Goal: Contribute content: Add original content to the website for others to see

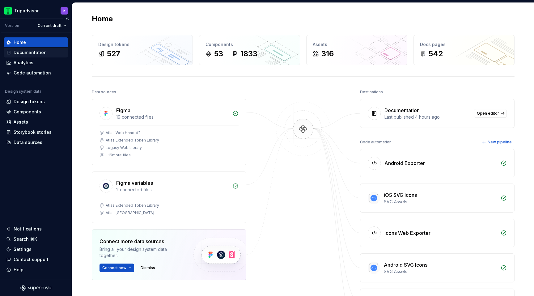
click at [38, 50] on div "Documentation" at bounding box center [30, 52] width 33 height 6
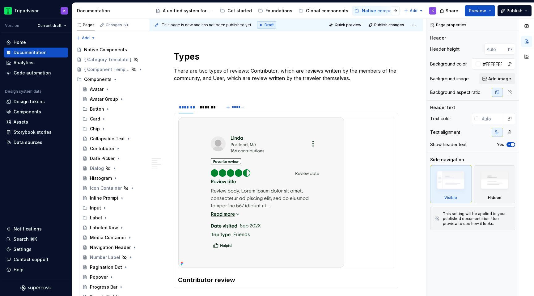
scroll to position [312, 0]
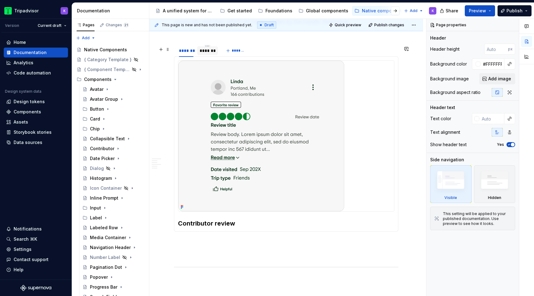
click at [210, 56] on div "*******" at bounding box center [207, 51] width 20 height 10
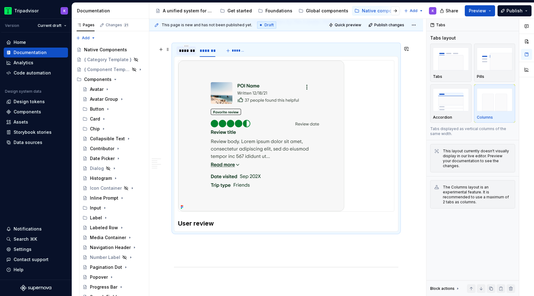
click at [185, 54] on div "*******" at bounding box center [186, 51] width 15 height 6
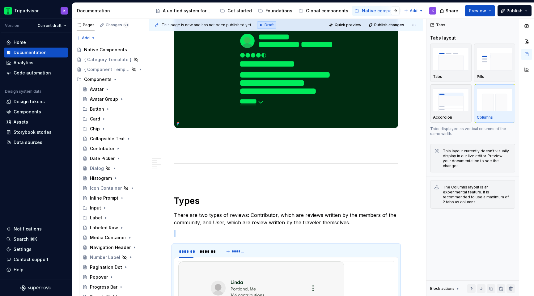
scroll to position [0, 0]
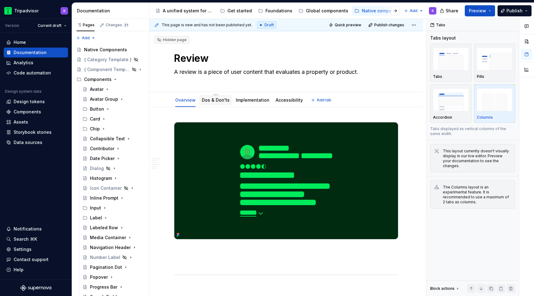
click at [210, 104] on div "Dos & Don'ts" at bounding box center [215, 100] width 33 height 10
click at [213, 104] on div "Dos & Don'ts" at bounding box center [215, 100] width 33 height 10
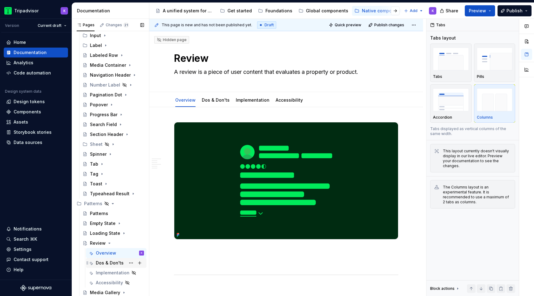
click at [109, 260] on div "Dos & Don'ts" at bounding box center [110, 263] width 28 height 6
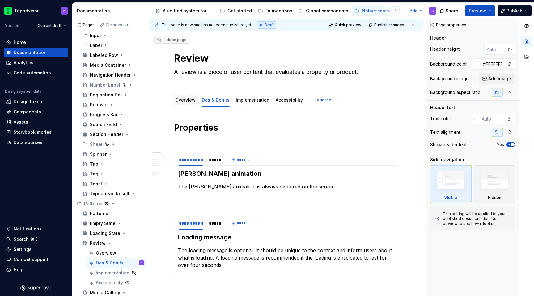
click at [179, 100] on link "Overview" at bounding box center [185, 99] width 20 height 5
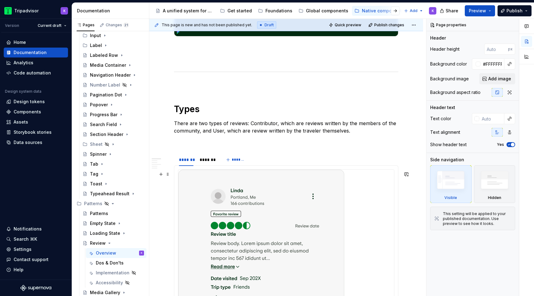
scroll to position [322, 0]
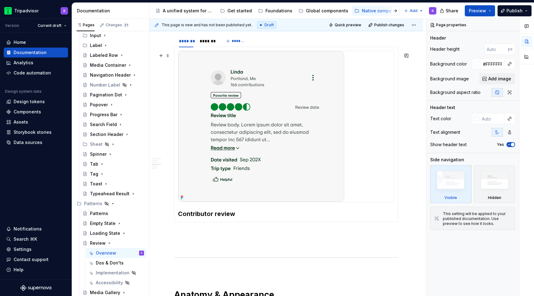
click at [284, 150] on img at bounding box center [261, 126] width 166 height 151
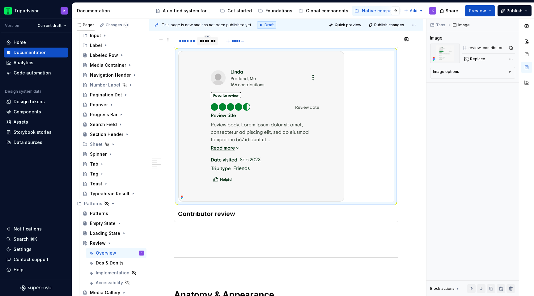
click at [203, 43] on div "*******" at bounding box center [207, 41] width 15 height 6
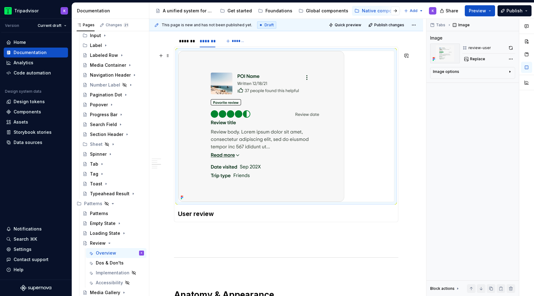
click at [258, 133] on img at bounding box center [261, 126] width 166 height 151
click at [509, 49] on button "button" at bounding box center [511, 48] width 9 height 9
click at [255, 121] on img at bounding box center [261, 126] width 166 height 151
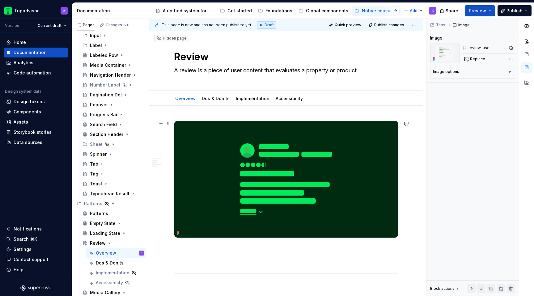
scroll to position [0, 0]
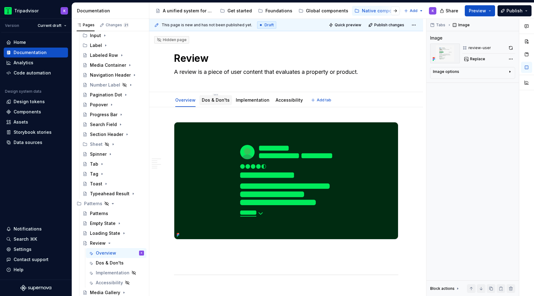
click at [207, 100] on link "Dos & Don'ts" at bounding box center [216, 99] width 28 height 5
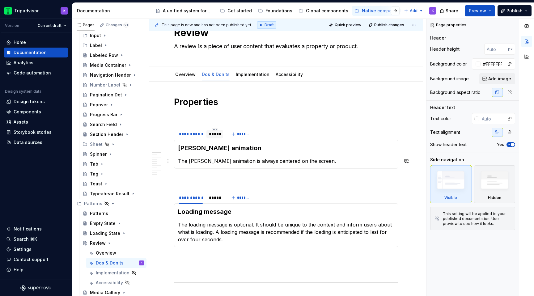
scroll to position [27, 0]
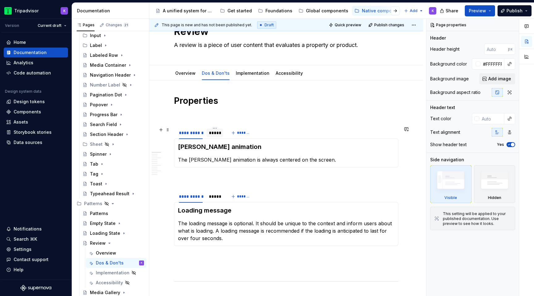
click at [212, 134] on div "*****" at bounding box center [215, 133] width 12 height 6
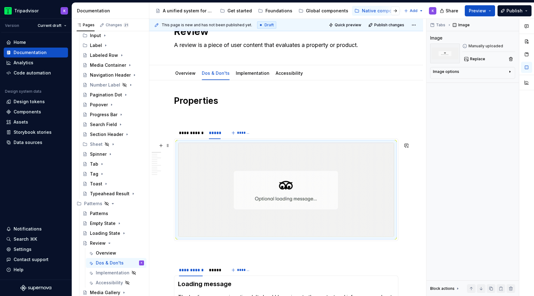
click at [251, 170] on img at bounding box center [286, 190] width 216 height 94
click at [473, 57] on span "Replace" at bounding box center [477, 59] width 15 height 5
type textarea "*"
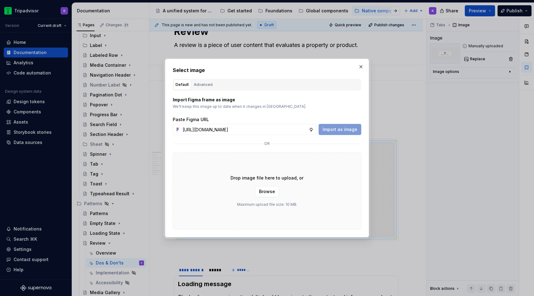
scroll to position [0, 157]
type input "[URL][DOMAIN_NAME]"
click at [344, 127] on span "Import as image" at bounding box center [340, 129] width 35 height 6
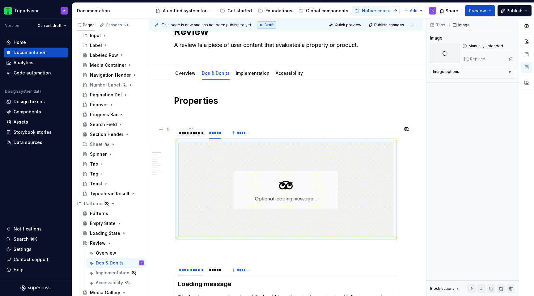
type textarea "*"
click at [188, 132] on div "**********" at bounding box center [191, 133] width 24 height 6
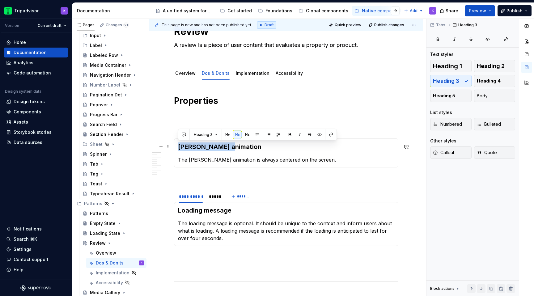
drag, startPoint x: 227, startPoint y: 144, endPoint x: 178, endPoint y: 144, distance: 49.1
click at [178, 144] on h3 "[PERSON_NAME] animation" at bounding box center [286, 146] width 216 height 9
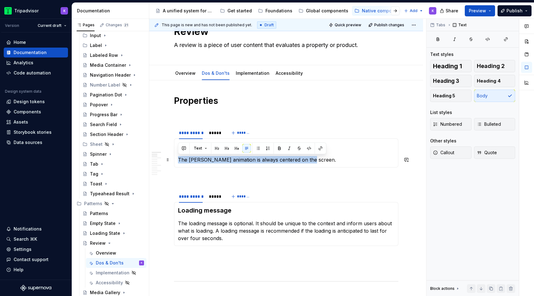
drag, startPoint x: 302, startPoint y: 162, endPoint x: 177, endPoint y: 160, distance: 124.9
click at [177, 160] on div "Header The [PERSON_NAME] animation is always centered on the screen." at bounding box center [286, 152] width 224 height 29
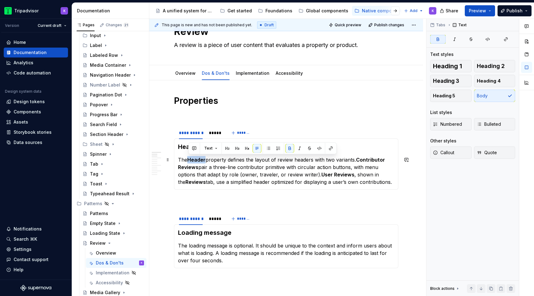
drag, startPoint x: 206, startPoint y: 161, endPoint x: 188, endPoint y: 161, distance: 17.3
click at [188, 161] on strong "Header" at bounding box center [196, 160] width 18 height 6
drag, startPoint x: 199, startPoint y: 168, endPoint x: 173, endPoint y: 168, distance: 26.6
click at [174, 168] on section "**********" at bounding box center [286, 158] width 224 height 64
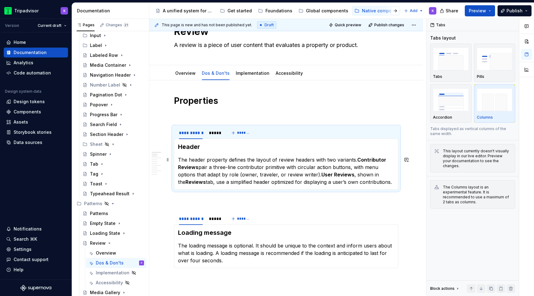
drag, startPoint x: 182, startPoint y: 171, endPoint x: 195, endPoint y: 170, distance: 12.7
click at [182, 171] on p "The header property defines the layout of review headers with two variants. Con…" at bounding box center [286, 171] width 216 height 30
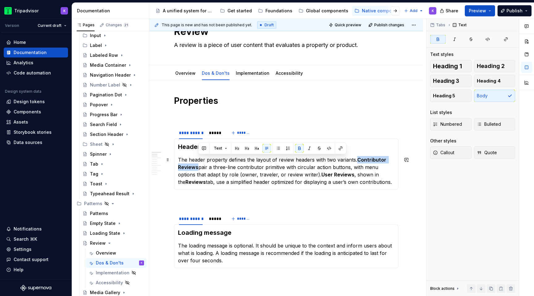
drag, startPoint x: 197, startPoint y: 168, endPoint x: 358, endPoint y: 158, distance: 160.4
click at [358, 158] on strong "Contributor Reviews" at bounding box center [283, 164] width 210 height 14
click at [496, 98] on div "Heading 1 Heading 2 Heading 3 Heading 4 Heading 5 Body" at bounding box center [472, 81] width 85 height 42
click at [294, 149] on div "Text" at bounding box center [272, 148] width 145 height 9
click at [297, 149] on button "button" at bounding box center [299, 148] width 9 height 9
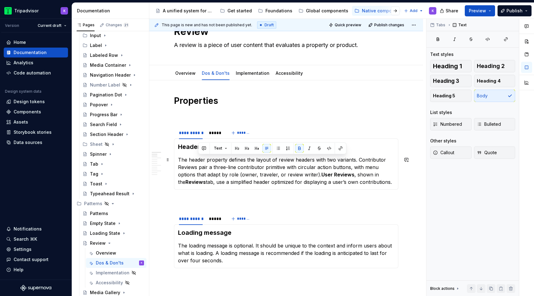
click at [180, 167] on p "The header property defines the layout of review headers with two variants. Con…" at bounding box center [286, 171] width 216 height 30
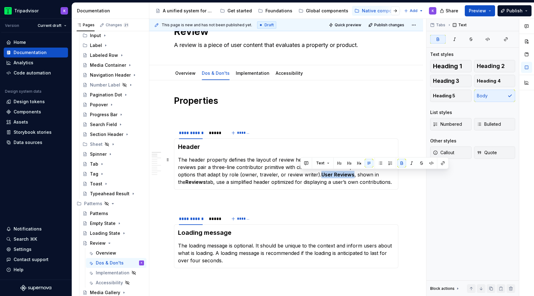
drag, startPoint x: 301, startPoint y: 174, endPoint x: 333, endPoint y: 174, distance: 32.1
click at [333, 174] on p "The header property defines the layout of review headers with two variants. Con…" at bounding box center [286, 171] width 216 height 30
click at [402, 163] on button "button" at bounding box center [401, 163] width 9 height 9
click at [317, 176] on p "The header property defines the layout of review headers with two variants. Con…" at bounding box center [286, 171] width 216 height 30
drag, startPoint x: 364, startPoint y: 175, endPoint x: 384, endPoint y: 175, distance: 19.8
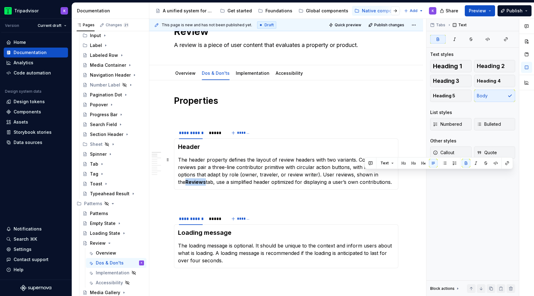
click at [206, 179] on strong "Reviews" at bounding box center [195, 182] width 20 height 6
click at [464, 164] on button "button" at bounding box center [466, 163] width 9 height 9
click at [367, 176] on p "The header property defines the layout of review headers with two variants. Con…" at bounding box center [286, 171] width 216 height 30
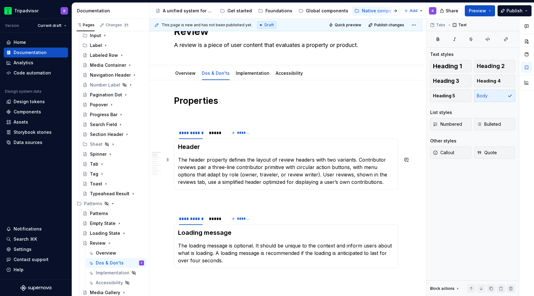
click at [363, 185] on p "The header property defines the layout of review headers with two variants. Con…" at bounding box center [286, 171] width 216 height 30
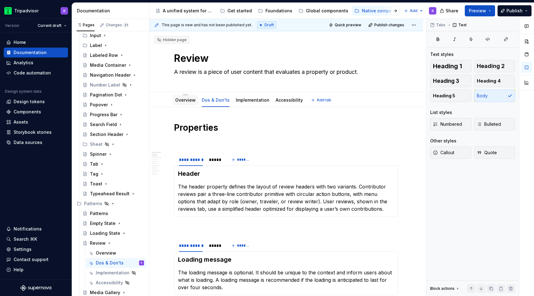
click at [187, 99] on link "Overview" at bounding box center [185, 99] width 20 height 5
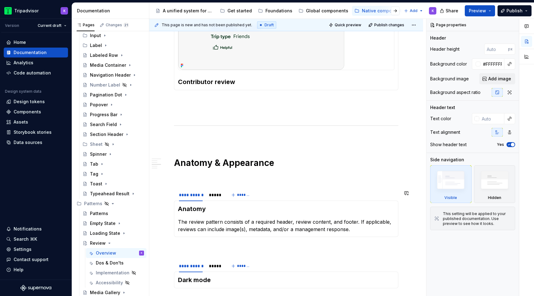
scroll to position [465, 0]
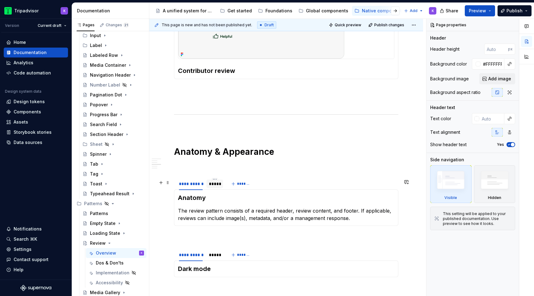
click at [215, 187] on div "*****" at bounding box center [215, 184] width 12 height 6
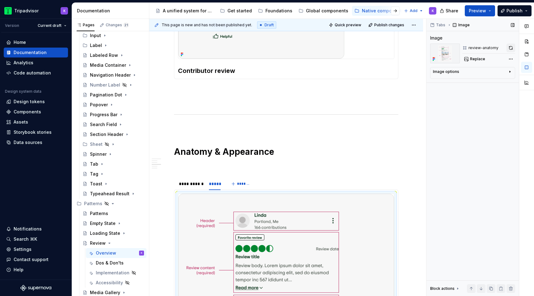
click at [509, 49] on button "button" at bounding box center [511, 48] width 9 height 9
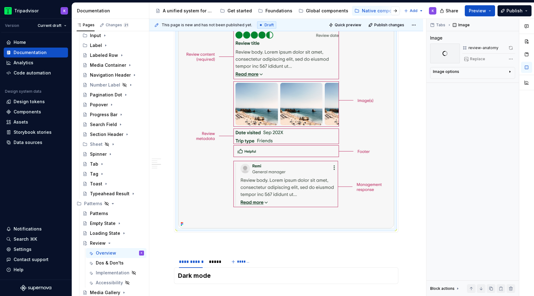
scroll to position [782, 0]
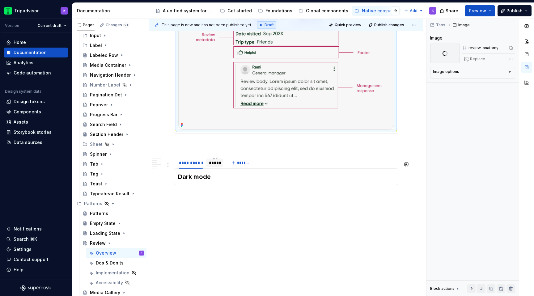
click at [217, 165] on div "*****" at bounding box center [215, 163] width 12 height 6
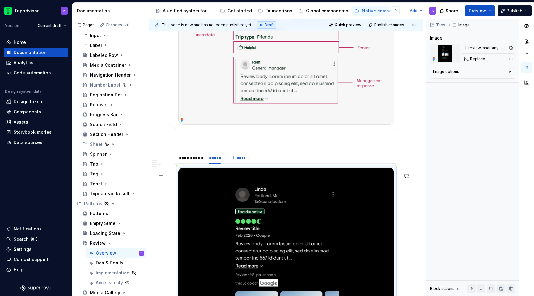
click at [249, 213] on img at bounding box center [286, 296] width 216 height 257
click at [513, 47] on button "button" at bounding box center [511, 48] width 9 height 9
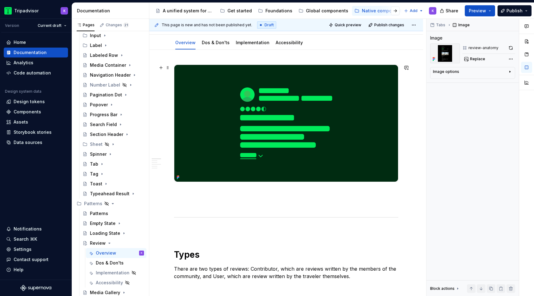
scroll to position [10, 0]
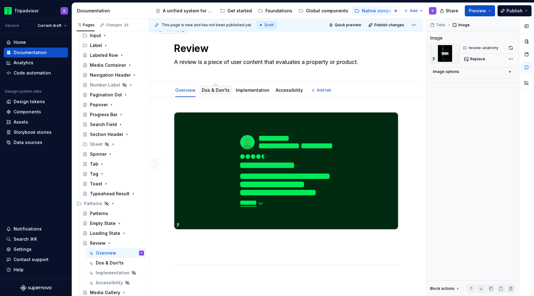
click at [218, 90] on link "Dos & Don'ts" at bounding box center [216, 89] width 28 height 5
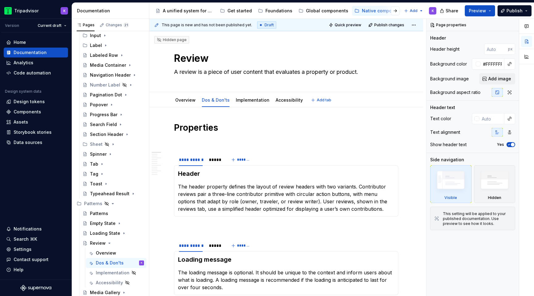
type textarea "*"
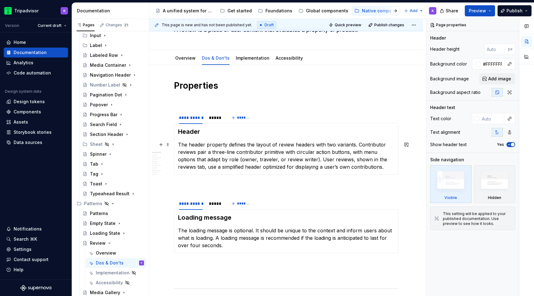
scroll to position [43, 0]
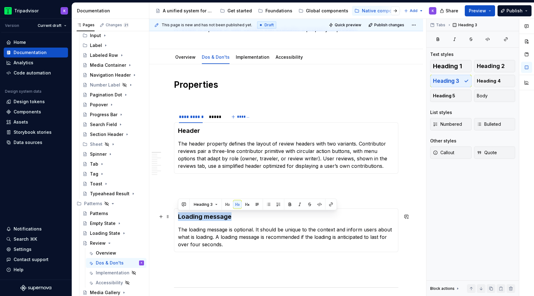
drag, startPoint x: 233, startPoint y: 217, endPoint x: 177, endPoint y: 217, distance: 55.6
click at [177, 217] on div "Loading message The loading message is optional. It should be unique to the con…" at bounding box center [286, 230] width 224 height 44
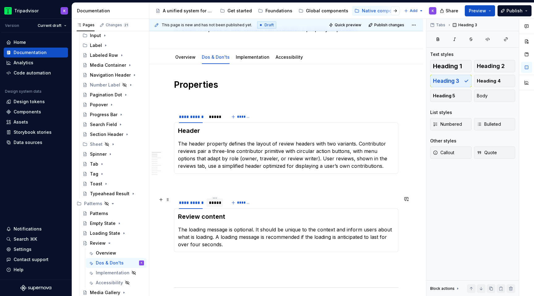
click at [216, 202] on div "*****" at bounding box center [215, 203] width 12 height 6
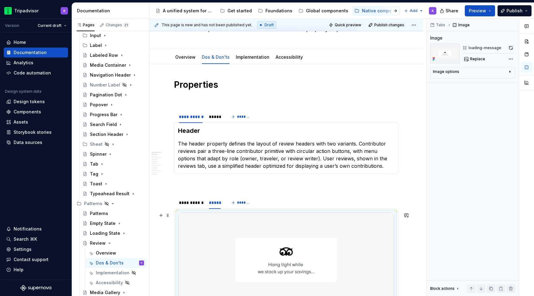
click at [247, 232] on img at bounding box center [286, 260] width 216 height 94
click at [477, 57] on span "Replace" at bounding box center [477, 59] width 15 height 5
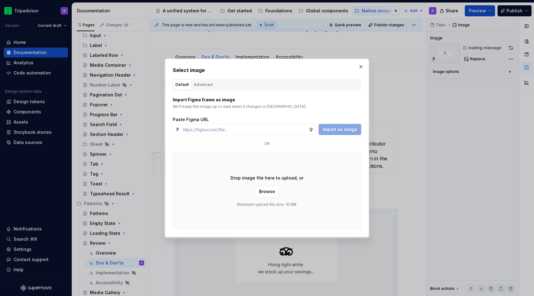
type textarea "*"
type input "[URL][DOMAIN_NAME]"
click at [352, 130] on span "Import as image" at bounding box center [340, 129] width 35 height 6
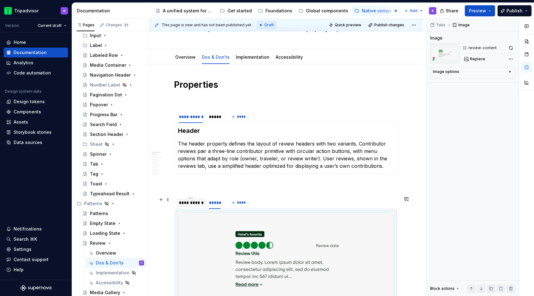
click at [197, 206] on div "**********" at bounding box center [190, 202] width 29 height 9
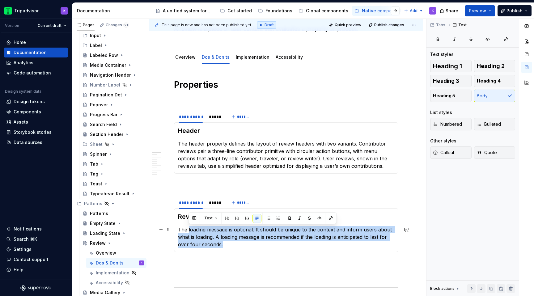
drag, startPoint x: 225, startPoint y: 247, endPoint x: 188, endPoint y: 230, distance: 40.8
click at [188, 230] on p "The loading message is optional. It should be unique to the context and inform …" at bounding box center [286, 237] width 216 height 22
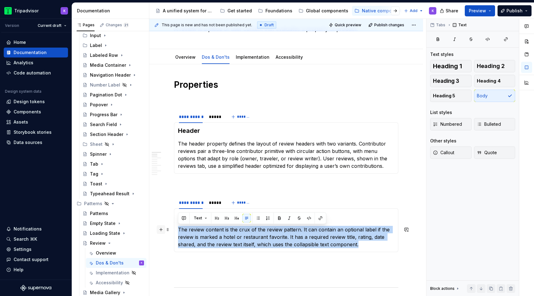
drag, startPoint x: 369, startPoint y: 245, endPoint x: 164, endPoint y: 226, distance: 205.8
copy p "The review content is the crux of the review pattern. It can contain an optiona…"
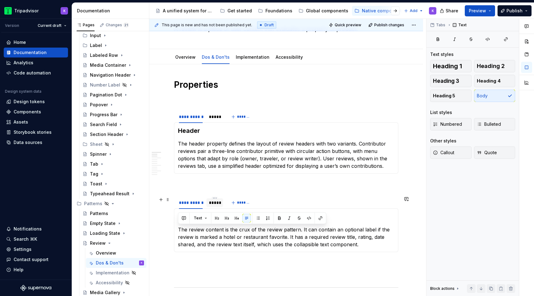
click at [210, 206] on div "*****" at bounding box center [215, 203] width 12 height 6
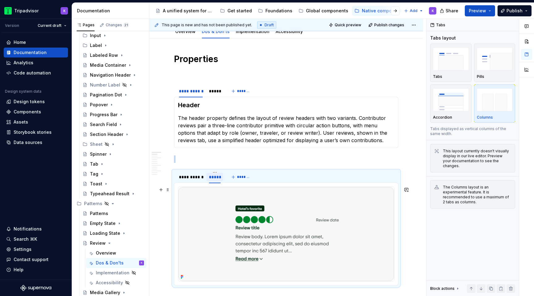
scroll to position [69, 0]
click at [195, 178] on div "**********" at bounding box center [191, 176] width 24 height 6
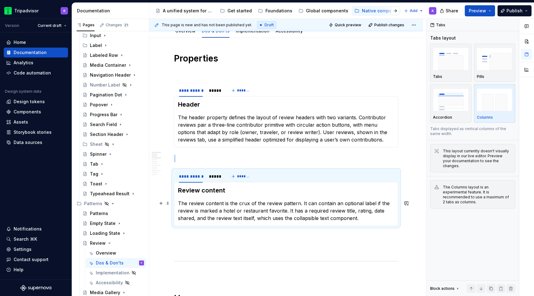
click at [281, 216] on p "The review content is the crux of the review pattern. It can contain an optiona…" at bounding box center [286, 211] width 216 height 22
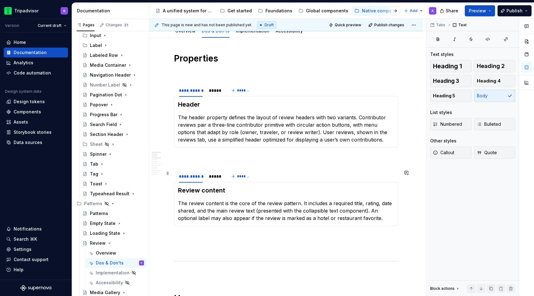
click at [300, 172] on div "**********" at bounding box center [286, 176] width 224 height 12
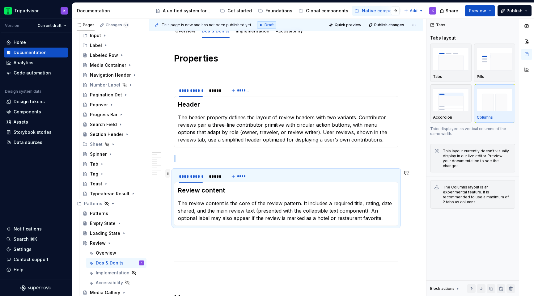
click at [165, 175] on span at bounding box center [167, 173] width 5 height 9
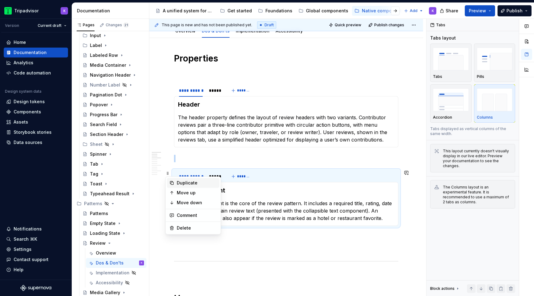
click at [176, 183] on div "Duplicate" at bounding box center [193, 183] width 53 height 10
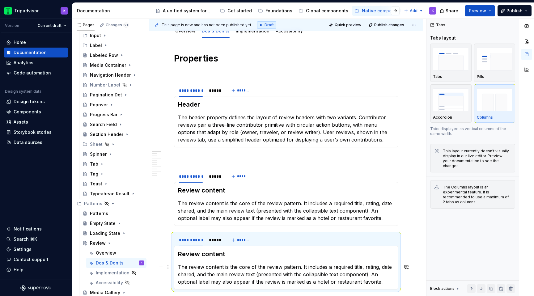
scroll to position [131, 0]
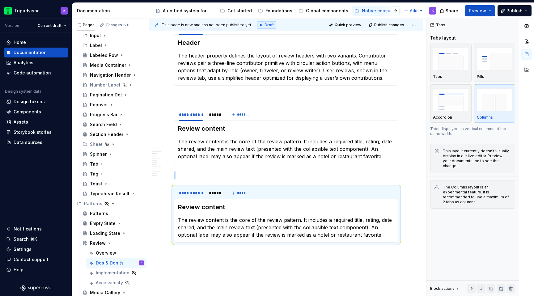
scroll to position [151, 0]
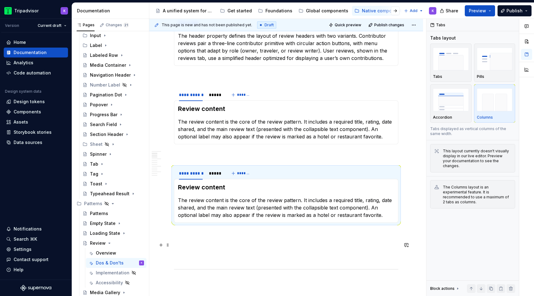
click at [181, 247] on p at bounding box center [286, 244] width 224 height 7
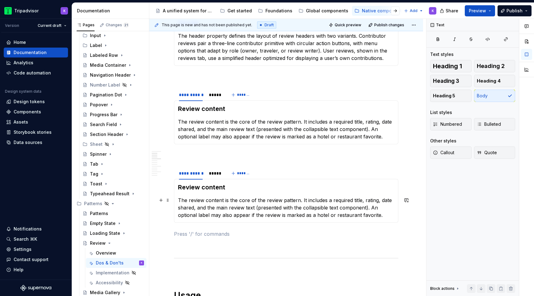
scroll to position [172, 0]
click at [216, 177] on div "*****" at bounding box center [214, 173] width 17 height 9
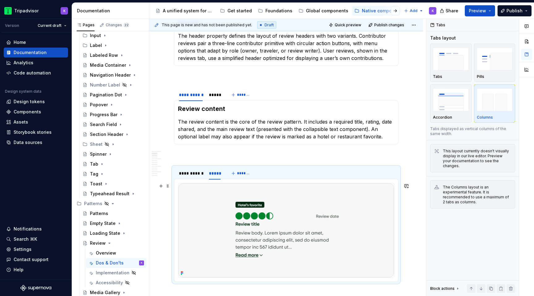
click at [296, 237] on img at bounding box center [286, 230] width 216 height 94
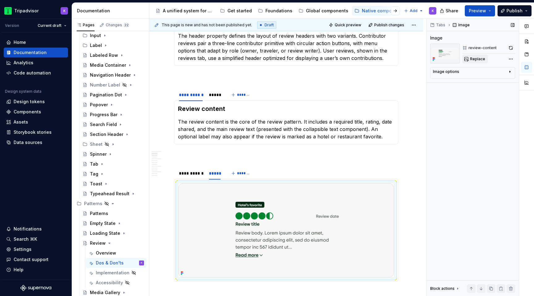
click at [476, 60] on span "Replace" at bounding box center [477, 59] width 15 height 5
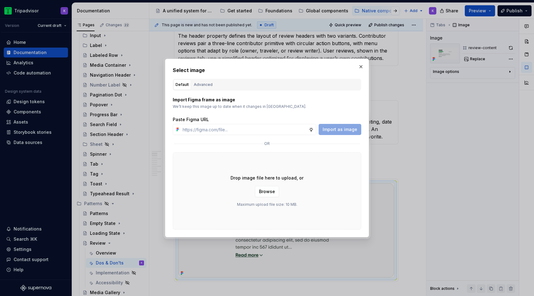
type textarea "*"
type input "[URL][DOMAIN_NAME]"
type textarea "*"
type input "[URL][DOMAIN_NAME]"
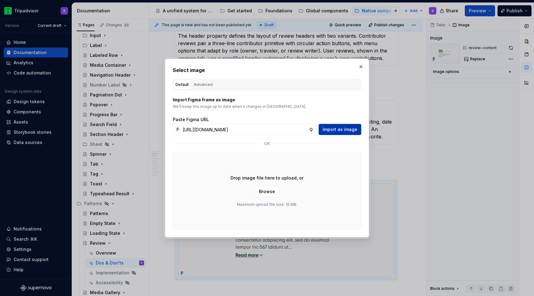
scroll to position [0, 0]
click at [348, 128] on span "Import as image" at bounding box center [340, 129] width 35 height 6
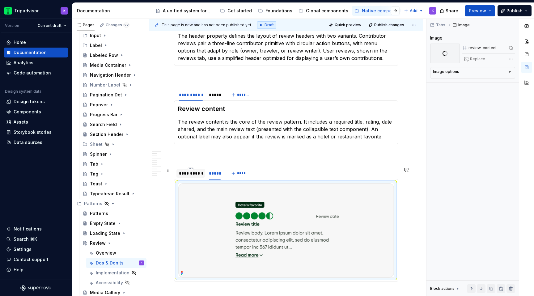
click at [180, 173] on div "**********" at bounding box center [191, 173] width 24 height 6
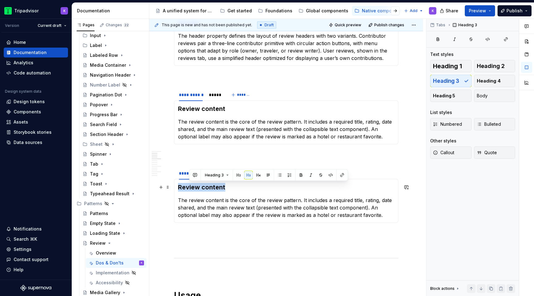
drag, startPoint x: 205, startPoint y: 189, endPoint x: 180, endPoint y: 189, distance: 25.3
click at [180, 189] on h3 "Review content" at bounding box center [286, 187] width 216 height 9
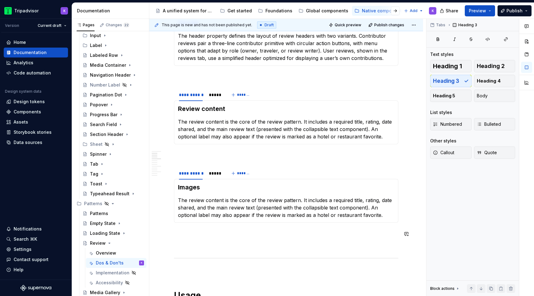
click at [219, 213] on p "The review content is the core of the review pattern. It includes a required ti…" at bounding box center [286, 208] width 216 height 22
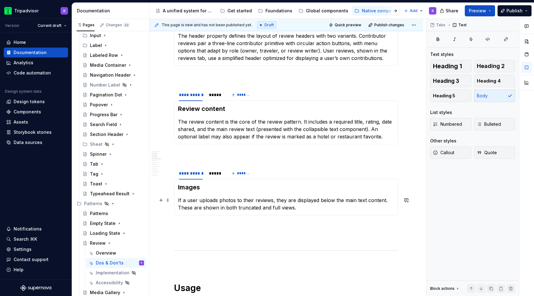
click at [235, 201] on p "If a user uploads photos to their reviews, they are displayed below the main te…" at bounding box center [286, 204] width 216 height 15
click at [315, 210] on p "If a user uploads images to their reviews, they are displayed below the main te…" at bounding box center [286, 204] width 216 height 15
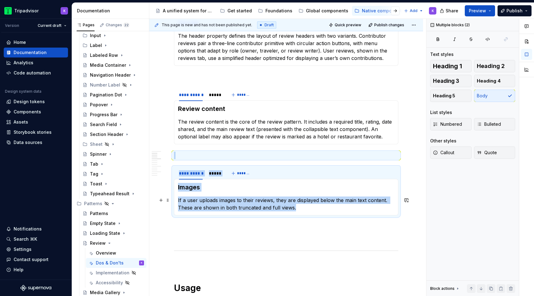
drag, startPoint x: 301, startPoint y: 209, endPoint x: 173, endPoint y: 207, distance: 127.6
click at [174, 208] on section "**********" at bounding box center [286, 191] width 224 height 49
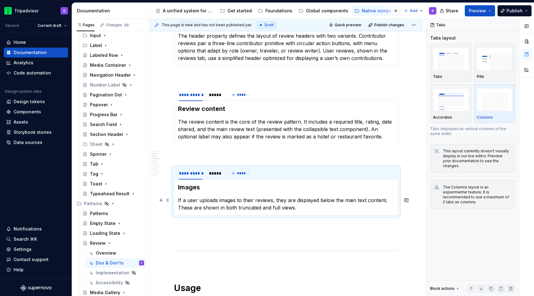
click at [274, 209] on p "If a user uploads images to their reviews, they are displayed below the main te…" at bounding box center [286, 204] width 216 height 15
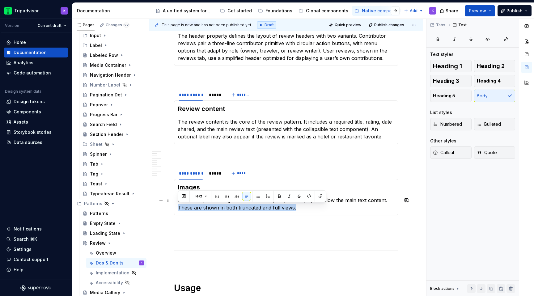
drag, startPoint x: 309, startPoint y: 208, endPoint x: 174, endPoint y: 207, distance: 135.4
click at [174, 207] on div "Images If a user uploads images to their reviews, they are displayed below the …" at bounding box center [286, 197] width 224 height 36
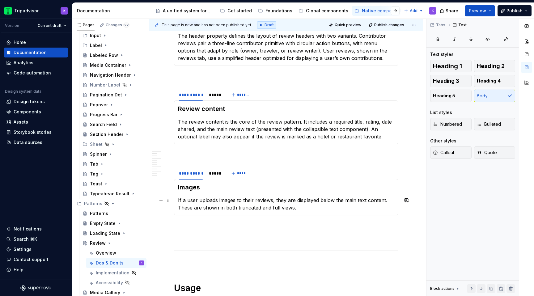
click at [243, 210] on p "If a user uploads images to their reviews, they are displayed below the main te…" at bounding box center [286, 204] width 216 height 15
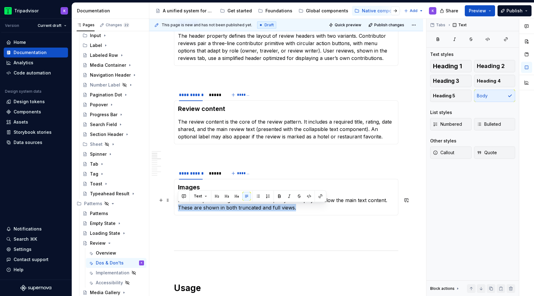
drag, startPoint x: 301, startPoint y: 210, endPoint x: 177, endPoint y: 208, distance: 124.5
click at [177, 208] on div "Images If a user uploads images to their reviews, they are displayed below the …" at bounding box center [286, 197] width 224 height 36
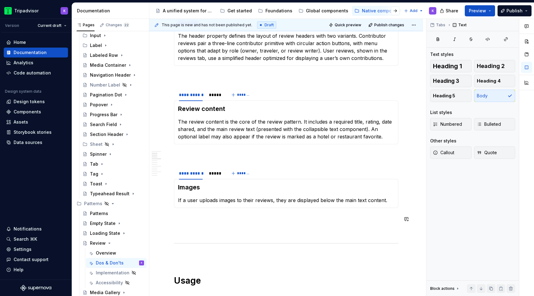
click at [169, 169] on span at bounding box center [167, 170] width 5 height 9
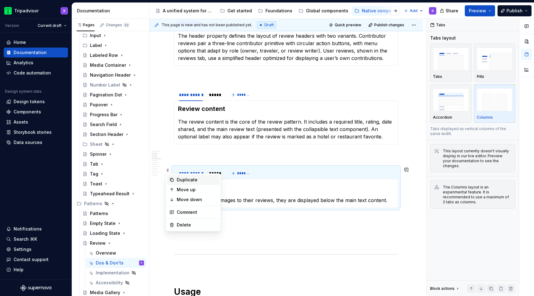
click at [182, 182] on div "Duplicate" at bounding box center [197, 180] width 40 height 6
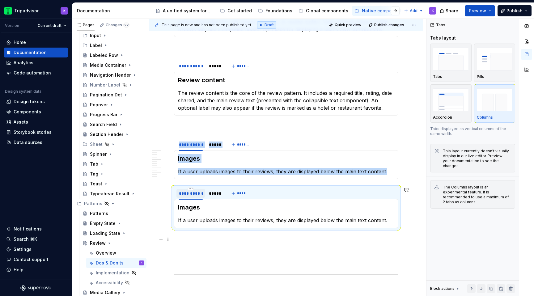
scroll to position [210, 0]
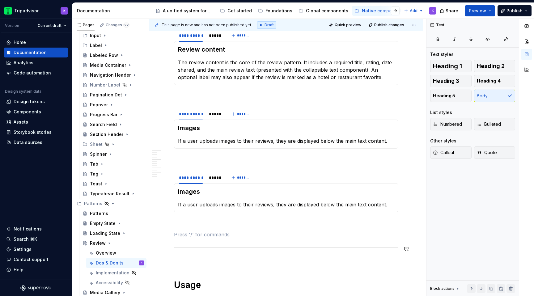
click at [234, 221] on p at bounding box center [286, 223] width 224 height 7
click at [209, 112] on div "*****" at bounding box center [215, 114] width 12 height 6
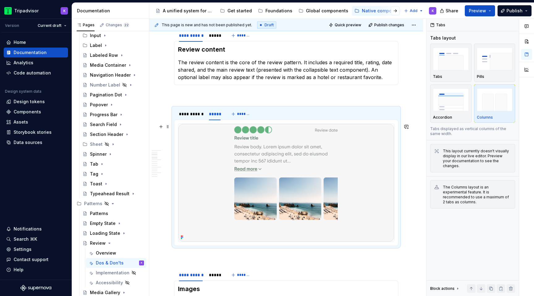
click at [279, 178] on img at bounding box center [286, 183] width 216 height 118
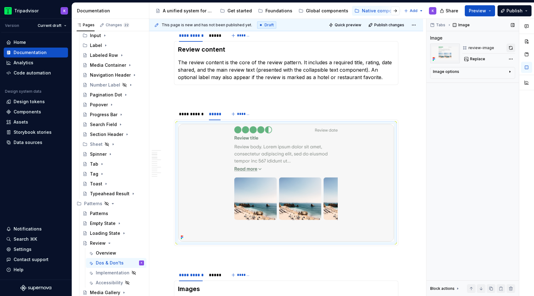
click at [511, 47] on button "button" at bounding box center [511, 48] width 9 height 9
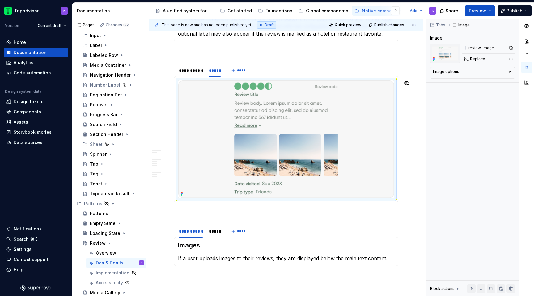
scroll to position [254, 0]
click at [218, 235] on div "*****" at bounding box center [214, 231] width 17 height 9
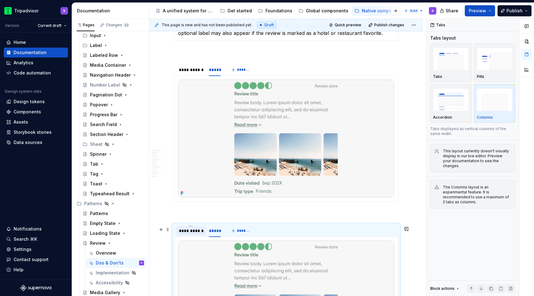
click at [189, 234] on div "**********" at bounding box center [191, 231] width 24 height 6
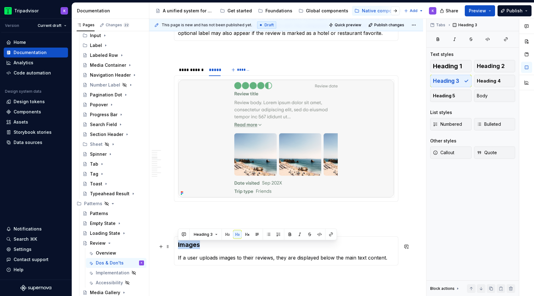
drag, startPoint x: 201, startPoint y: 247, endPoint x: 177, endPoint y: 247, distance: 23.8
click at [177, 247] on div "Images If a user uploads images to their reviews, they are displayed below the …" at bounding box center [286, 250] width 224 height 29
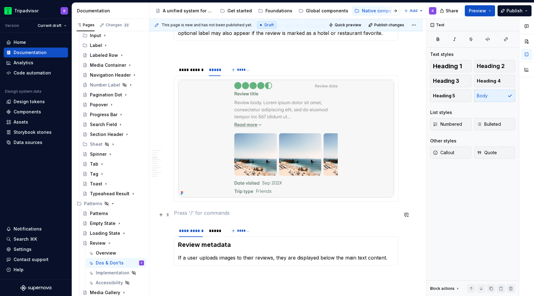
click at [220, 215] on p at bounding box center [286, 212] width 224 height 7
click at [253, 249] on h3 "Review metadata" at bounding box center [286, 244] width 216 height 9
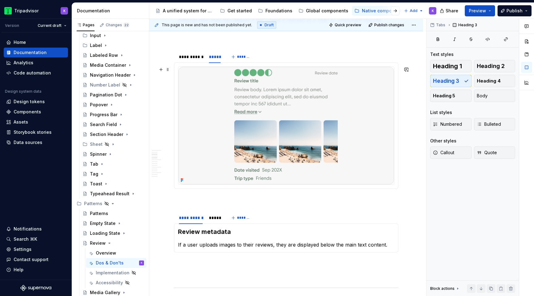
scroll to position [295, 0]
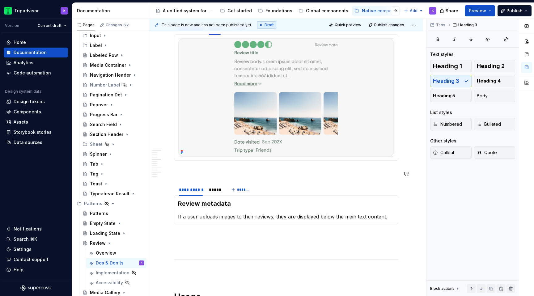
click at [281, 120] on img at bounding box center [286, 98] width 216 height 118
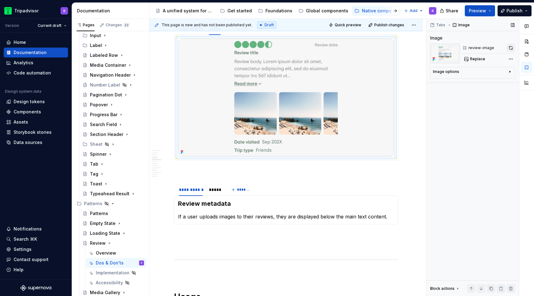
click at [509, 48] on button "button" at bounding box center [511, 48] width 9 height 9
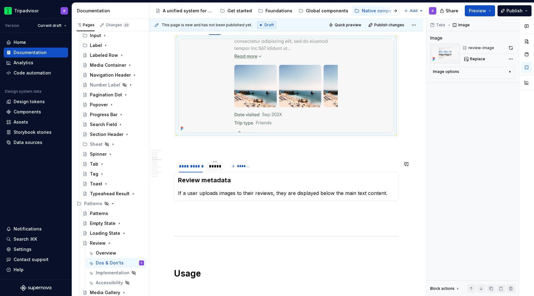
click at [212, 169] on div "*****" at bounding box center [215, 166] width 12 height 6
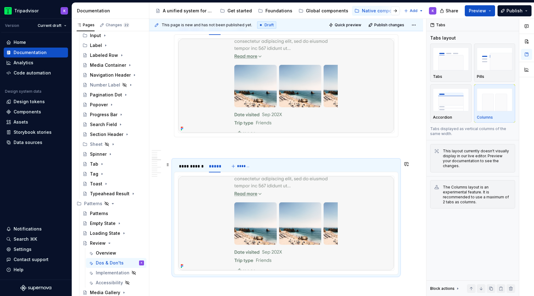
click at [238, 212] on img at bounding box center [286, 223] width 216 height 94
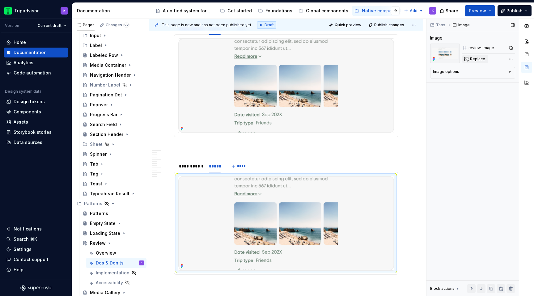
click at [471, 61] on span "Replace" at bounding box center [477, 59] width 15 height 5
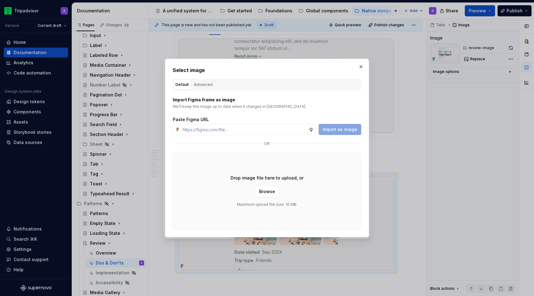
type textarea "*"
type input "[URL][DOMAIN_NAME]"
type textarea "*"
type input "[URL][DOMAIN_NAME]"
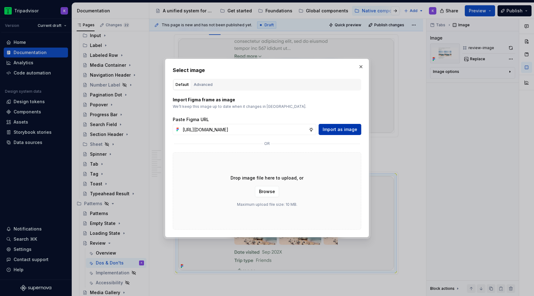
click at [345, 127] on span "Import as image" at bounding box center [340, 129] width 35 height 6
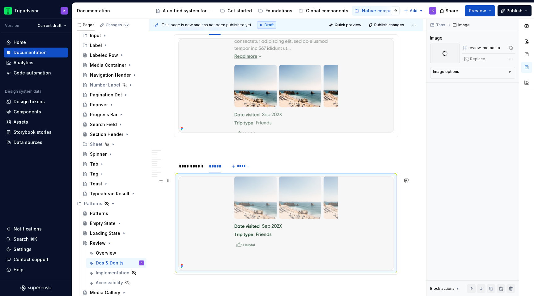
scroll to position [314, 0]
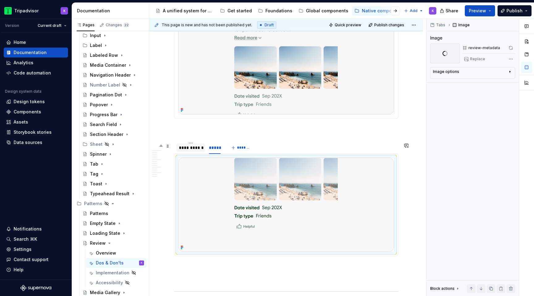
click at [184, 152] on div "**********" at bounding box center [190, 147] width 29 height 9
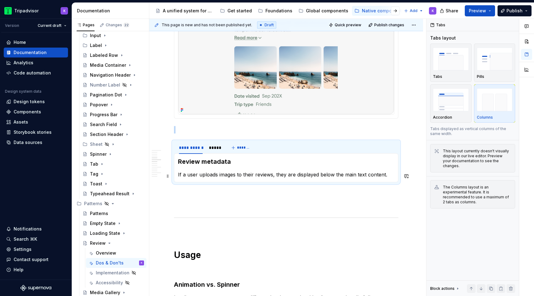
click at [237, 176] on p "If a user uploads images to their reviews, they are displayed below the main te…" at bounding box center [286, 174] width 216 height 7
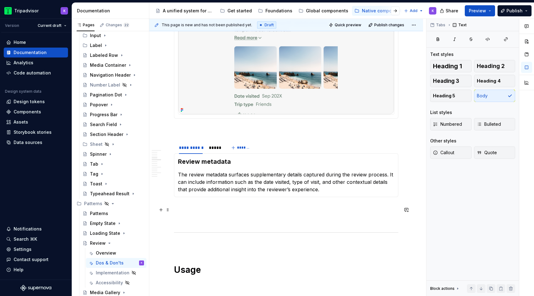
click at [238, 211] on p at bounding box center [286, 208] width 224 height 7
click at [169, 147] on span at bounding box center [167, 146] width 5 height 9
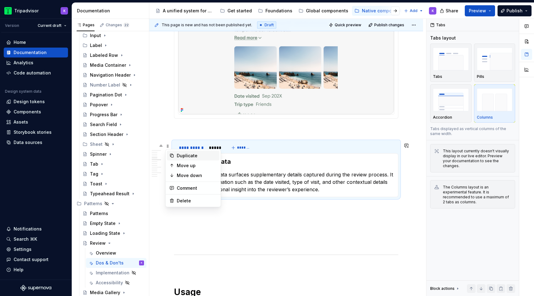
click at [188, 154] on div "Duplicate" at bounding box center [197, 156] width 40 height 6
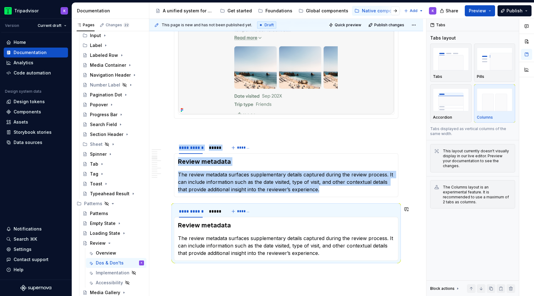
scroll to position [369, 0]
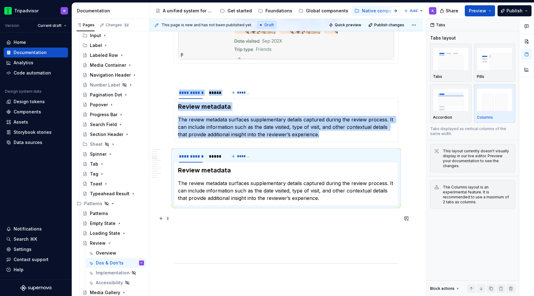
click at [193, 221] on p at bounding box center [286, 216] width 224 height 7
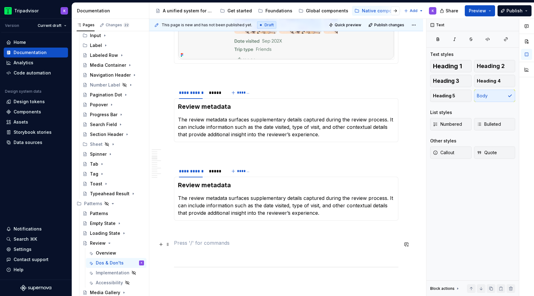
click at [214, 241] on p at bounding box center [286, 242] width 224 height 7
click at [213, 233] on p at bounding box center [286, 231] width 224 height 7
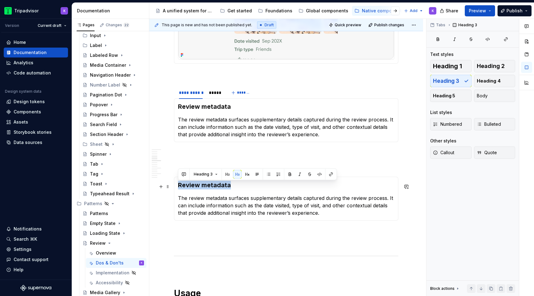
drag, startPoint x: 231, startPoint y: 187, endPoint x: 177, endPoint y: 187, distance: 54.4
click at [177, 187] on div "Review metadata The review metadata surfaces supplementary details captured dur…" at bounding box center [286, 199] width 224 height 44
drag, startPoint x: 218, startPoint y: 173, endPoint x: 223, endPoint y: 175, distance: 5.0
click at [218, 173] on div "*****" at bounding box center [215, 171] width 12 height 6
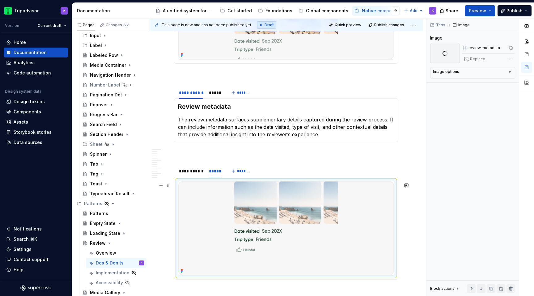
click at [288, 196] on img at bounding box center [286, 228] width 216 height 94
click at [213, 98] on div at bounding box center [214, 98] width 17 height 1
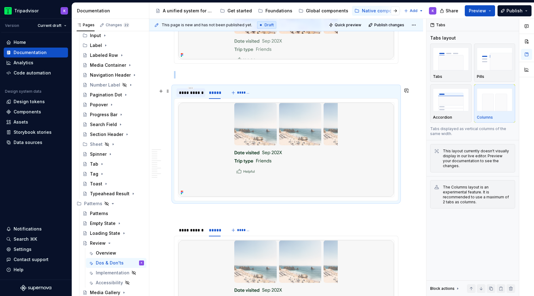
click at [189, 94] on div "**********" at bounding box center [191, 93] width 24 height 6
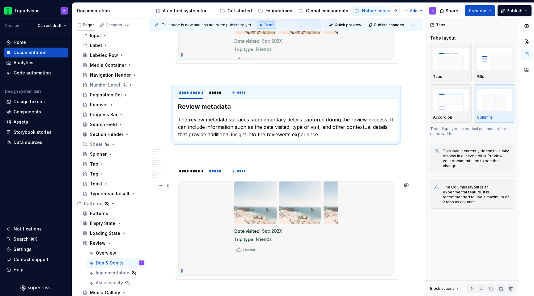
click at [230, 215] on img at bounding box center [286, 228] width 216 height 94
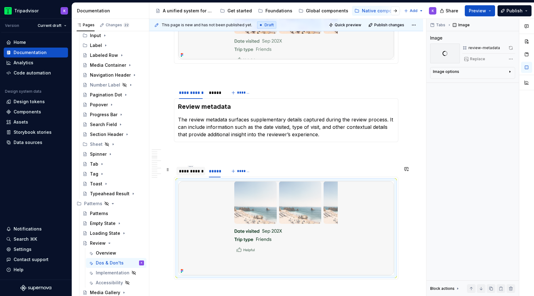
click at [196, 174] on div "**********" at bounding box center [191, 171] width 24 height 6
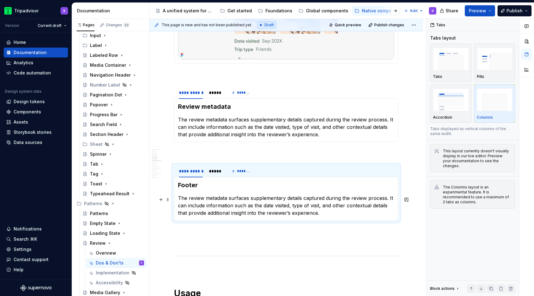
click at [209, 205] on p "The review metadata surfaces supplementary details captured during the review p…" at bounding box center [286, 205] width 216 height 22
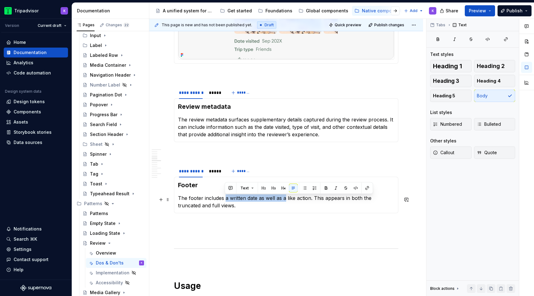
drag, startPoint x: 224, startPoint y: 200, endPoint x: 284, endPoint y: 202, distance: 59.4
click at [284, 202] on p "The footer includes a written date as well as a like action. This appears in bo…" at bounding box center [286, 201] width 216 height 15
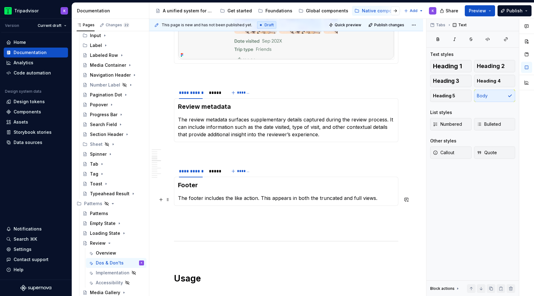
click at [240, 198] on p "The footer includes the like action. This appears in both the truncated and ful…" at bounding box center [286, 197] width 216 height 7
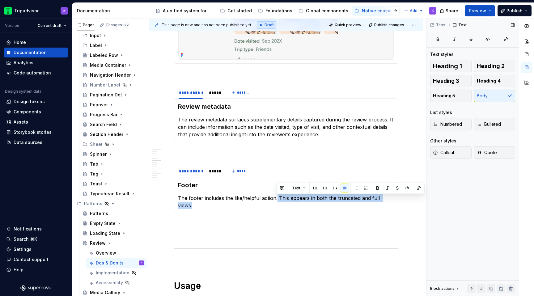
drag, startPoint x: 276, startPoint y: 198, endPoint x: 431, endPoint y: 198, distance: 154.5
click at [431, 198] on div "**********" at bounding box center [341, 158] width 385 height 278
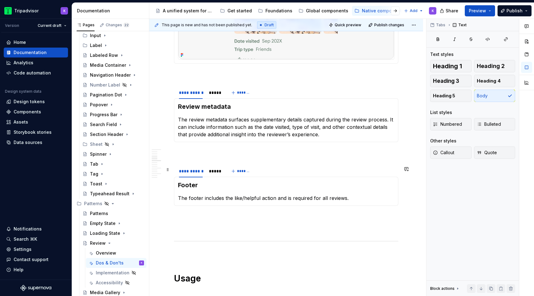
click at [206, 174] on div "**********" at bounding box center [200, 172] width 52 height 15
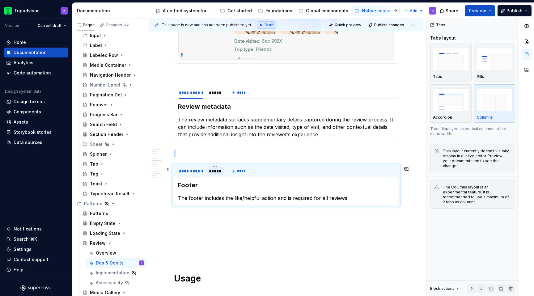
click at [213, 173] on div "*****" at bounding box center [215, 171] width 12 height 6
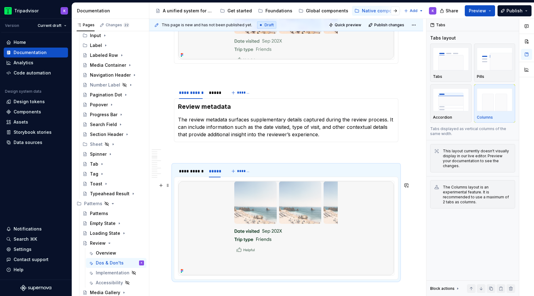
click at [271, 212] on img at bounding box center [286, 228] width 216 height 94
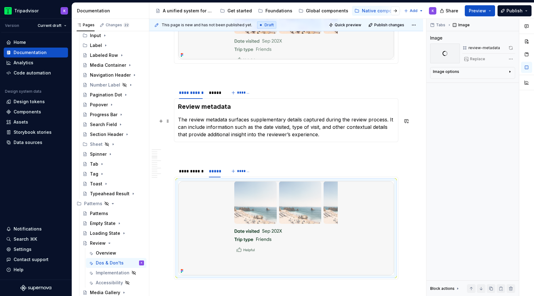
click at [310, 131] on p "The review metadata surfaces supplementary details captured during the review p…" at bounding box center [286, 127] width 216 height 22
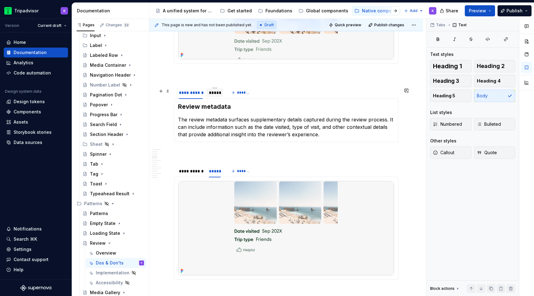
click at [217, 96] on div "*****" at bounding box center [215, 93] width 12 height 6
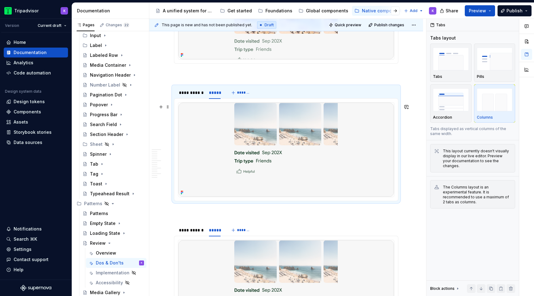
click at [229, 158] on img at bounding box center [286, 150] width 216 height 94
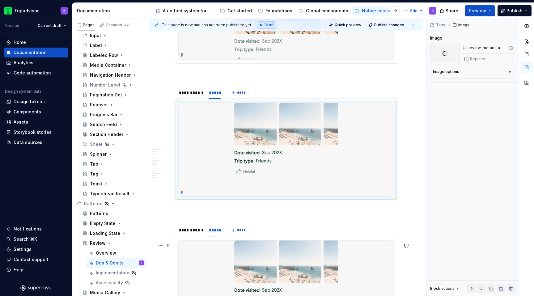
click at [270, 266] on img at bounding box center [286, 287] width 216 height 94
click at [278, 274] on img at bounding box center [286, 287] width 216 height 94
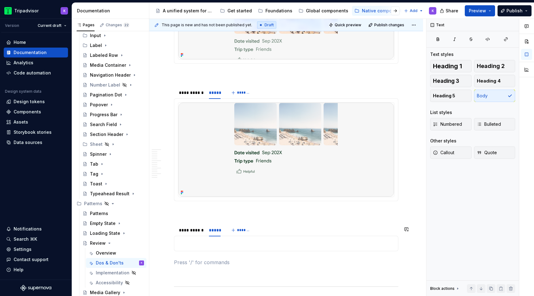
click at [273, 251] on div "Footer The footer includes the like/helpful action and is required for all revi…" at bounding box center [286, 243] width 224 height 15
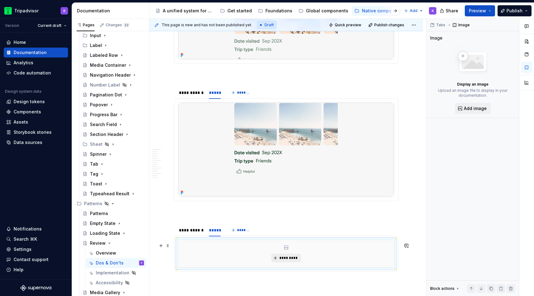
click at [284, 260] on span "*********" at bounding box center [288, 258] width 19 height 5
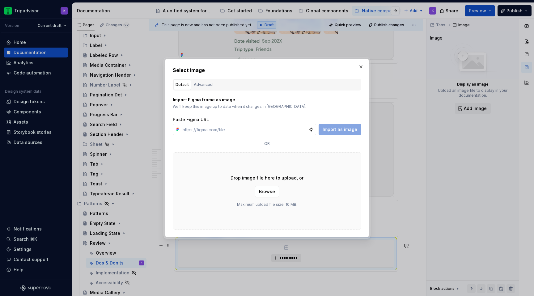
type textarea "*"
type input "[URL][DOMAIN_NAME]"
type textarea "*"
type input "[URL][DOMAIN_NAME]"
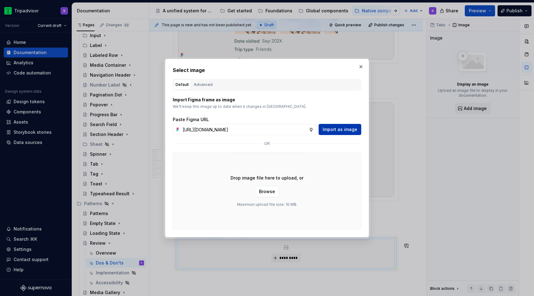
click at [348, 129] on span "Import as image" at bounding box center [340, 129] width 35 height 6
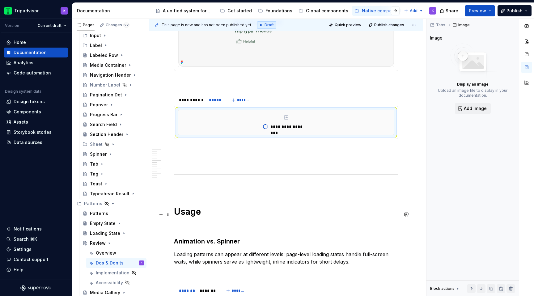
scroll to position [520, 0]
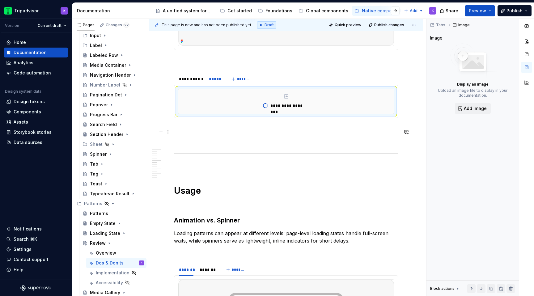
click at [206, 131] on p at bounding box center [286, 128] width 224 height 7
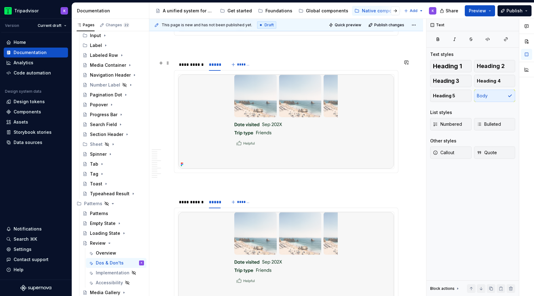
scroll to position [383, 0]
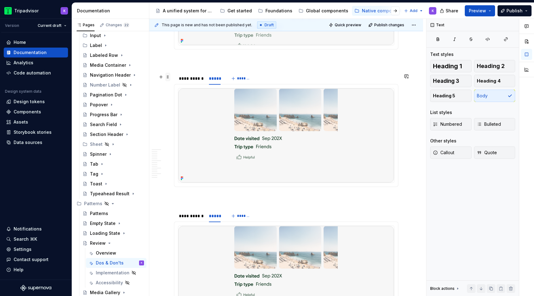
click at [167, 78] on span at bounding box center [167, 77] width 5 height 9
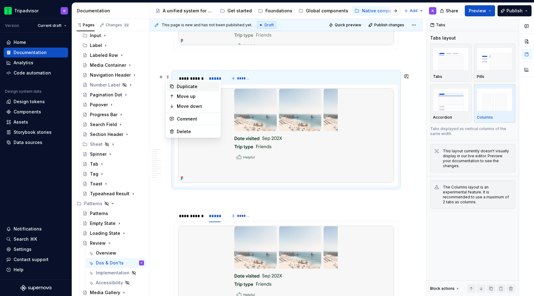
click at [196, 88] on div "Duplicate" at bounding box center [197, 86] width 40 height 6
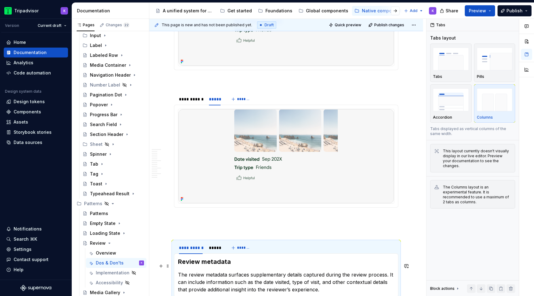
scroll to position [508, 0]
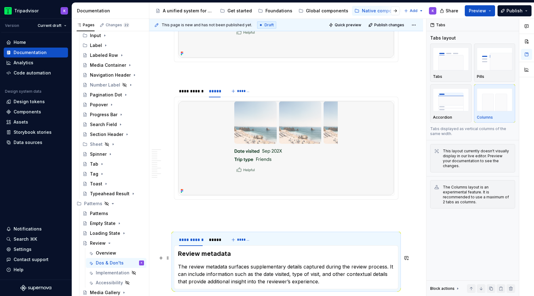
click at [189, 226] on p at bounding box center [286, 221] width 224 height 7
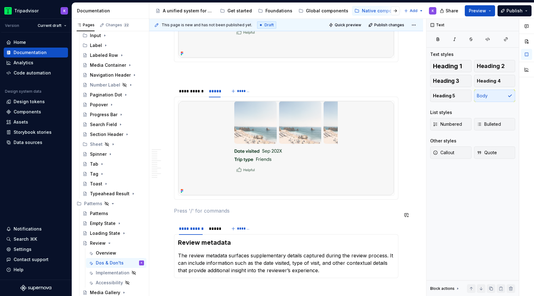
scroll to position [580, 0]
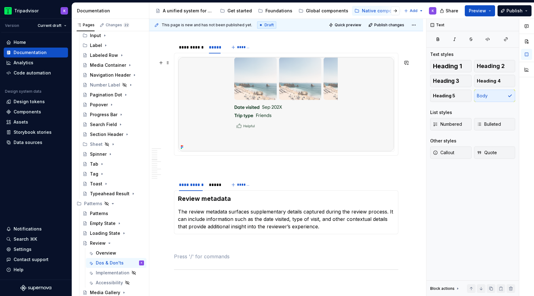
scroll to position [511, 0]
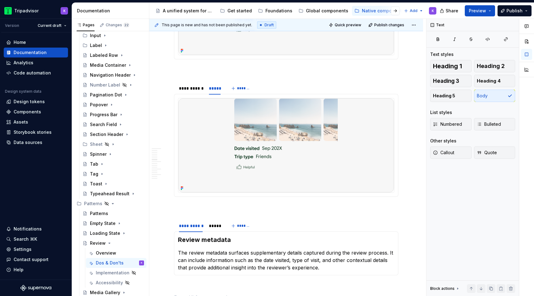
click at [250, 167] on img at bounding box center [286, 145] width 216 height 94
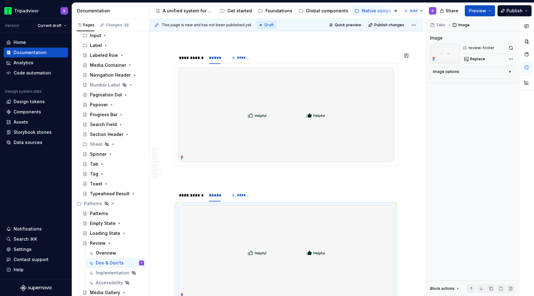
scroll to position [402, 0]
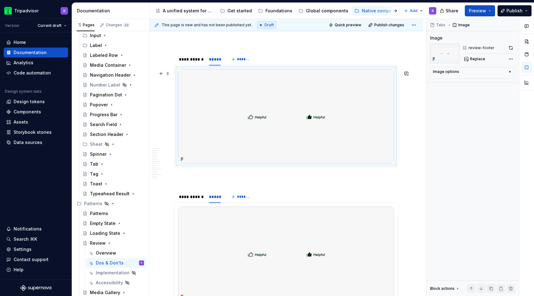
click at [235, 116] on img at bounding box center [286, 116] width 216 height 94
click at [295, 120] on img at bounding box center [286, 116] width 216 height 94
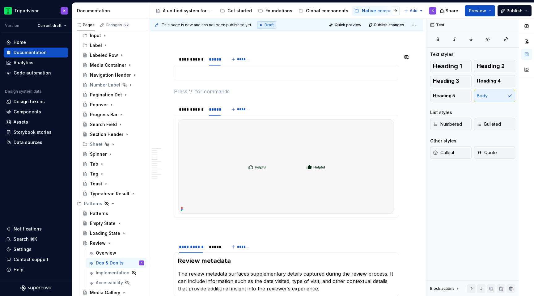
click at [269, 70] on div "Review metadata The review metadata surfaces supplementary details captured dur…" at bounding box center [286, 72] width 224 height 15
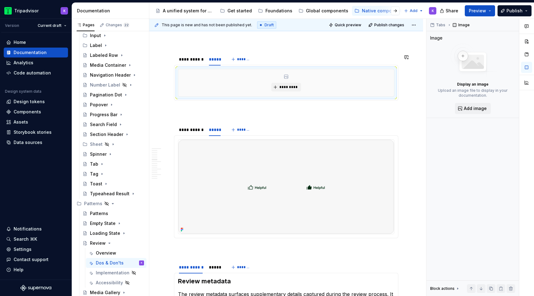
type textarea "*"
click at [296, 86] on span "*********" at bounding box center [288, 87] width 19 height 5
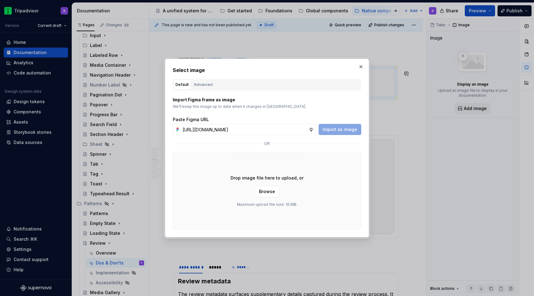
scroll to position [0, 157]
type input "[URL][DOMAIN_NAME]"
click at [331, 133] on button "Import as image" at bounding box center [340, 129] width 43 height 11
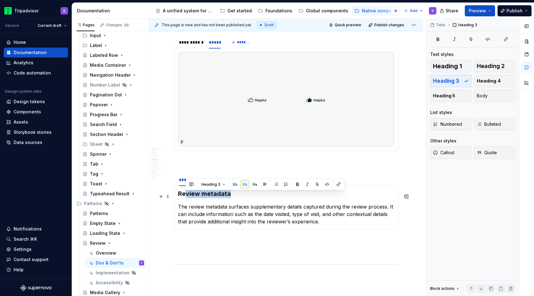
scroll to position [558, 0]
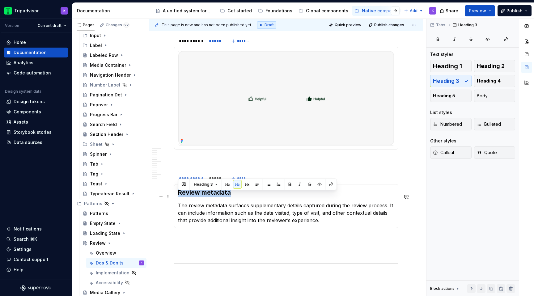
drag, startPoint x: 231, startPoint y: 195, endPoint x: 177, endPoint y: 193, distance: 53.5
click at [177, 193] on div "Review metadata The review metadata surfaces supplementary details captured dur…" at bounding box center [286, 206] width 224 height 44
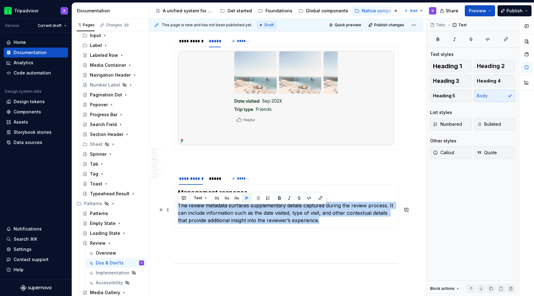
drag, startPoint x: 325, startPoint y: 225, endPoint x: 176, endPoint y: 207, distance: 150.1
click at [176, 208] on div "Management response The review metadata surfaces supplementary details captured…" at bounding box center [286, 206] width 224 height 44
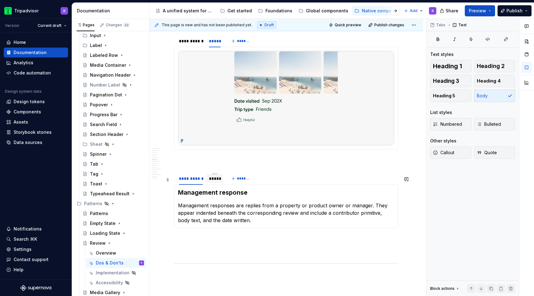
click at [217, 182] on div "*****" at bounding box center [215, 179] width 12 height 6
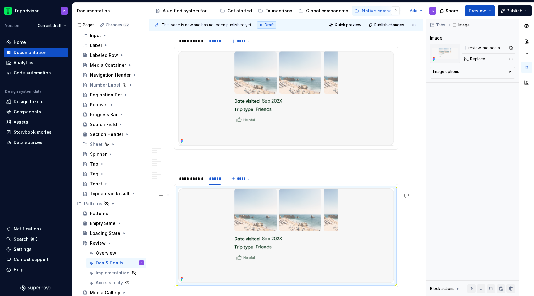
click at [248, 234] on img at bounding box center [286, 236] width 216 height 94
click at [474, 56] on button "Replace" at bounding box center [475, 59] width 26 height 9
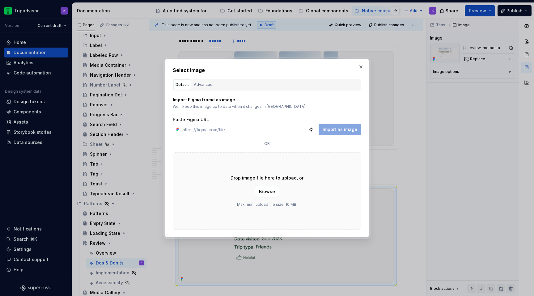
type textarea "*"
type input "[URL][DOMAIN_NAME]"
type textarea "*"
type input "[URL][DOMAIN_NAME]"
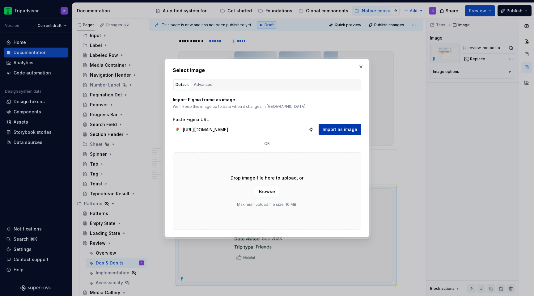
scroll to position [0, 0]
click at [346, 132] on span "Import as image" at bounding box center [340, 129] width 35 height 6
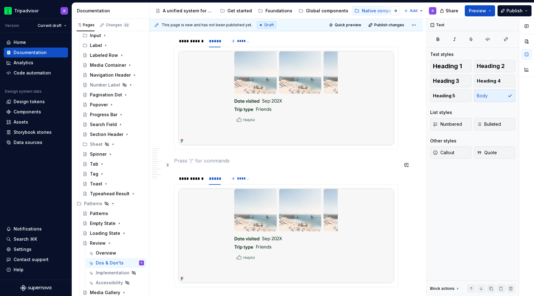
click at [305, 163] on p at bounding box center [286, 160] width 224 height 7
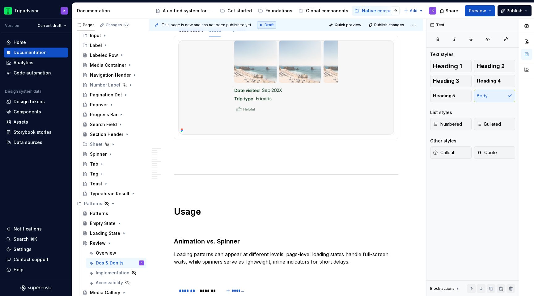
scroll to position [725, 0]
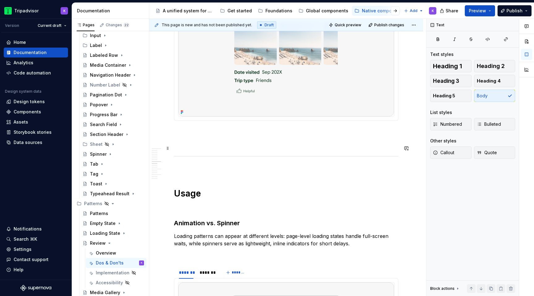
click at [302, 147] on p at bounding box center [286, 142] width 224 height 7
click at [302, 134] on p at bounding box center [286, 131] width 224 height 7
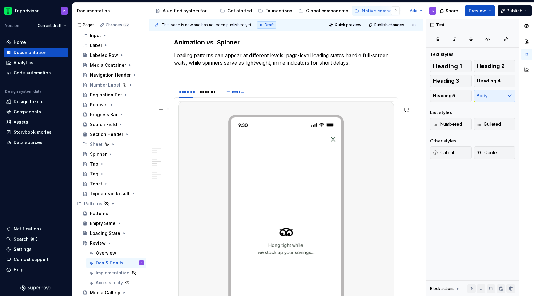
scroll to position [886, 0]
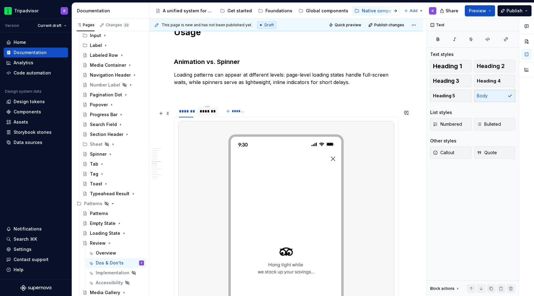
click at [208, 114] on div "*******" at bounding box center [207, 111] width 15 height 6
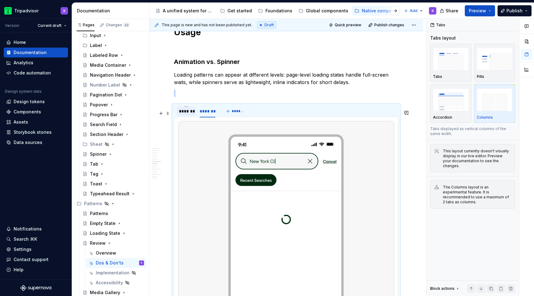
click at [188, 114] on div "*******" at bounding box center [186, 111] width 15 height 6
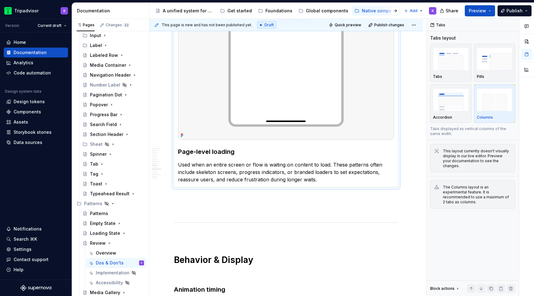
scroll to position [1158, 0]
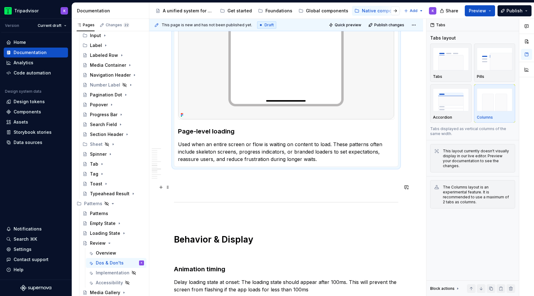
click at [207, 182] on p at bounding box center [286, 177] width 224 height 7
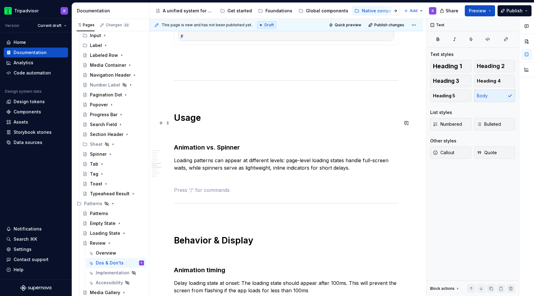
scroll to position [760, 0]
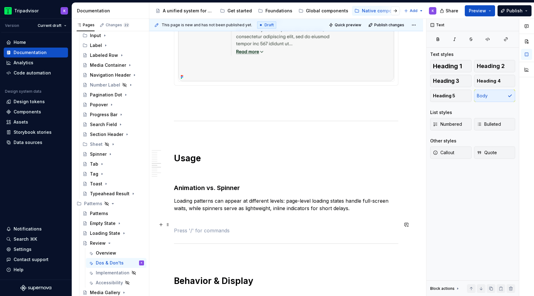
click at [192, 223] on p at bounding box center [286, 219] width 224 height 7
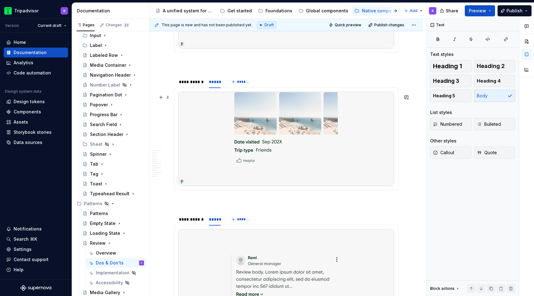
scroll to position [505, 0]
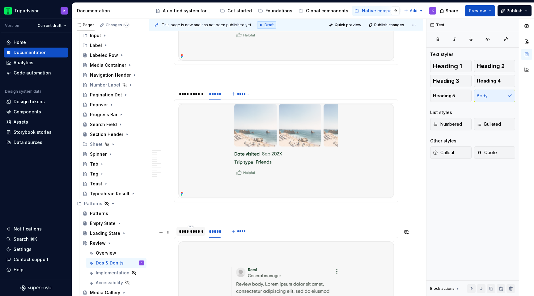
click at [201, 235] on div "**********" at bounding box center [191, 231] width 24 height 6
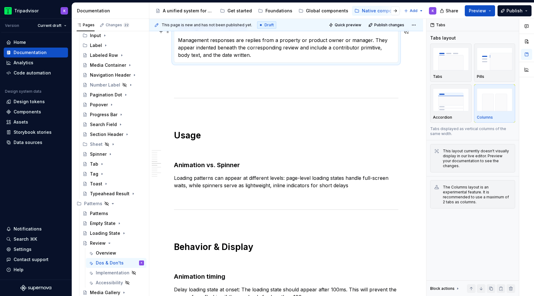
scroll to position [765, 0]
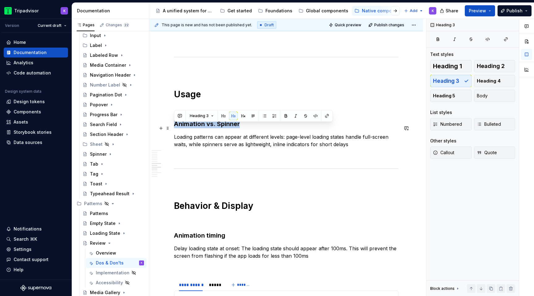
drag, startPoint x: 241, startPoint y: 129, endPoint x: 175, endPoint y: 127, distance: 66.5
click at [175, 127] on h3 "Animation vs. Spinner" at bounding box center [286, 124] width 224 height 9
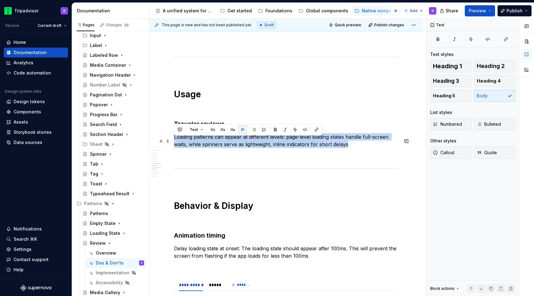
drag, startPoint x: 325, startPoint y: 148, endPoint x: 173, endPoint y: 143, distance: 152.4
click at [173, 143] on div "**********" at bounding box center [286, 135] width 274 height 1585
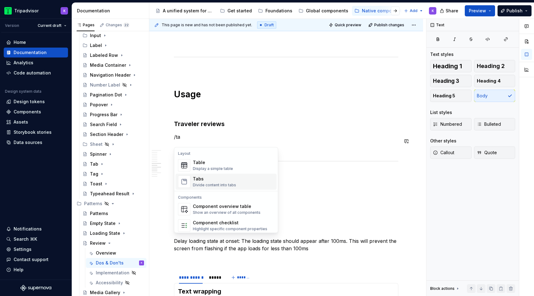
click at [200, 176] on div "Tabs Divide content into tabs" at bounding box center [233, 182] width 81 height 12
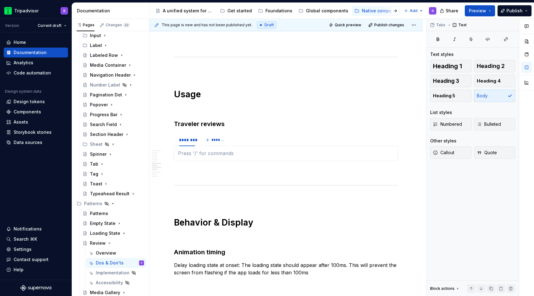
type textarea "*"
click at [192, 144] on div "********" at bounding box center [186, 140] width 21 height 9
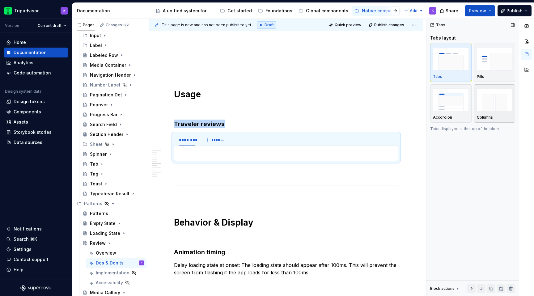
click at [489, 105] on img "button" at bounding box center [495, 99] width 36 height 23
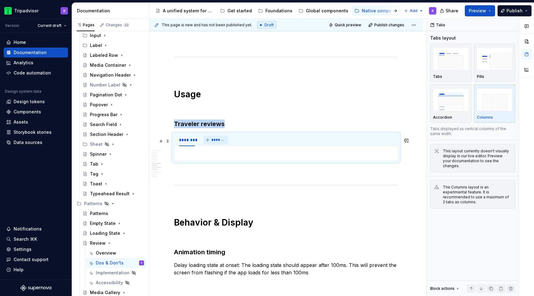
click at [217, 142] on span "*******" at bounding box center [218, 140] width 14 height 5
click at [186, 139] on html "Tripadvisor K Version Current draft Home Documentation Analytics Code automatio…" at bounding box center [267, 148] width 534 height 296
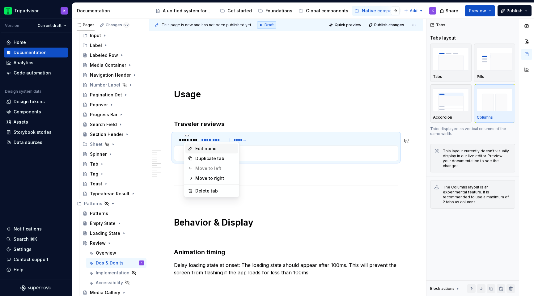
click at [197, 147] on div "Edit name" at bounding box center [215, 149] width 40 height 6
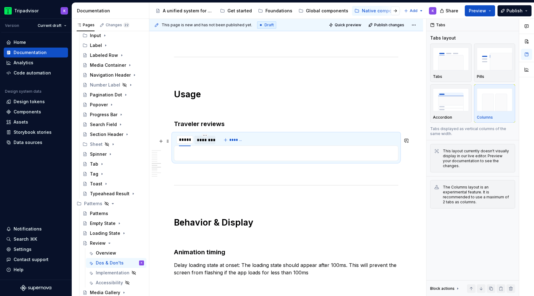
type input "*******"
click at [208, 138] on html "Tripadvisor K Version Current draft Home Documentation Analytics Code automatio…" at bounding box center [267, 148] width 534 height 296
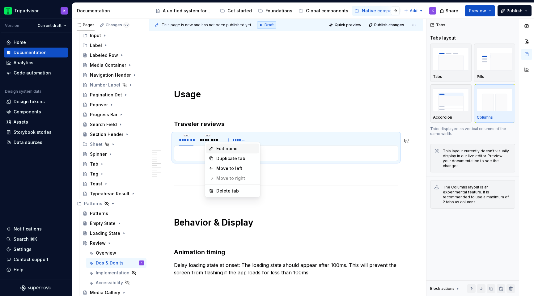
click at [223, 148] on div "Edit name" at bounding box center [236, 149] width 40 height 6
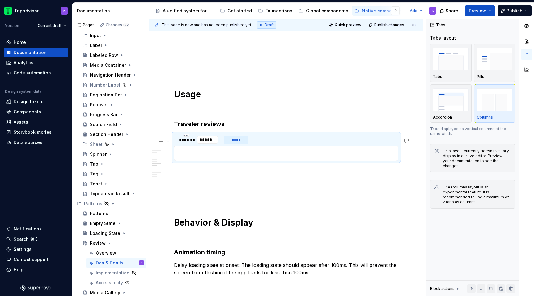
type input "*******"
click at [219, 153] on div at bounding box center [286, 153] width 224 height 15
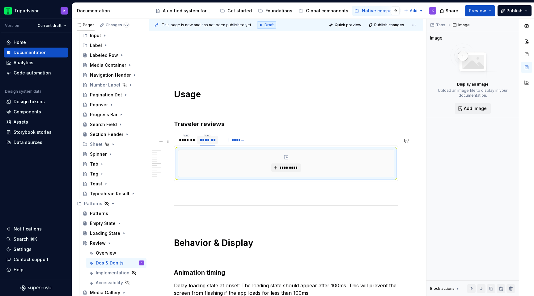
click at [209, 143] on div "*******" at bounding box center [207, 140] width 15 height 6
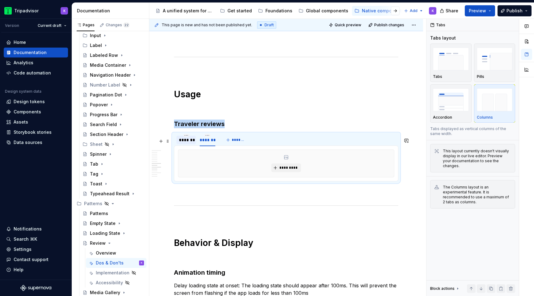
click at [180, 143] on div "*******" at bounding box center [186, 140] width 15 height 6
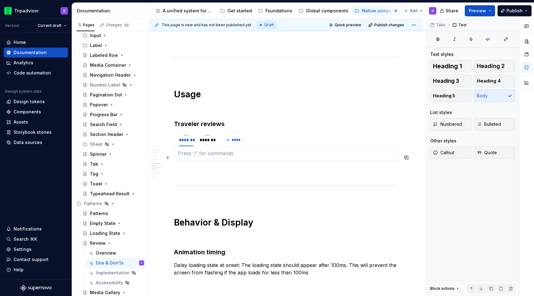
click at [201, 154] on p at bounding box center [286, 153] width 216 height 7
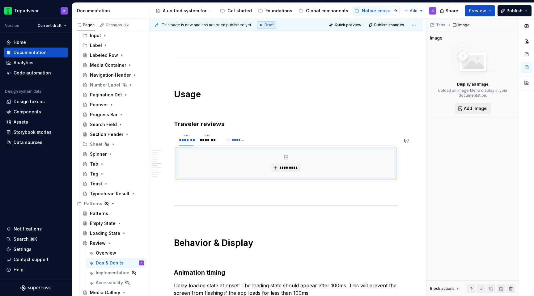
click at [197, 191] on div "**********" at bounding box center [286, 113] width 224 height 1511
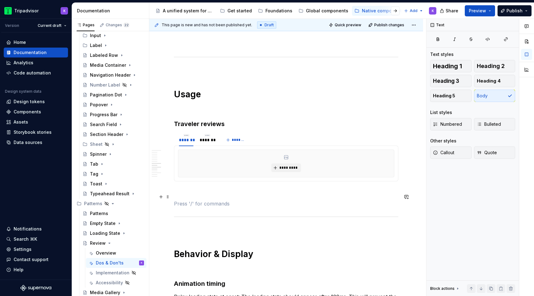
click at [197, 196] on p at bounding box center [286, 192] width 224 height 7
click at [210, 117] on div "**********" at bounding box center [286, 119] width 224 height 1522
click at [197, 74] on p at bounding box center [286, 69] width 224 height 7
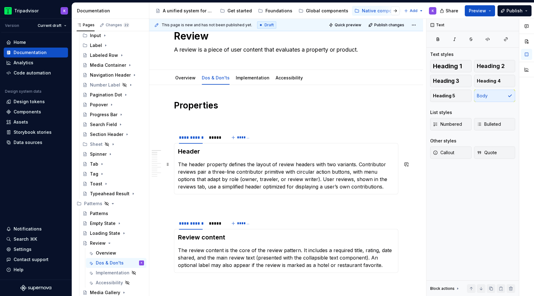
scroll to position [23, 0]
click at [217, 140] on div "*****" at bounding box center [214, 136] width 17 height 9
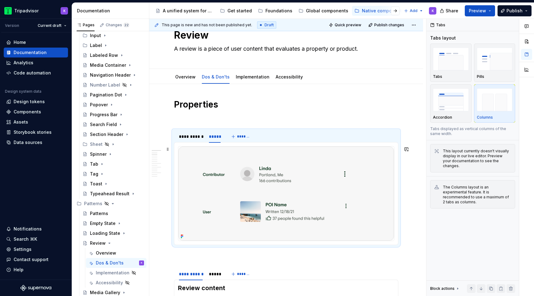
click at [259, 200] on img at bounding box center [286, 193] width 216 height 94
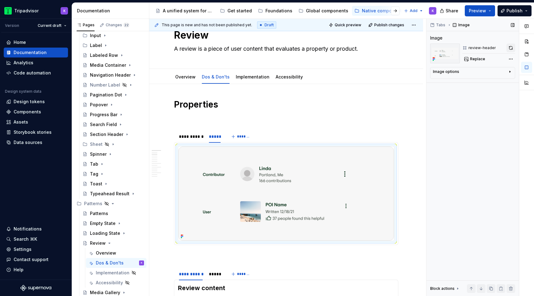
click at [509, 47] on button "button" at bounding box center [511, 48] width 9 height 9
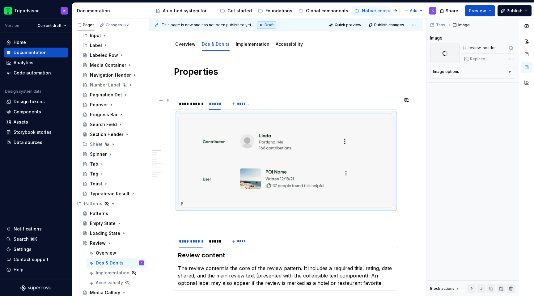
scroll to position [0, 0]
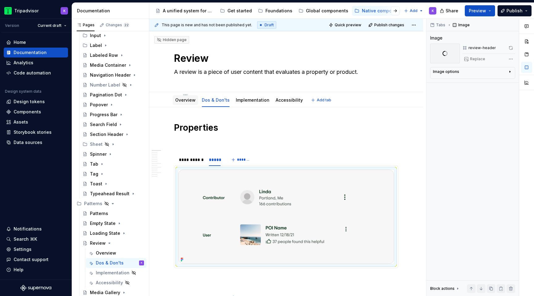
click at [188, 102] on link "Overview" at bounding box center [185, 99] width 20 height 5
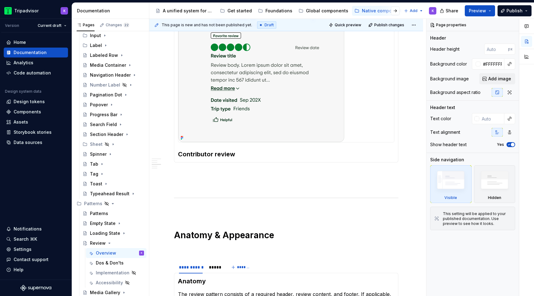
scroll to position [506, 0]
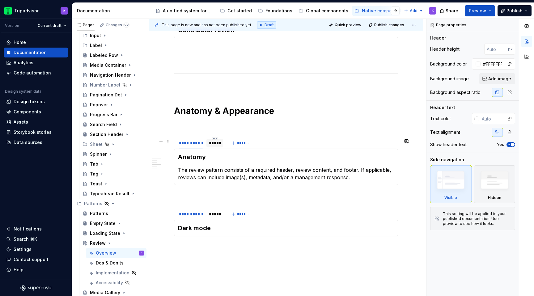
click at [217, 144] on div "*****" at bounding box center [215, 143] width 12 height 6
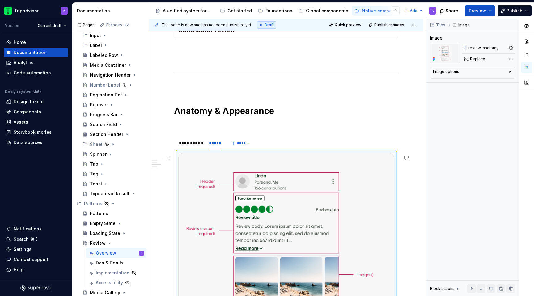
click at [249, 197] on img at bounding box center [286, 277] width 216 height 248
click at [510, 47] on button "button" at bounding box center [511, 48] width 9 height 9
click at [184, 146] on div "**********" at bounding box center [191, 143] width 24 height 6
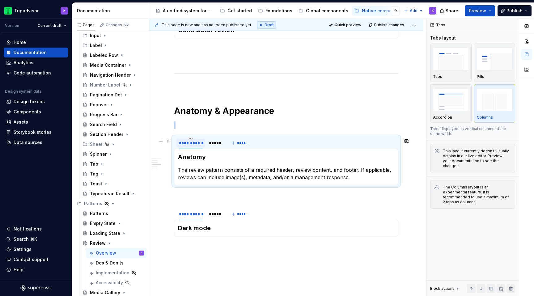
scroll to position [558, 0]
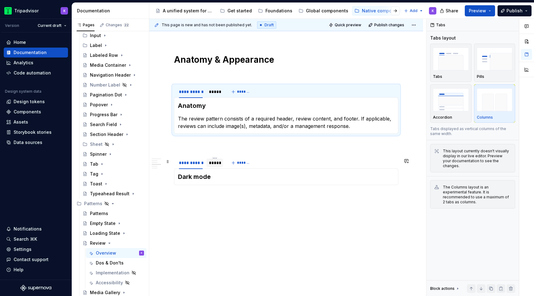
click at [217, 164] on div "*****" at bounding box center [215, 163] width 12 height 6
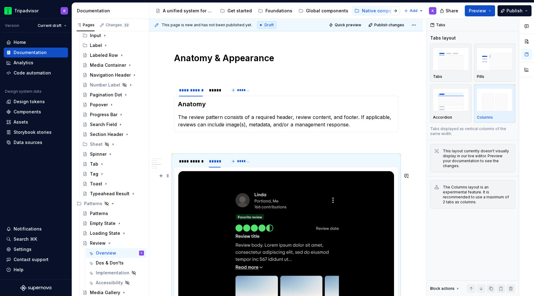
click at [224, 198] on img at bounding box center [286, 295] width 216 height 248
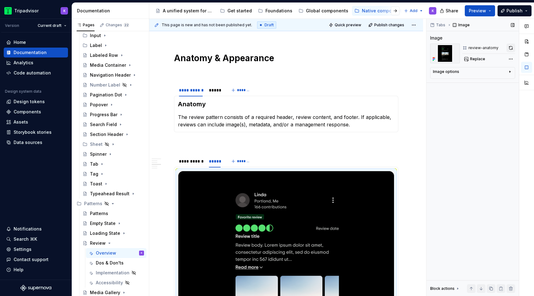
click at [509, 47] on button "button" at bounding box center [511, 48] width 9 height 9
click at [192, 162] on div "**********" at bounding box center [191, 161] width 24 height 6
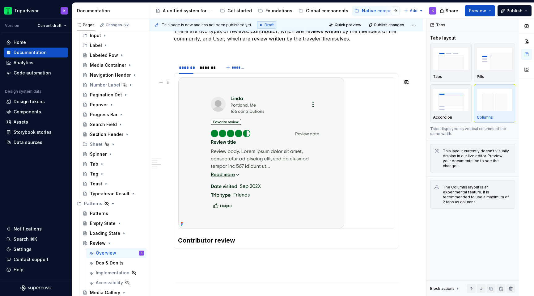
scroll to position [252, 0]
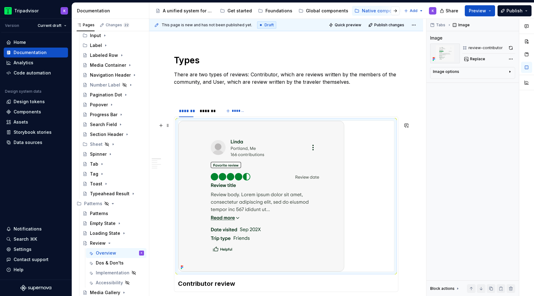
click at [257, 155] on img at bounding box center [261, 196] width 166 height 151
click at [511, 49] on button "button" at bounding box center [511, 48] width 9 height 9
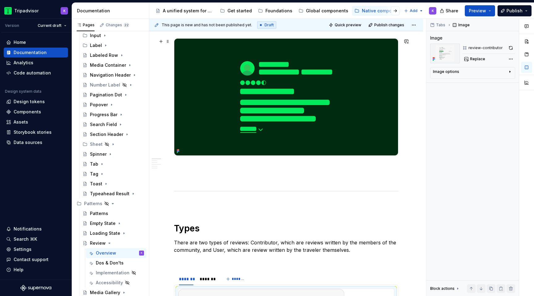
scroll to position [0, 0]
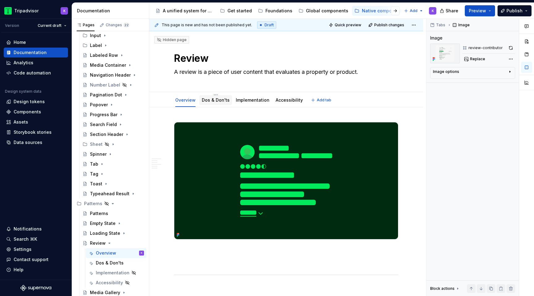
click at [214, 98] on link "Dos & Don'ts" at bounding box center [216, 99] width 28 height 5
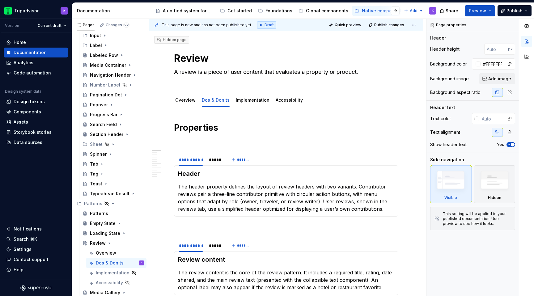
type textarea "*"
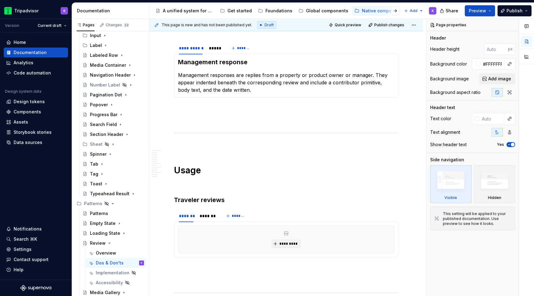
scroll to position [586, 0]
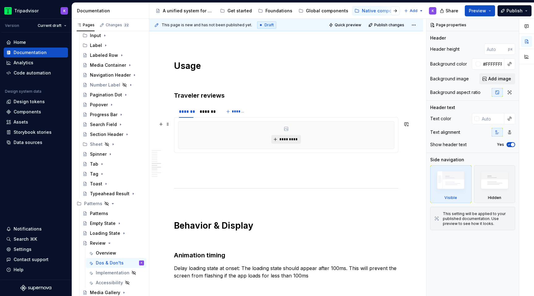
click at [286, 137] on span "*********" at bounding box center [288, 139] width 19 height 5
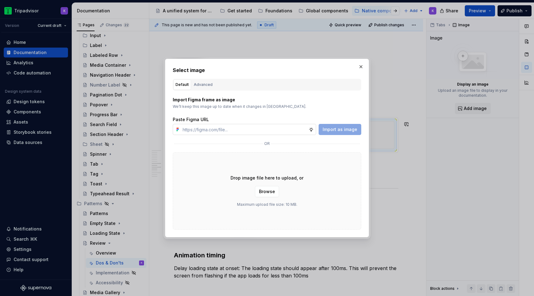
click at [293, 130] on input "text" at bounding box center [244, 129] width 129 height 11
type input "[URL][DOMAIN_NAME]"
click at [334, 133] on button "Import as image" at bounding box center [340, 129] width 43 height 11
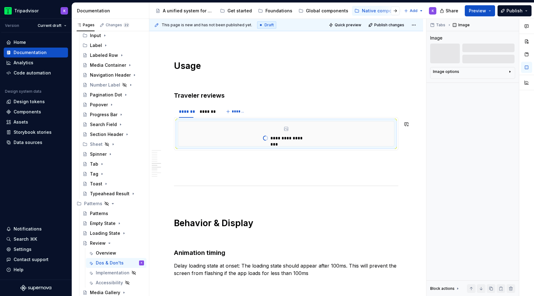
type textarea "*"
click at [211, 110] on div "*******" at bounding box center [207, 111] width 15 height 6
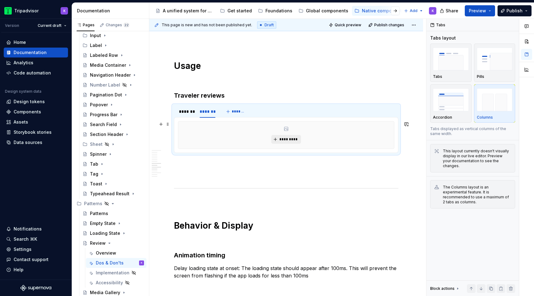
click at [288, 135] on button "*********" at bounding box center [285, 139] width 29 height 9
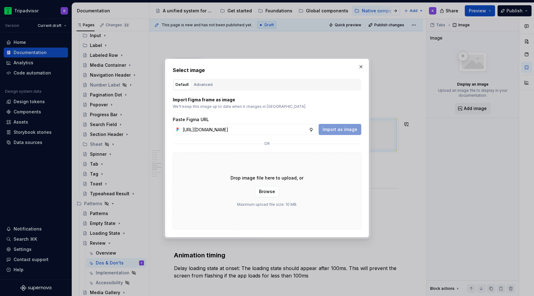
scroll to position [0, 158]
type input "[URL][DOMAIN_NAME]"
click at [345, 126] on span "Import as image" at bounding box center [340, 129] width 35 height 6
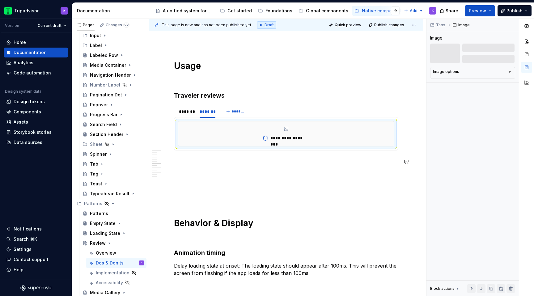
click at [247, 167] on div "**********" at bounding box center [286, 192] width 224 height 1313
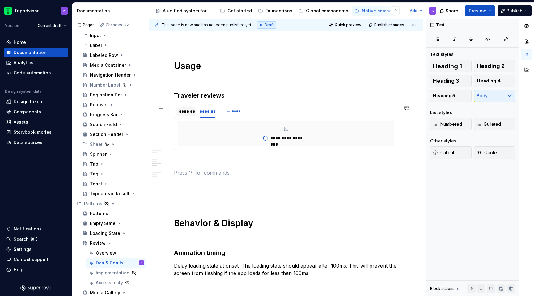
click at [193, 115] on div "*******" at bounding box center [185, 111] width 19 height 9
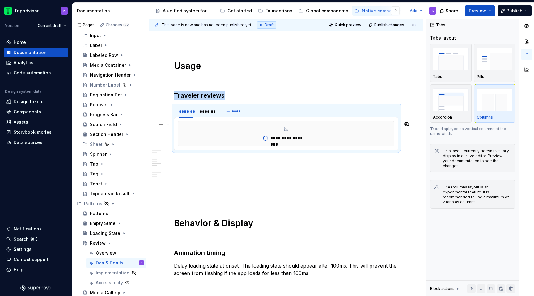
click at [394, 137] on div "**********" at bounding box center [286, 133] width 216 height 25
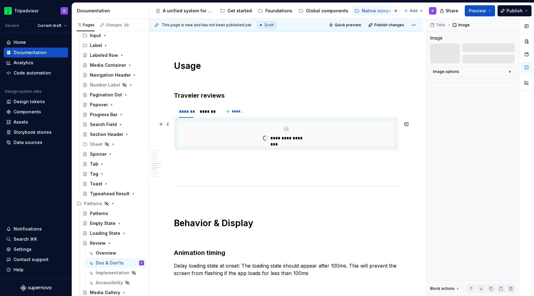
click at [394, 140] on div "**********" at bounding box center [286, 133] width 216 height 25
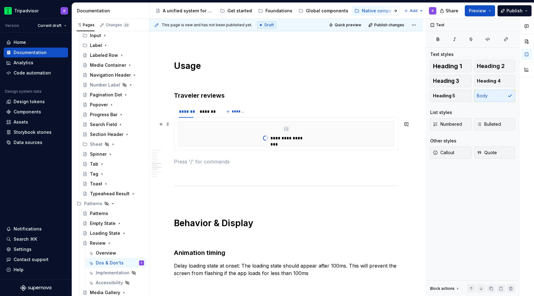
click at [398, 140] on div "**********" at bounding box center [286, 133] width 224 height 33
click at [394, 136] on div "**********" at bounding box center [286, 133] width 216 height 25
click at [398, 135] on div "**********" at bounding box center [286, 133] width 224 height 33
click at [394, 134] on div "**********" at bounding box center [286, 133] width 216 height 25
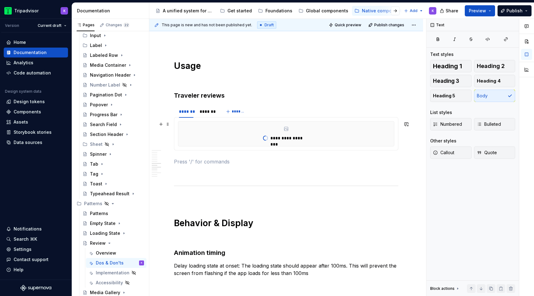
type textarea "*"
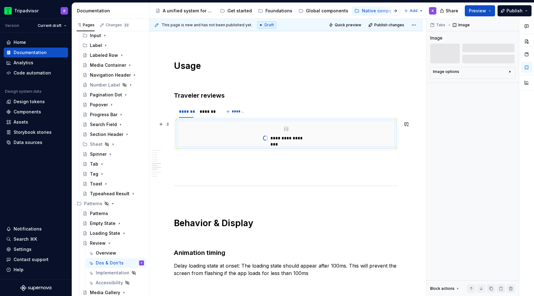
click at [394, 133] on div "**********" at bounding box center [286, 133] width 216 height 25
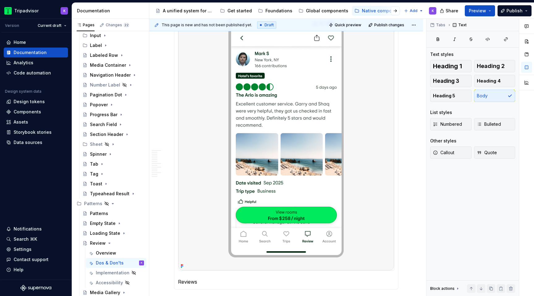
scroll to position [753, 0]
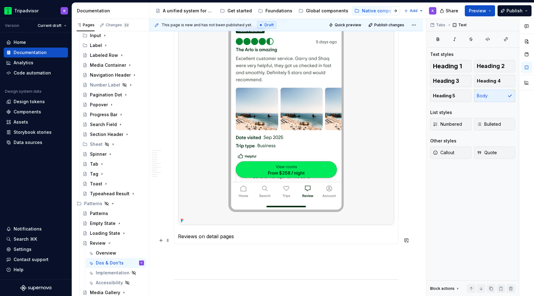
drag, startPoint x: 243, startPoint y: 236, endPoint x: 187, endPoint y: 236, distance: 56.2
click at [187, 236] on section-item-column "Reviews on detail pages" at bounding box center [286, 98] width 216 height 286
drag, startPoint x: 208, startPoint y: 242, endPoint x: 257, endPoint y: 242, distance: 48.5
click at [257, 240] on p "Reviews on detail pages" at bounding box center [286, 236] width 216 height 7
click at [460, 80] on button "Heading 3" at bounding box center [450, 81] width 41 height 12
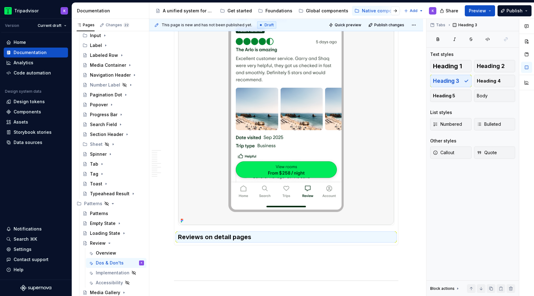
scroll to position [651, 0]
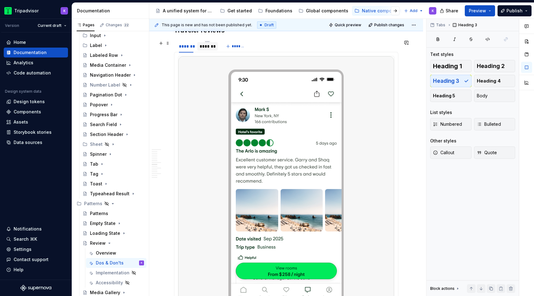
click at [205, 49] on div "*******" at bounding box center [207, 46] width 15 height 6
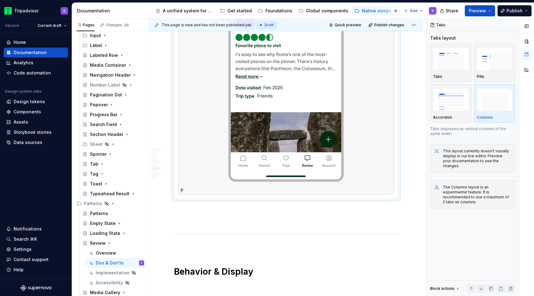
scroll to position [791, 0]
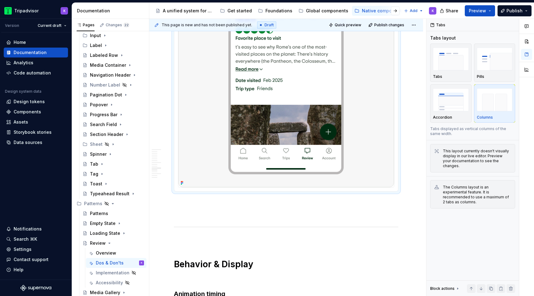
click at [273, 187] on img at bounding box center [286, 52] width 216 height 270
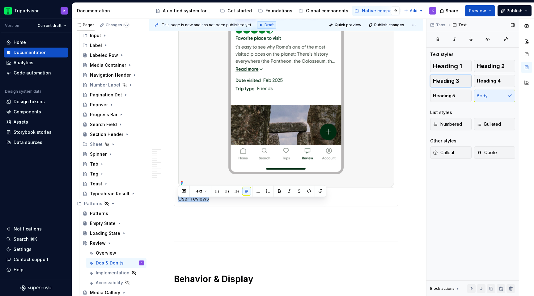
click at [452, 78] on span "Heading 3" at bounding box center [446, 81] width 26 height 6
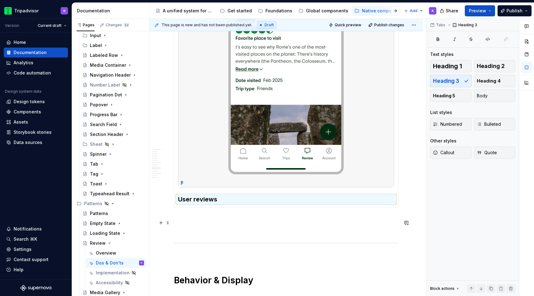
click at [239, 221] on p at bounding box center [286, 218] width 224 height 7
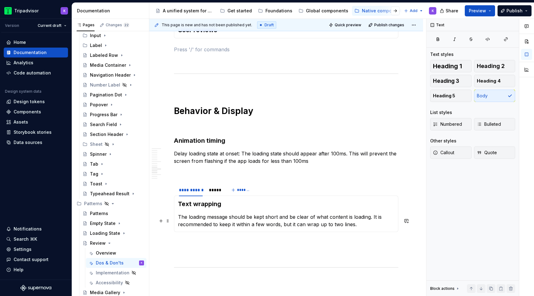
scroll to position [961, 0]
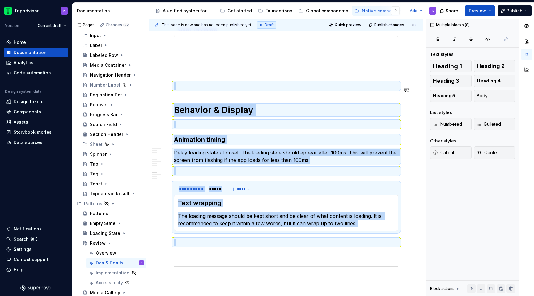
drag, startPoint x: 196, startPoint y: 247, endPoint x: 176, endPoint y: 90, distance: 157.9
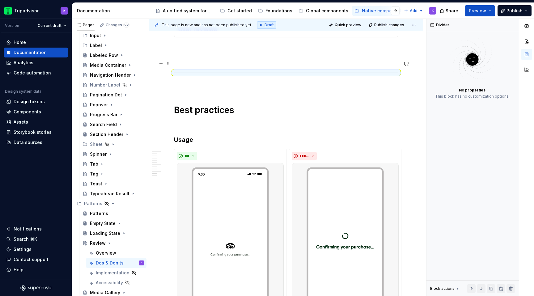
click at [199, 63] on p at bounding box center [286, 59] width 224 height 7
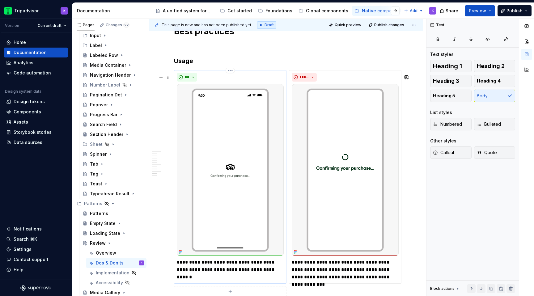
scroll to position [1014, 0]
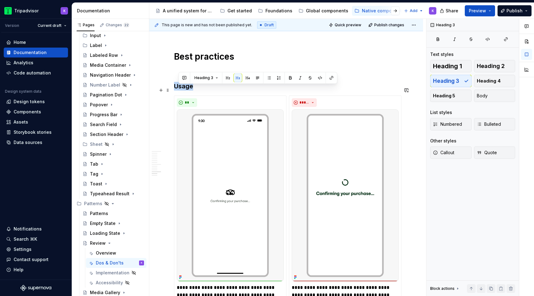
drag, startPoint x: 193, startPoint y: 92, endPoint x: 173, endPoint y: 89, distance: 19.7
drag, startPoint x: 193, startPoint y: 90, endPoint x: 175, endPoint y: 89, distance: 18.2
click at [175, 89] on h3 "Order" at bounding box center [286, 86] width 224 height 9
click at [233, 88] on h3 "Order" at bounding box center [286, 86] width 224 height 9
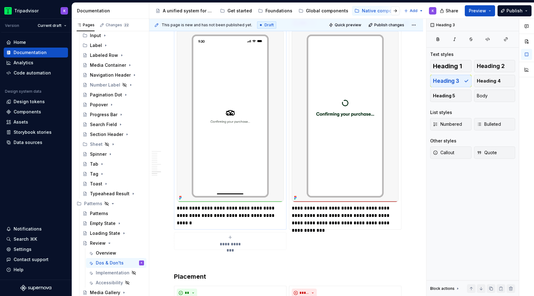
scroll to position [1100, 0]
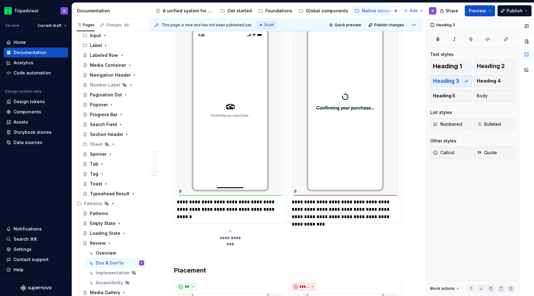
click at [240, 164] on img at bounding box center [230, 110] width 107 height 172
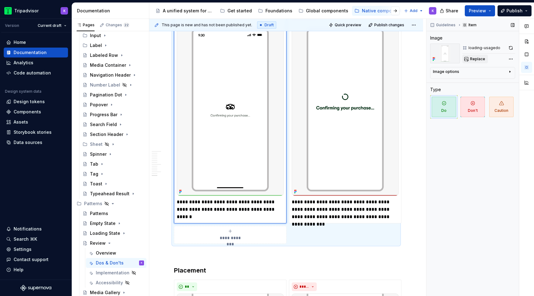
click at [474, 60] on span "Replace" at bounding box center [477, 59] width 15 height 5
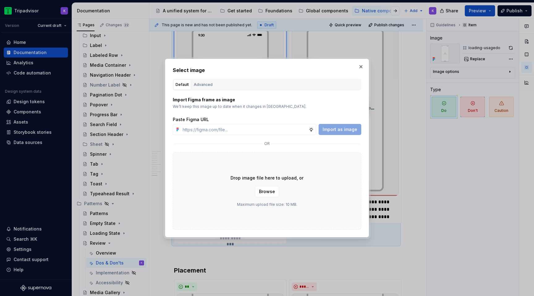
type textarea "*"
type input "[URL][DOMAIN_NAME]"
click at [351, 131] on span "Import as image" at bounding box center [340, 129] width 35 height 6
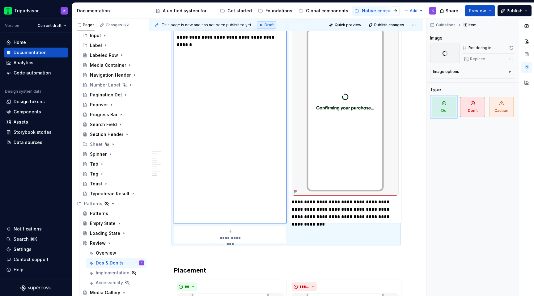
click at [347, 122] on img at bounding box center [345, 110] width 107 height 172
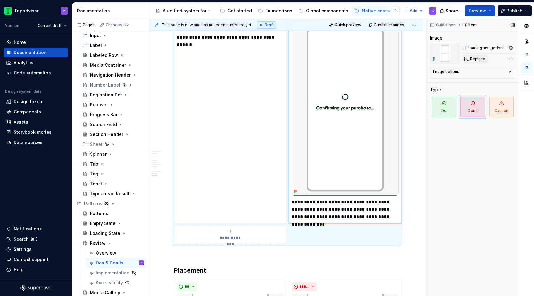
click at [482, 55] on button "Replace" at bounding box center [475, 59] width 26 height 9
type textarea "*"
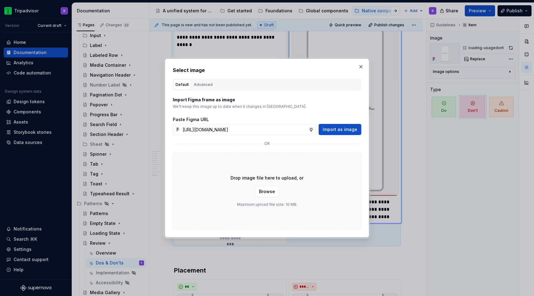
scroll to position [0, 159]
type input "[URL][DOMAIN_NAME]"
click at [351, 129] on span "Import as image" at bounding box center [340, 129] width 35 height 6
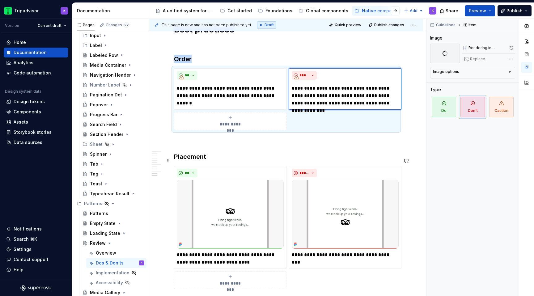
scroll to position [1027, 0]
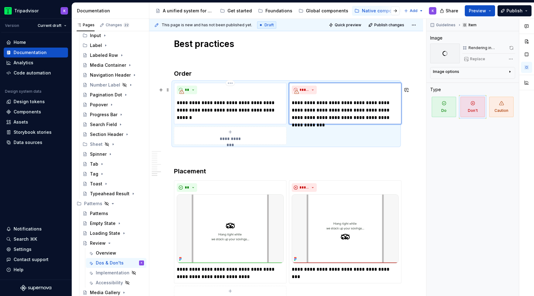
click at [273, 113] on p "**********" at bounding box center [230, 106] width 107 height 15
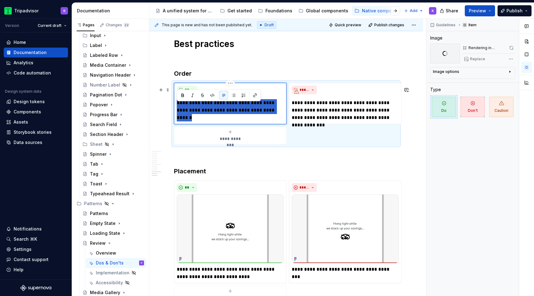
drag, startPoint x: 268, startPoint y: 113, endPoint x: 176, endPoint y: 109, distance: 92.5
click at [176, 109] on div "**********" at bounding box center [230, 103] width 112 height 41
type textarea "*"
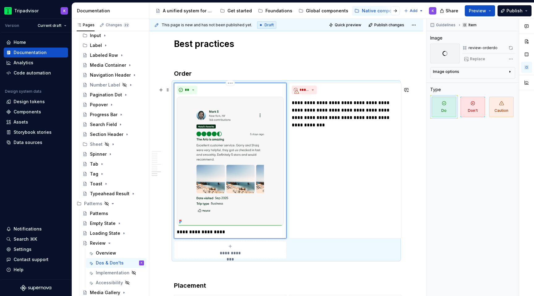
scroll to position [1156, 0]
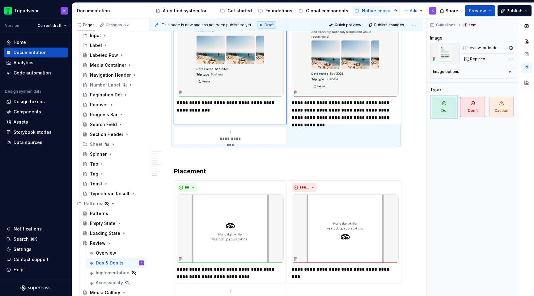
click at [321, 112] on p "**********" at bounding box center [345, 110] width 107 height 22
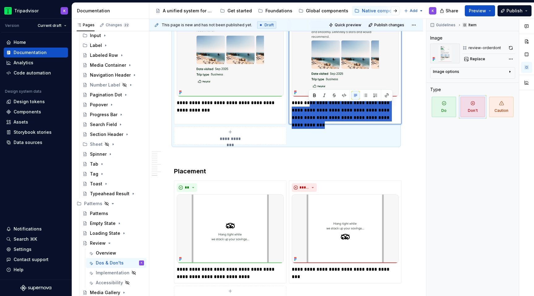
drag, startPoint x: 310, startPoint y: 107, endPoint x: 398, endPoint y: 125, distance: 90.3
click at [398, 121] on p "**********" at bounding box center [345, 110] width 107 height 22
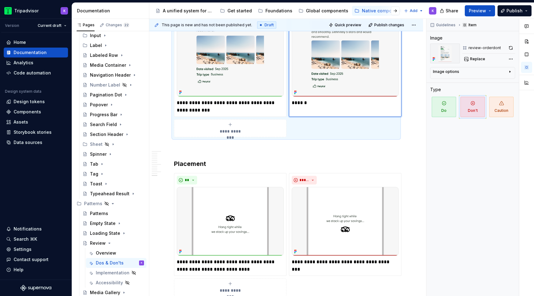
type textarea "*"
click at [345, 150] on p at bounding box center [286, 148] width 224 height 7
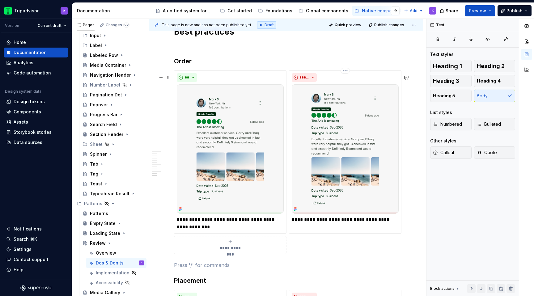
scroll to position [1045, 0]
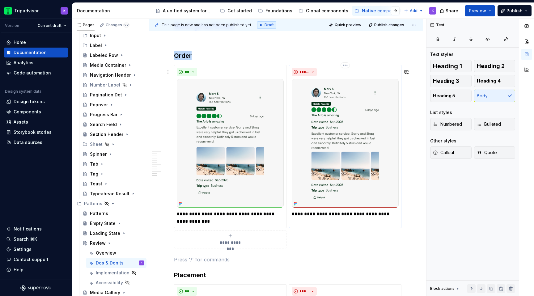
click at [328, 125] on img at bounding box center [345, 143] width 107 height 129
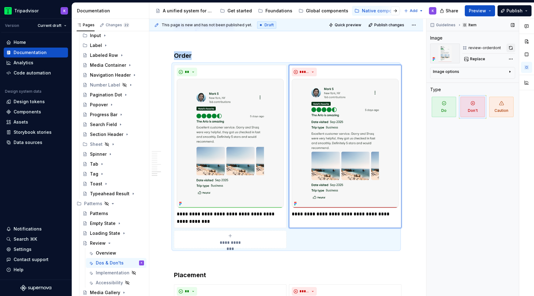
click at [513, 47] on button "button" at bounding box center [511, 48] width 9 height 9
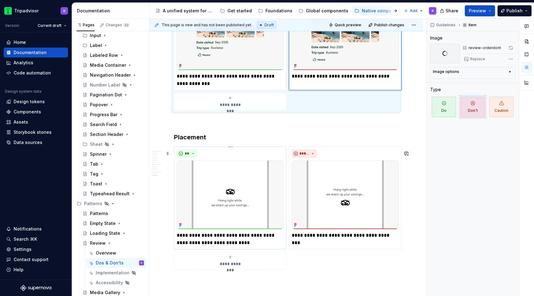
scroll to position [1225, 0]
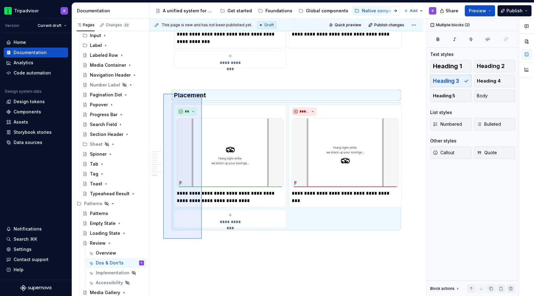
drag, startPoint x: 202, startPoint y: 239, endPoint x: 163, endPoint y: 94, distance: 150.3
click at [163, 94] on div "**********" at bounding box center [287, 158] width 277 height 278
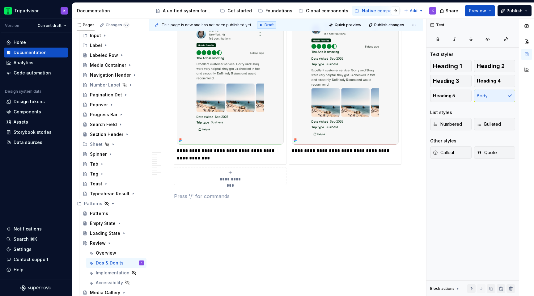
scroll to position [1112, 0]
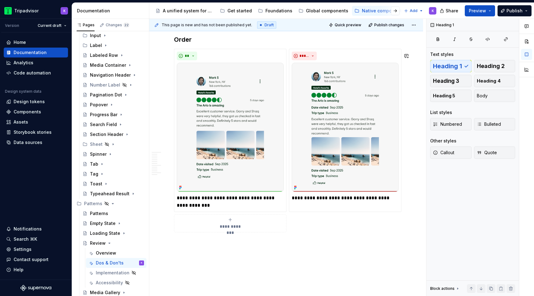
scroll to position [1097, 0]
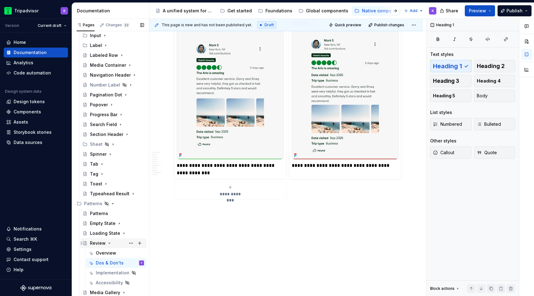
click at [107, 243] on icon "Page tree" at bounding box center [109, 243] width 5 height 5
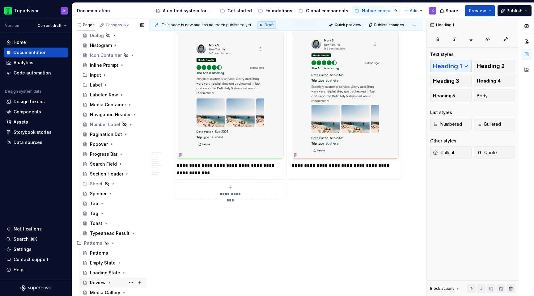
scroll to position [133, 0]
click at [132, 282] on button "Page tree" at bounding box center [131, 282] width 9 height 9
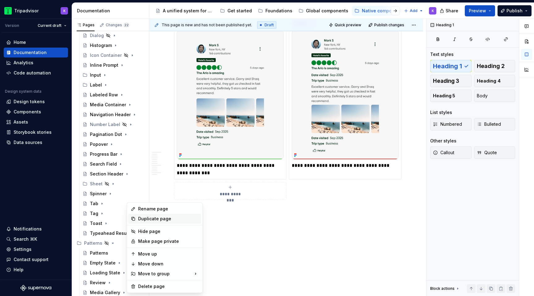
click at [164, 216] on div "Duplicate page" at bounding box center [168, 219] width 61 height 6
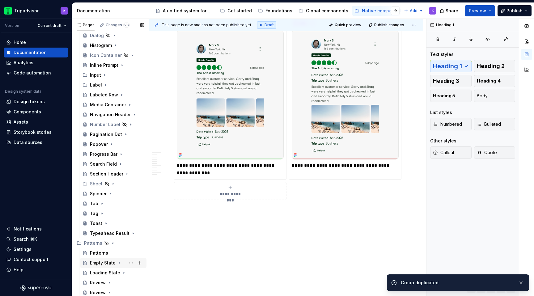
scroll to position [143, 0]
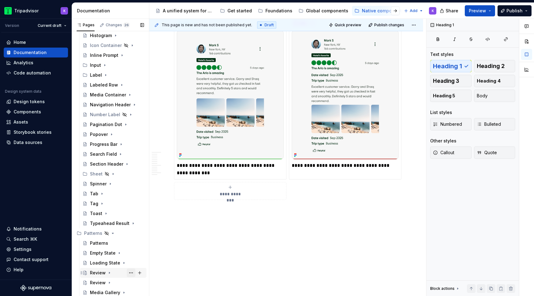
click at [131, 274] on button "Page tree" at bounding box center [131, 273] width 9 height 9
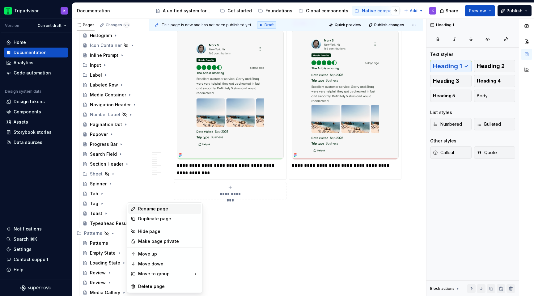
click at [154, 209] on div "Rename page" at bounding box center [168, 209] width 61 height 6
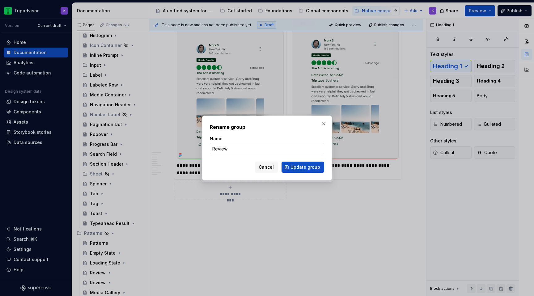
type textarea "*"
type input "Question"
click at [294, 166] on span "Update group" at bounding box center [305, 167] width 30 height 6
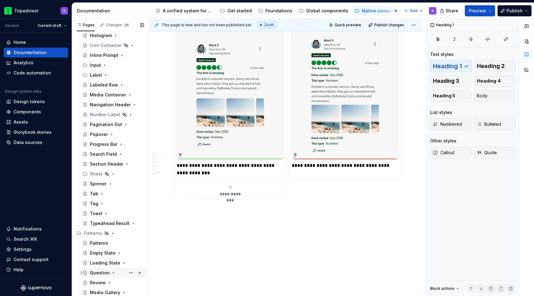
click at [126, 271] on div "Question" at bounding box center [117, 273] width 54 height 9
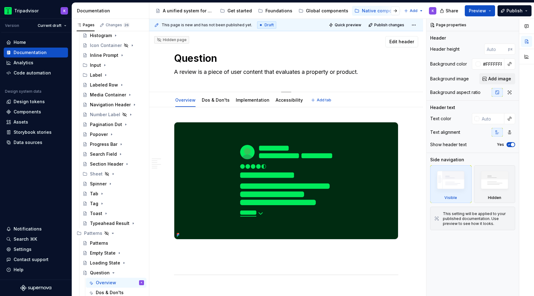
click at [216, 69] on textarea "A review is a piece of user content that evaluates a property or product." at bounding box center [285, 72] width 224 height 10
paste textarea "question is a piece of user contributed content that asks for more information …"
type textarea "*"
type textarea "A question is a piece of user contributed content that asks for more informatio…"
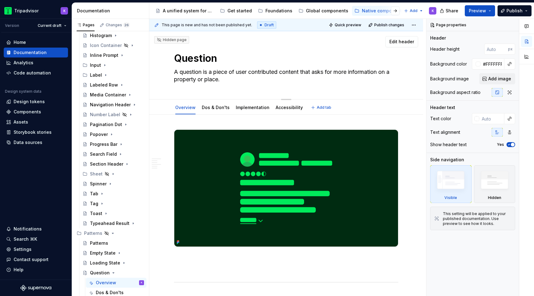
type textarea "*"
type textarea "A question is a piece of user contributed content that asks for more informatio…"
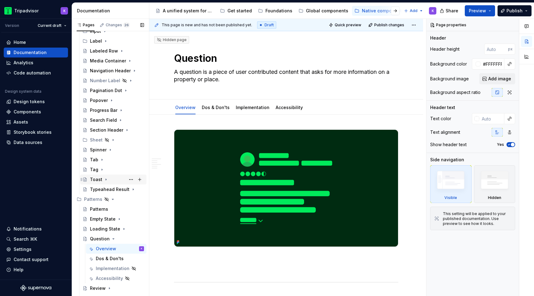
scroll to position [182, 0]
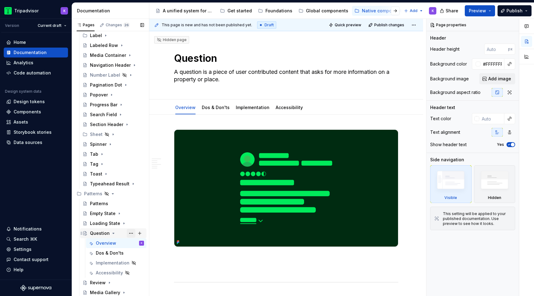
click at [129, 234] on button "Page tree" at bounding box center [131, 233] width 9 height 9
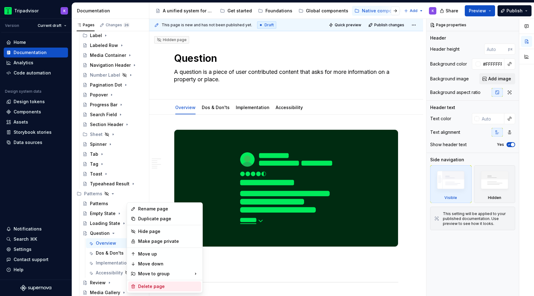
click at [153, 287] on div "Delete page" at bounding box center [168, 286] width 61 height 6
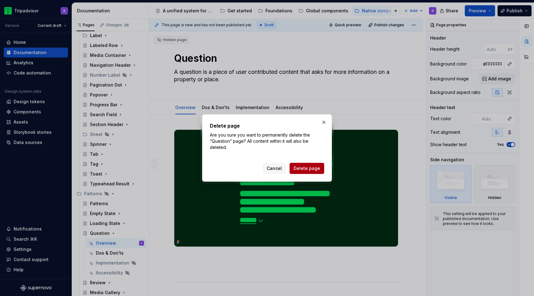
click at [316, 170] on span "Delete page" at bounding box center [307, 168] width 27 height 6
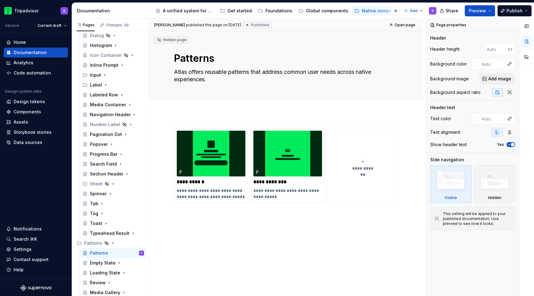
scroll to position [133, 0]
click at [361, 162] on div "**********" at bounding box center [363, 165] width 66 height 12
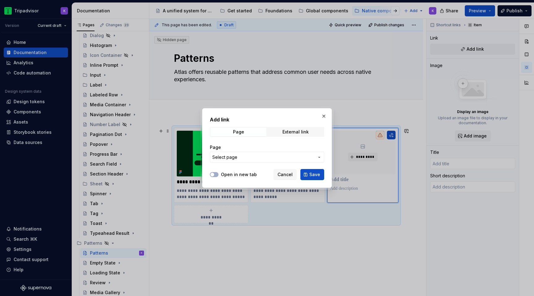
type textarea "*"
click at [232, 155] on span "Select page" at bounding box center [224, 157] width 25 height 6
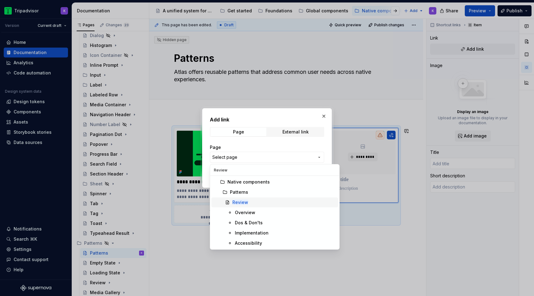
type input "Review"
click at [254, 204] on div "Review" at bounding box center [283, 202] width 103 height 6
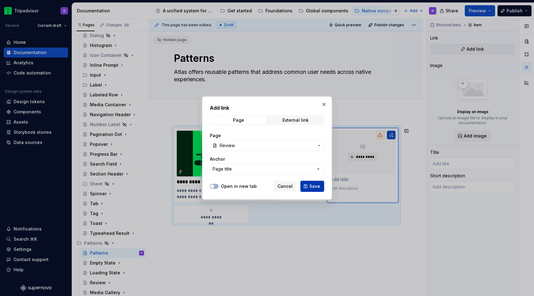
click at [311, 187] on span "Save" at bounding box center [314, 186] width 11 height 6
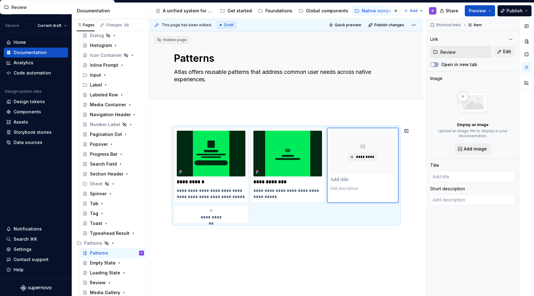
type textarea "*"
type input "Review"
type textarea "A review is a piece of user content that evaluates a property or product."
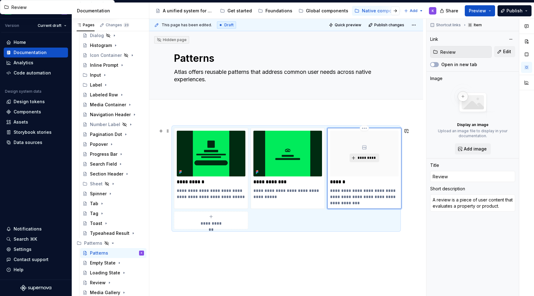
click at [371, 159] on span "*********" at bounding box center [366, 157] width 19 height 5
type textarea "*"
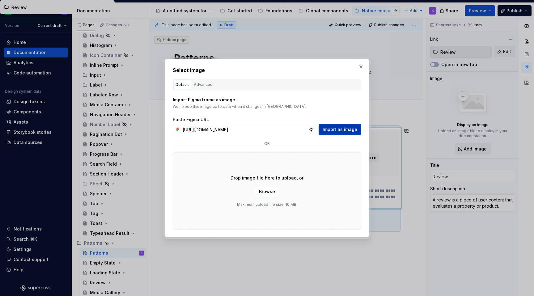
scroll to position [0, 160]
type input "[URL][DOMAIN_NAME]"
click at [336, 128] on span "Import as image" at bounding box center [340, 129] width 35 height 6
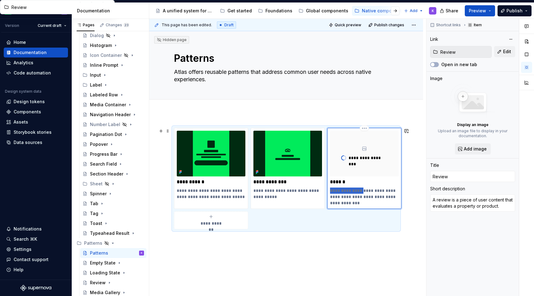
drag, startPoint x: 359, startPoint y: 190, endPoint x: 329, endPoint y: 190, distance: 30.3
click at [329, 190] on div "**********" at bounding box center [364, 168] width 74 height 81
type textarea "*"
type textarea "Piece of user content that evaluates a property or product."
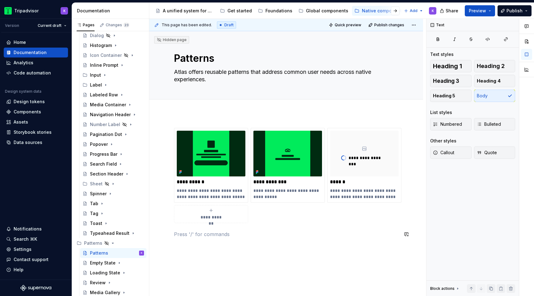
click at [354, 242] on div "**********" at bounding box center [286, 186] width 224 height 117
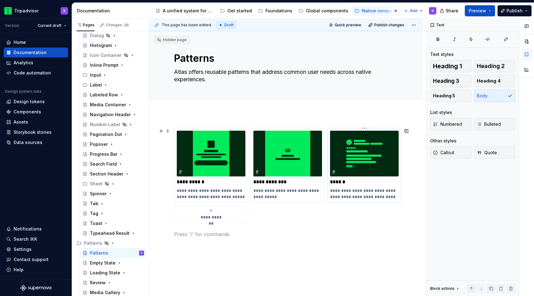
click at [371, 156] on img at bounding box center [364, 154] width 69 height 46
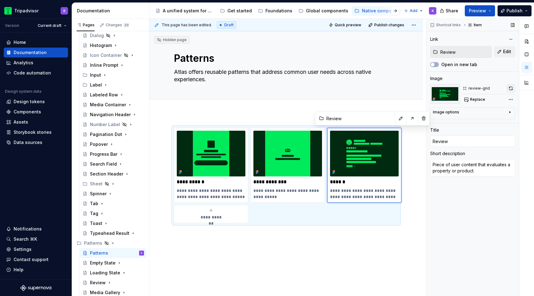
click at [511, 87] on button "button" at bounding box center [511, 88] width 9 height 9
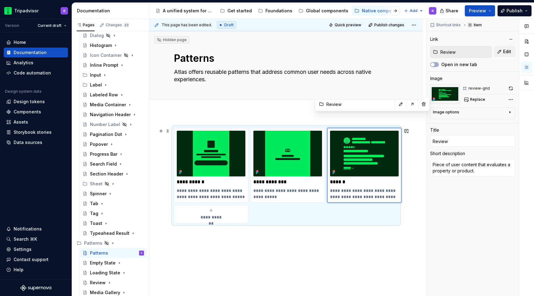
scroll to position [38, 0]
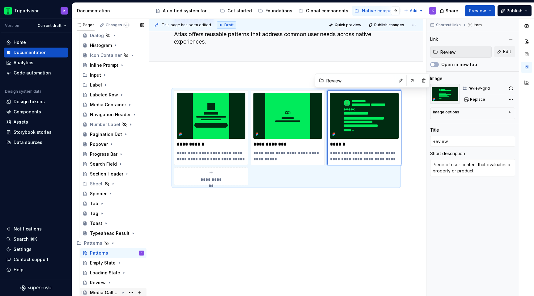
click at [100, 291] on div "Media Gallery" at bounding box center [104, 293] width 29 height 6
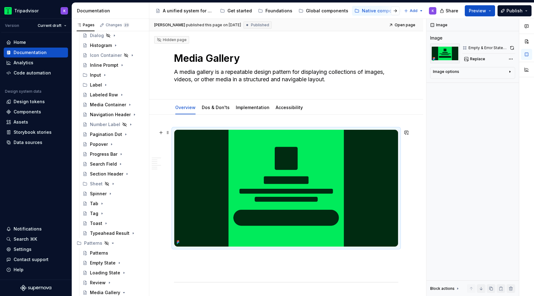
click at [257, 184] on img at bounding box center [286, 188] width 224 height 117
click at [477, 60] on span "Replace" at bounding box center [477, 59] width 15 height 5
type textarea "*"
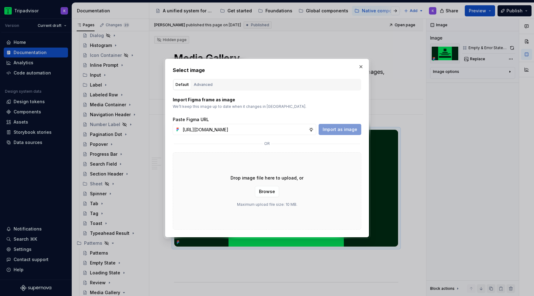
scroll to position [0, 160]
type input "[URL][DOMAIN_NAME]"
click at [342, 129] on span "Import as image" at bounding box center [340, 129] width 35 height 6
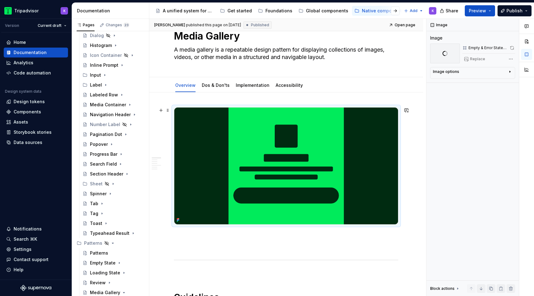
scroll to position [23, 0]
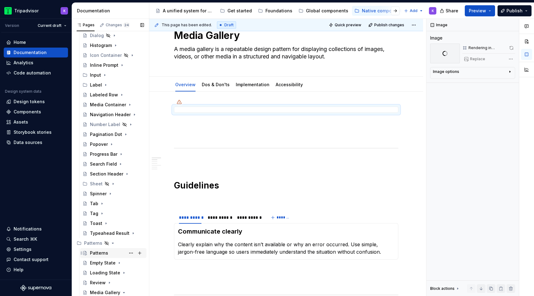
click at [101, 249] on div "Patterns" at bounding box center [117, 253] width 54 height 9
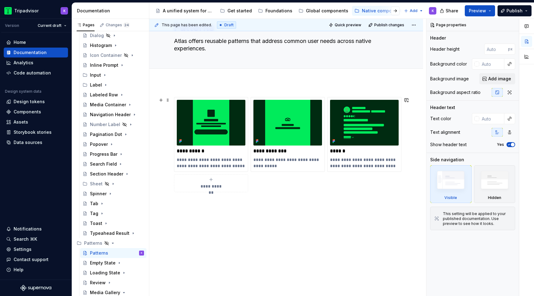
scroll to position [33, 0]
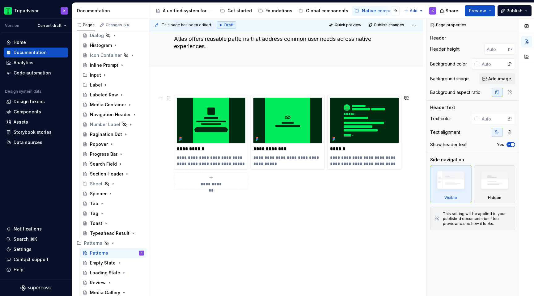
click at [206, 181] on span "**********" at bounding box center [211, 184] width 27 height 6
type textarea "*"
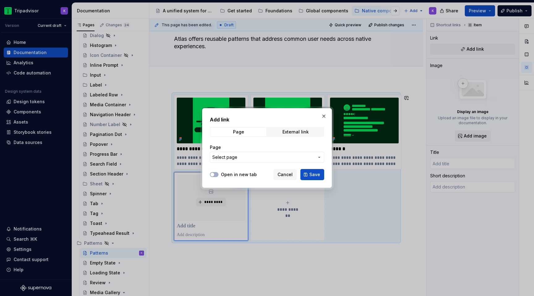
click at [245, 157] on span "Select page" at bounding box center [263, 157] width 102 height 6
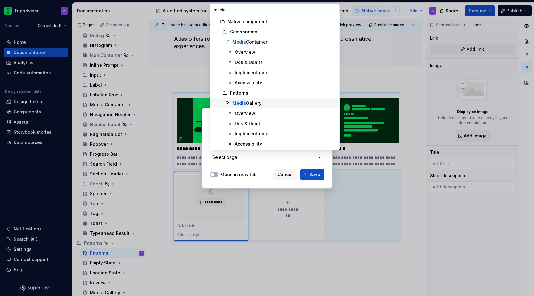
type input "media"
click at [261, 103] on div "Media Gallery" at bounding box center [283, 103] width 103 height 6
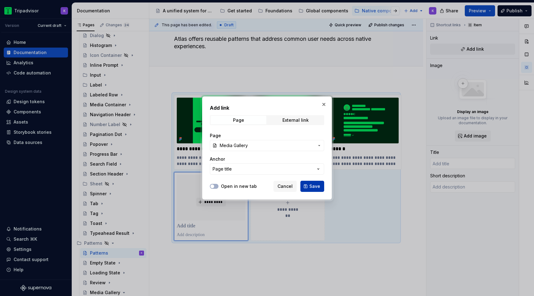
click at [309, 185] on button "Save" at bounding box center [312, 186] width 24 height 11
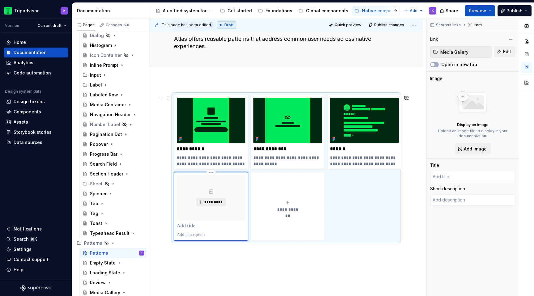
type textarea "*"
type input "Media Gallery"
type textarea "A media gallery is a repeatable design pattern for displaying collections of im…"
click at [215, 202] on span "*********" at bounding box center [213, 202] width 19 height 5
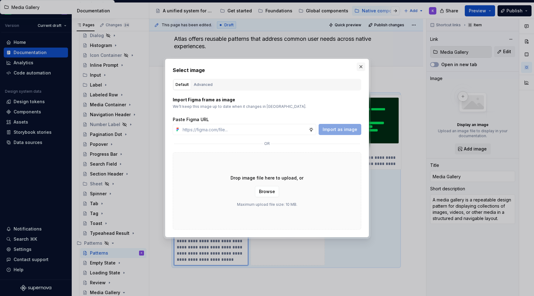
click at [361, 66] on button "button" at bounding box center [361, 66] width 9 height 9
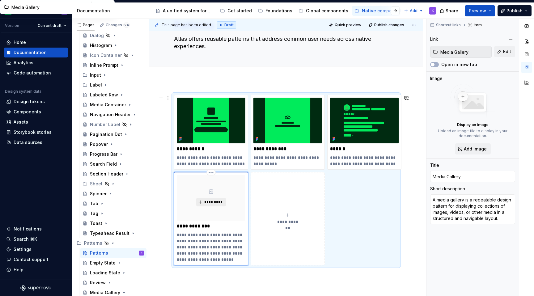
click at [214, 203] on span "*********" at bounding box center [213, 202] width 19 height 5
type textarea "*"
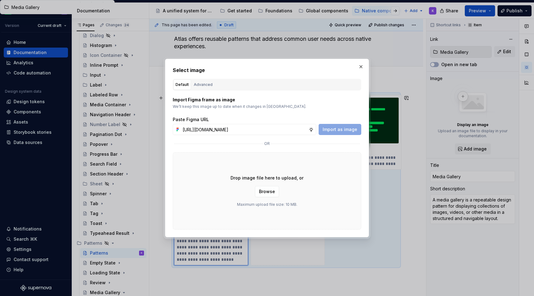
scroll to position [0, 160]
type input "[URL][DOMAIN_NAME]"
click at [333, 130] on span "Import as image" at bounding box center [340, 129] width 35 height 6
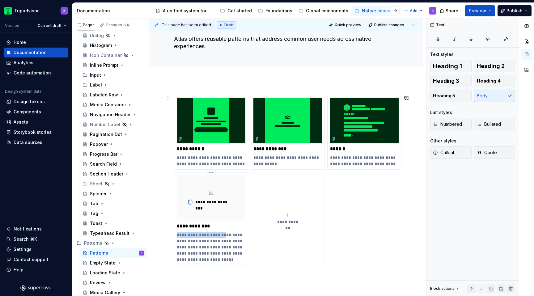
drag, startPoint x: 219, startPoint y: 235, endPoint x: 177, endPoint y: 236, distance: 42.3
click at [177, 236] on p "**********" at bounding box center [211, 247] width 69 height 31
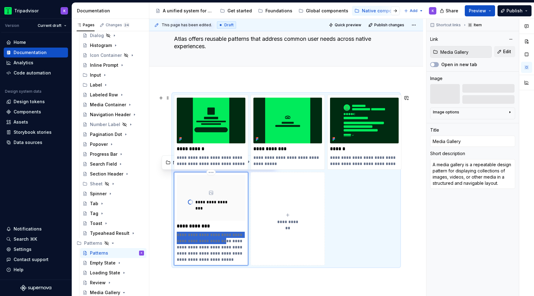
drag, startPoint x: 216, startPoint y: 241, endPoint x: 177, endPoint y: 233, distance: 40.4
click at [177, 233] on p "**********" at bounding box center [211, 247] width 69 height 31
type textarea "*"
type textarea "Displaying collections of images, videos, or other media in a structured and na…"
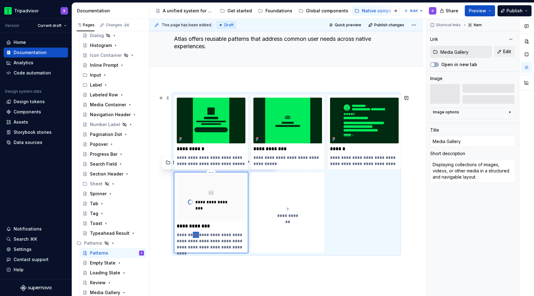
drag, startPoint x: 198, startPoint y: 235, endPoint x: 191, endPoint y: 235, distance: 6.5
click at [191, 235] on p "**********" at bounding box center [211, 241] width 69 height 19
type textarea "*"
type textarea "Displays collections of images, videos, or other media in a structured and navi…"
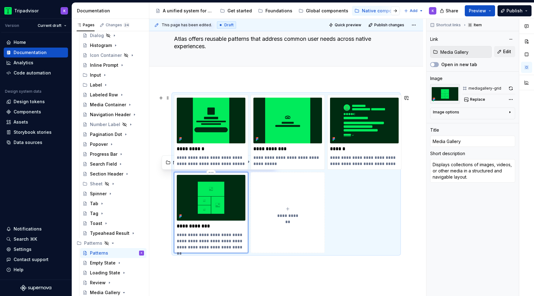
click at [215, 207] on img at bounding box center [211, 198] width 69 height 46
click at [508, 88] on button "button" at bounding box center [511, 88] width 9 height 9
type textarea "*"
type input "Loading State"
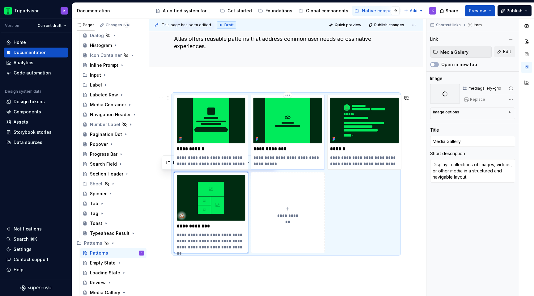
type input "Loading State"
type textarea "Inform users that a process is underway."
click at [298, 107] on img at bounding box center [287, 121] width 69 height 46
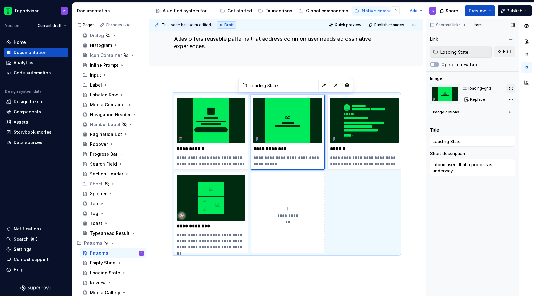
click at [511, 86] on button "button" at bounding box center [511, 88] width 9 height 9
click at [94, 271] on div "Loading State" at bounding box center [104, 273] width 29 height 6
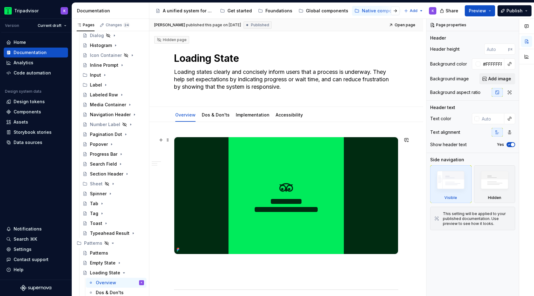
click at [295, 189] on img at bounding box center [286, 195] width 224 height 117
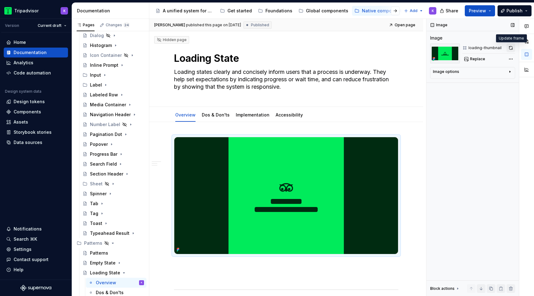
click at [511, 47] on button "button" at bounding box center [511, 48] width 9 height 9
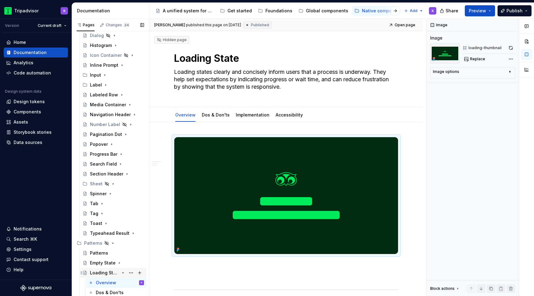
click at [121, 274] on icon "Page tree" at bounding box center [123, 272] width 5 height 5
click at [113, 265] on div "Empty State" at bounding box center [103, 263] width 26 height 6
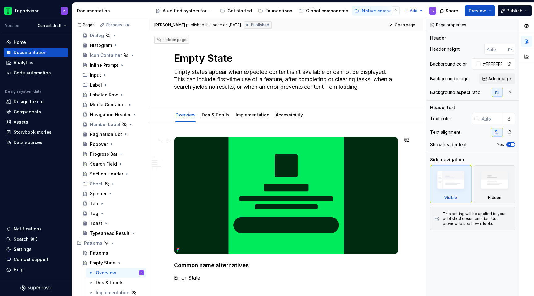
click at [322, 171] on img at bounding box center [286, 195] width 224 height 117
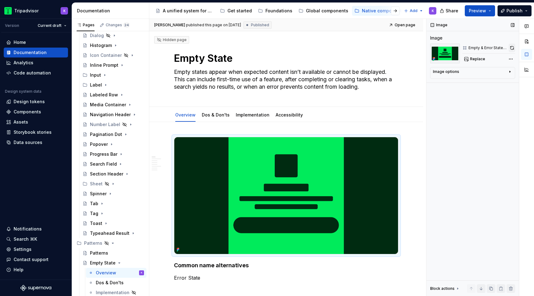
click at [512, 46] on button "button" at bounding box center [512, 48] width 6 height 9
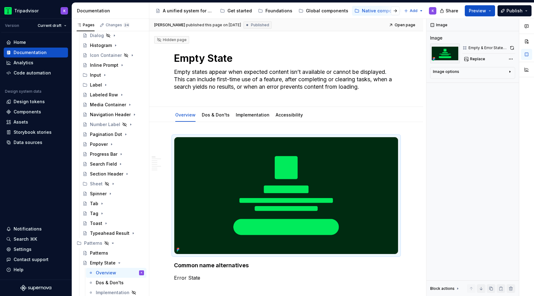
click at [340, 152] on img at bounding box center [286, 195] width 224 height 117
click at [512, 49] on button "button" at bounding box center [512, 48] width 6 height 9
click at [108, 251] on div "Patterns" at bounding box center [117, 253] width 54 height 9
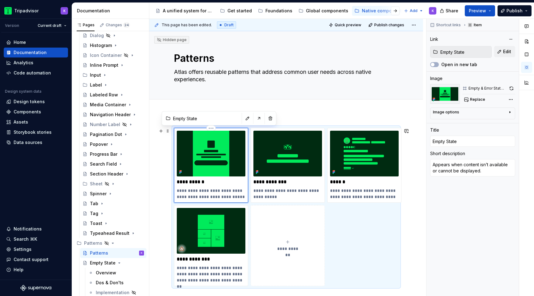
click at [223, 161] on img at bounding box center [211, 154] width 69 height 46
click at [510, 88] on button "button" at bounding box center [511, 88] width 7 height 9
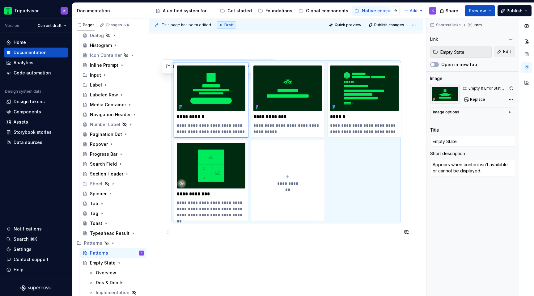
scroll to position [85, 0]
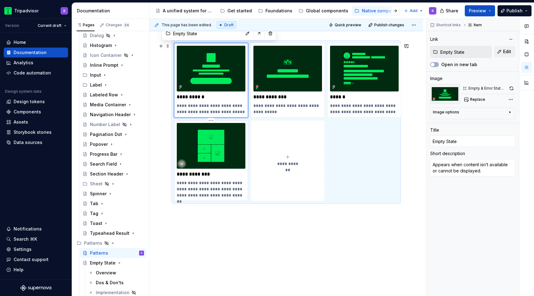
type textarea "*"
type input "Media Gallery"
type textarea "Displays collections of images, videos, or other media in a structured and navi…"
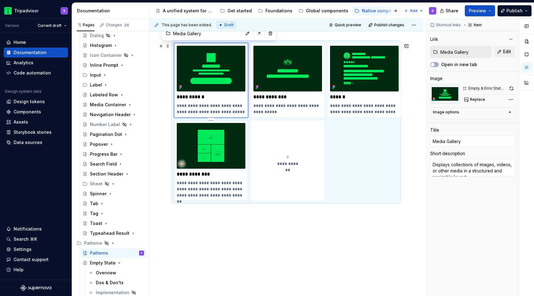
click at [210, 142] on img at bounding box center [211, 146] width 69 height 46
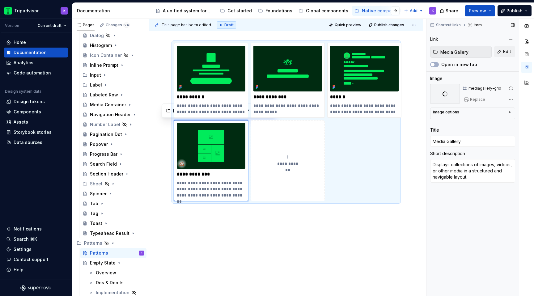
click at [512, 87] on span at bounding box center [511, 88] width 9 height 9
type textarea "*"
click at [224, 152] on img at bounding box center [211, 146] width 69 height 46
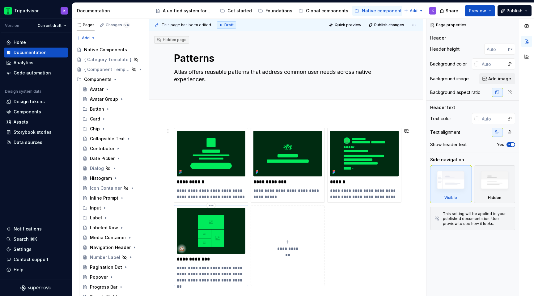
click at [204, 231] on img at bounding box center [211, 231] width 69 height 46
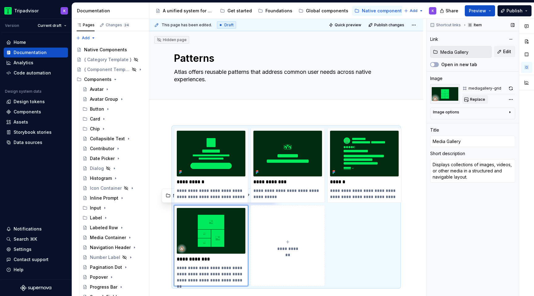
click at [477, 100] on span "Replace" at bounding box center [477, 99] width 15 height 5
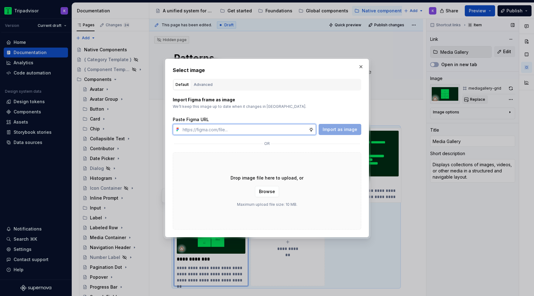
type textarea "*"
paste input "[URL][DOMAIN_NAME]"
type input "[URL][DOMAIN_NAME]"
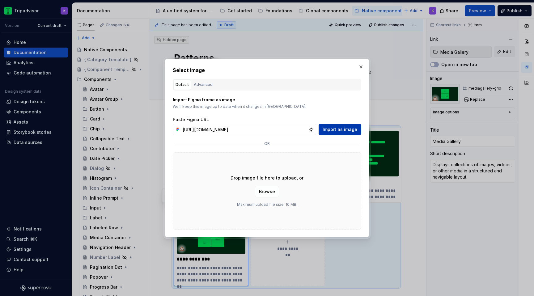
scroll to position [0, 0]
click at [350, 131] on span "Import as image" at bounding box center [340, 129] width 35 height 6
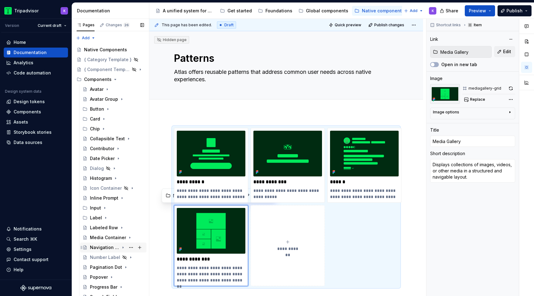
scroll to position [212, 0]
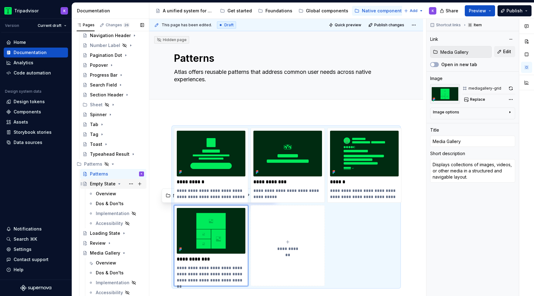
drag, startPoint x: 118, startPoint y: 184, endPoint x: 112, endPoint y: 233, distance: 49.9
click at [119, 184] on icon "Page tree" at bounding box center [120, 184] width 2 height 1
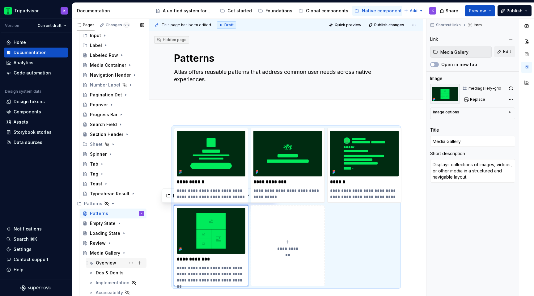
scroll to position [172, 0]
click at [106, 263] on div "Overview" at bounding box center [106, 263] width 20 height 6
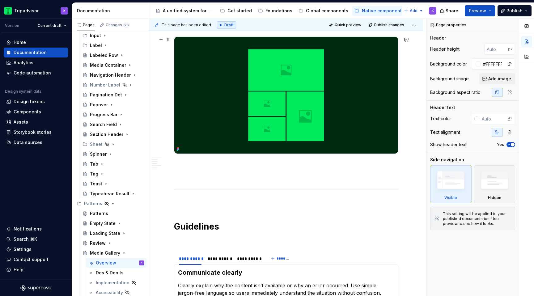
scroll to position [154, 0]
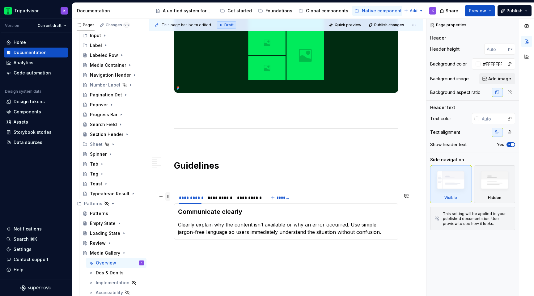
click at [169, 197] on span at bounding box center [167, 196] width 5 height 9
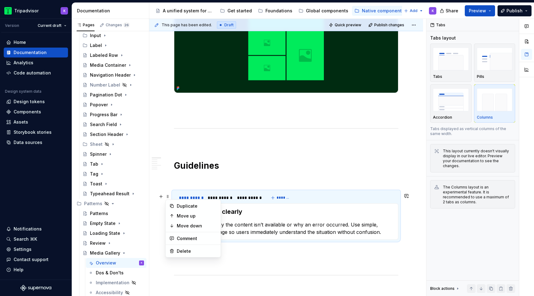
type textarea "*"
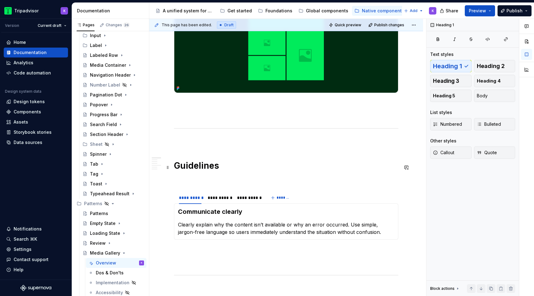
click at [219, 168] on h1 "Guidelines" at bounding box center [286, 165] width 224 height 11
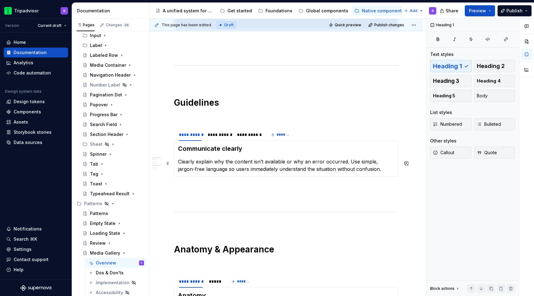
scroll to position [180, 0]
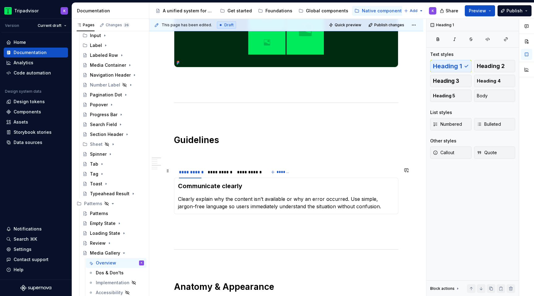
click at [249, 167] on section "**********" at bounding box center [286, 189] width 224 height 49
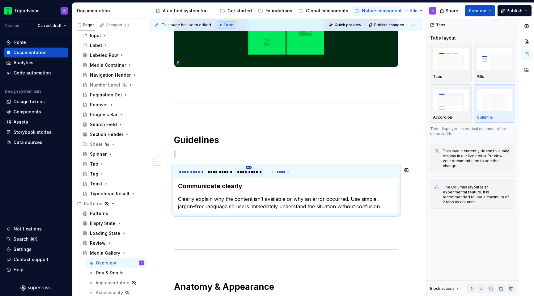
click at [249, 169] on html "Tripadvisor K Version Current draft Home Documentation Analytics Code automatio…" at bounding box center [267, 148] width 534 height 296
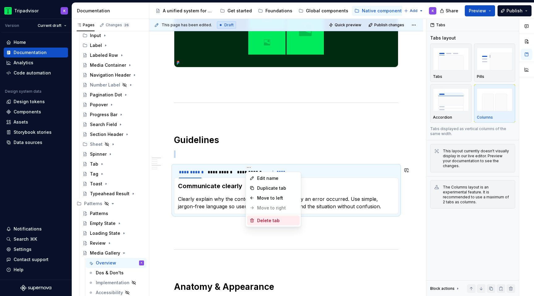
click at [264, 222] on div "Delete tab" at bounding box center [277, 221] width 40 height 6
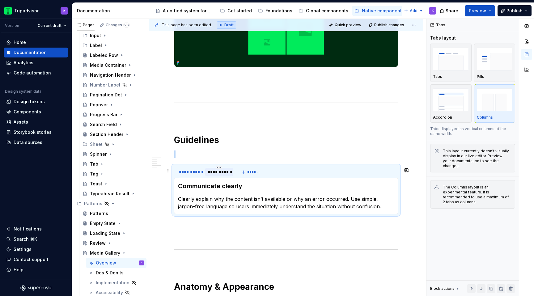
click at [220, 173] on div "**********" at bounding box center [219, 172] width 23 height 6
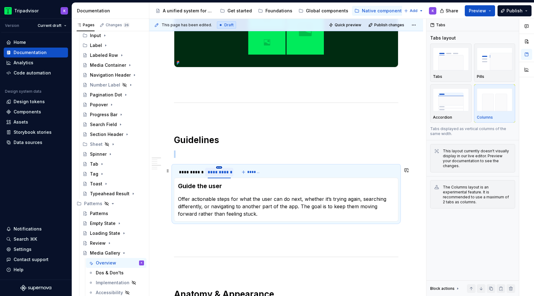
click at [220, 169] on html "Tripadvisor K Version Current draft Home Documentation Analytics Code automatio…" at bounding box center [267, 148] width 534 height 296
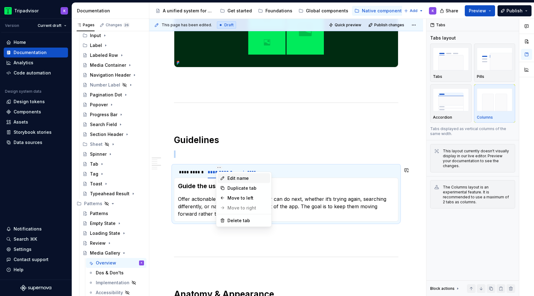
click at [229, 178] on div "Edit name" at bounding box center [247, 178] width 40 height 6
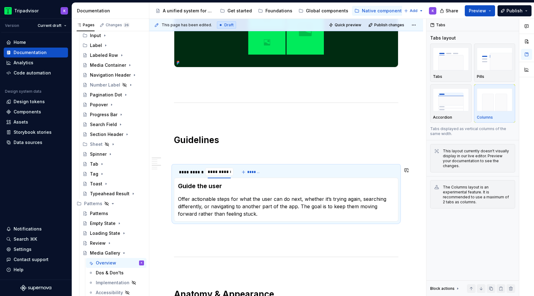
type input "*"
type input "******"
click at [191, 168] on html "Tripadvisor K Version Current draft Home Documentation Analytics Code automatio…" at bounding box center [267, 148] width 534 height 296
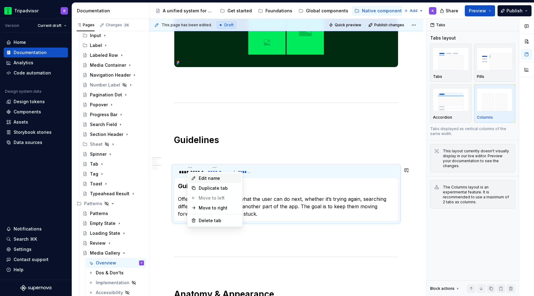
click at [197, 176] on div "Edit name" at bounding box center [215, 178] width 53 height 10
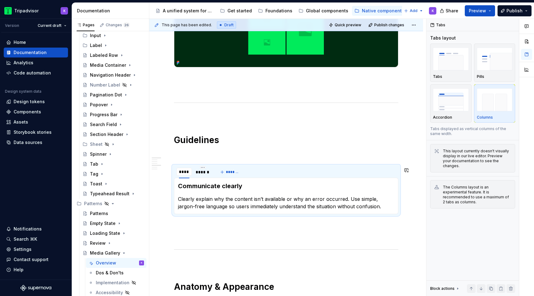
type input "******"
click at [214, 144] on h1 "Guidelines" at bounding box center [286, 139] width 224 height 11
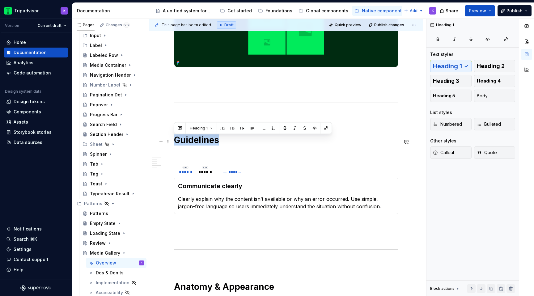
drag, startPoint x: 222, startPoint y: 144, endPoint x: 176, endPoint y: 144, distance: 46.0
click at [175, 144] on h1 "Guidelines" at bounding box center [286, 139] width 224 height 11
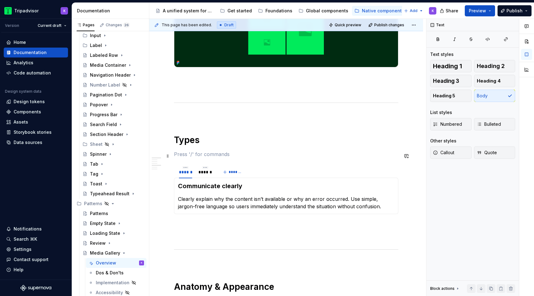
click at [189, 157] on p at bounding box center [286, 153] width 224 height 7
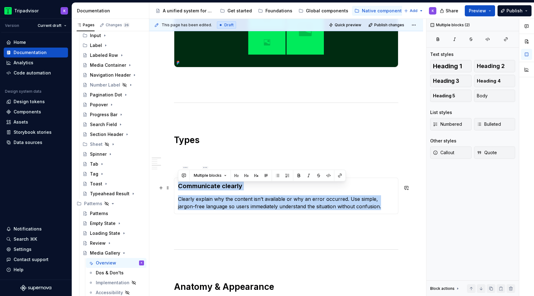
drag, startPoint x: 371, startPoint y: 212, endPoint x: 178, endPoint y: 187, distance: 195.0
click at [178, 187] on div "Communicate clearly Clearly explain why the content isn’t available or why an e…" at bounding box center [286, 196] width 224 height 36
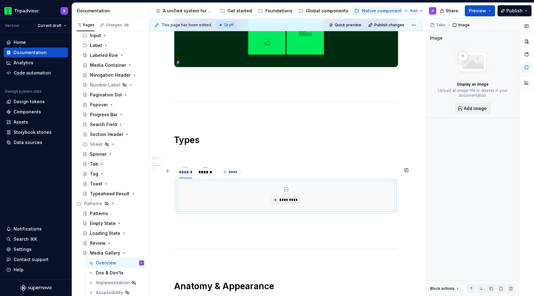
click at [206, 175] on div "******" at bounding box center [205, 172] width 14 height 6
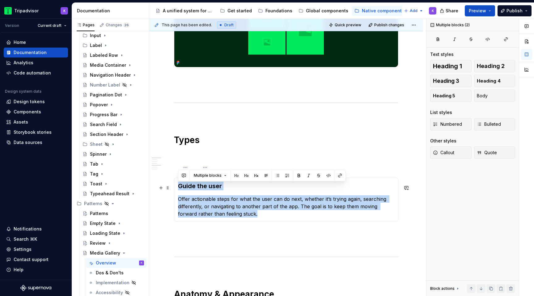
drag, startPoint x: 245, startPoint y: 218, endPoint x: 179, endPoint y: 189, distance: 72.5
click at [179, 189] on section-item-column "Guide the user Offer actionable steps for what the user can do next, whether it…" at bounding box center [286, 200] width 216 height 36
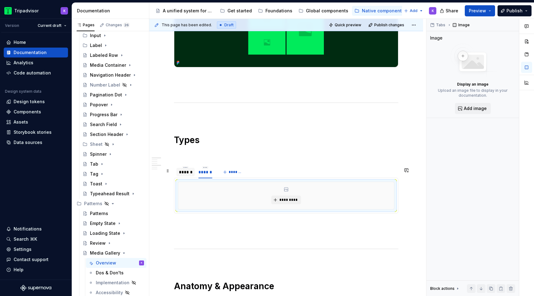
click at [185, 173] on div "******" at bounding box center [185, 172] width 13 height 6
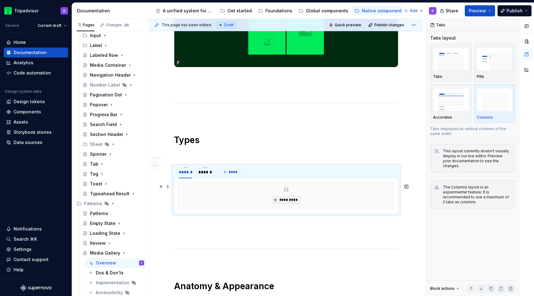
click at [385, 201] on div "*********" at bounding box center [286, 195] width 216 height 27
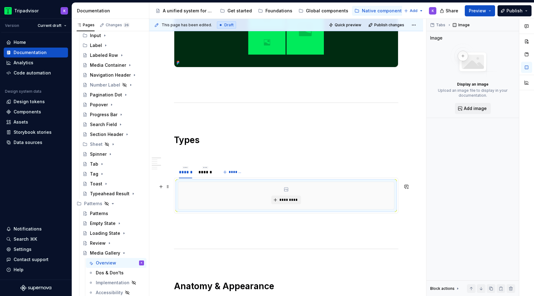
click at [394, 203] on div "*********" at bounding box center [286, 196] width 216 height 28
click at [398, 206] on div "********* *********" at bounding box center [286, 196] width 224 height 36
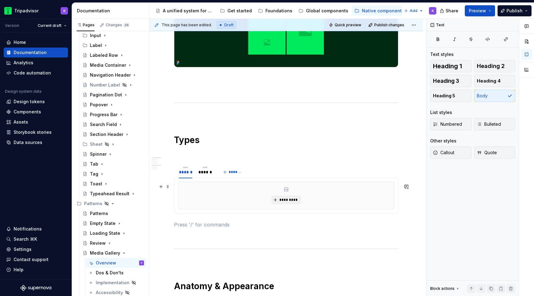
click at [391, 200] on div "*********" at bounding box center [286, 195] width 216 height 27
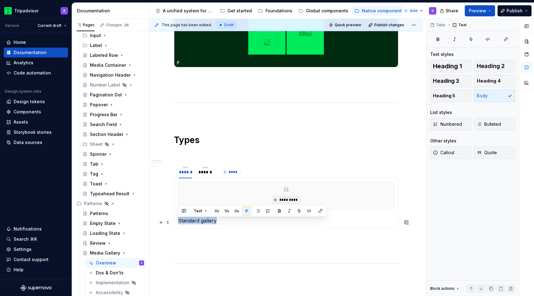
drag, startPoint x: 229, startPoint y: 226, endPoint x: 178, endPoint y: 226, distance: 50.4
click at [178, 224] on p "Standard gallery" at bounding box center [286, 220] width 216 height 7
click at [466, 79] on button "Heading 3" at bounding box center [450, 81] width 41 height 12
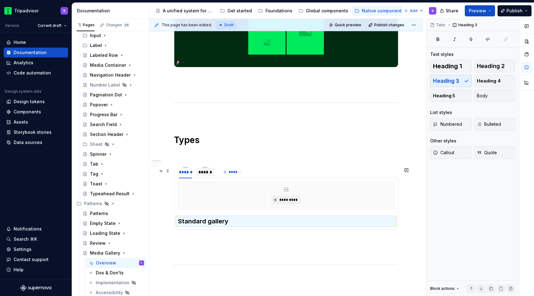
click at [205, 175] on div "******" at bounding box center [205, 172] width 14 height 6
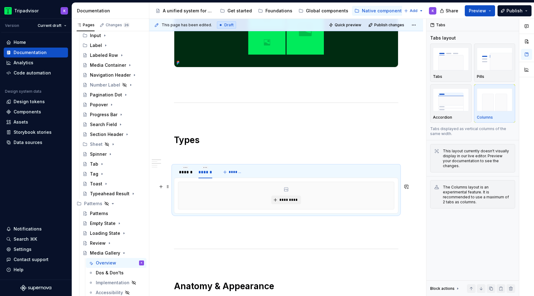
click at [398, 205] on section "****** ****** ******* ********* Standard gallery *********" at bounding box center [286, 189] width 224 height 48
click at [394, 205] on div "*********" at bounding box center [286, 196] width 216 height 28
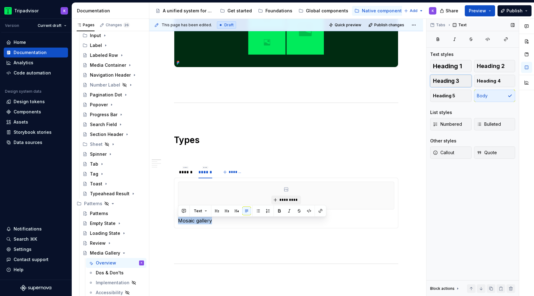
click at [460, 78] on button "Heading 3" at bounding box center [450, 81] width 41 height 12
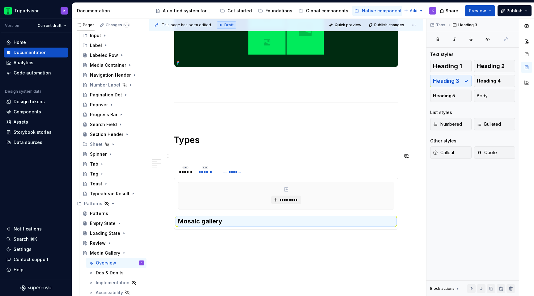
click at [184, 154] on p at bounding box center [286, 153] width 224 height 7
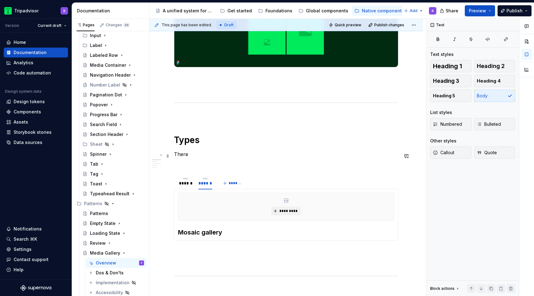
click at [199, 158] on p "There" at bounding box center [286, 153] width 224 height 7
click at [200, 161] on div "**********" at bounding box center [286, 209] width 224 height 519
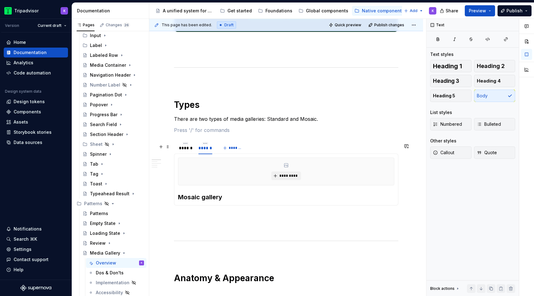
scroll to position [233, 0]
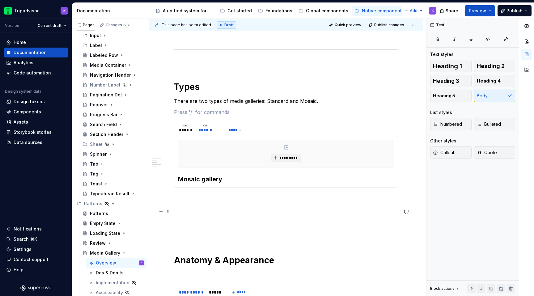
click at [200, 217] on div "**********" at bounding box center [286, 156] width 224 height 519
click at [200, 193] on div "**********" at bounding box center [286, 156] width 224 height 519
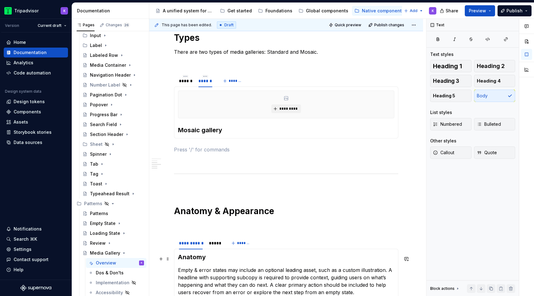
scroll to position [369, 0]
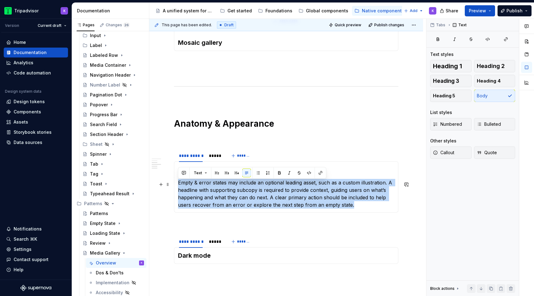
drag, startPoint x: 359, startPoint y: 209, endPoint x: 177, endPoint y: 187, distance: 184.0
click at [177, 187] on div "Anatomy Empty & error states may include an optional leading asset, such as a c…" at bounding box center [286, 186] width 224 height 51
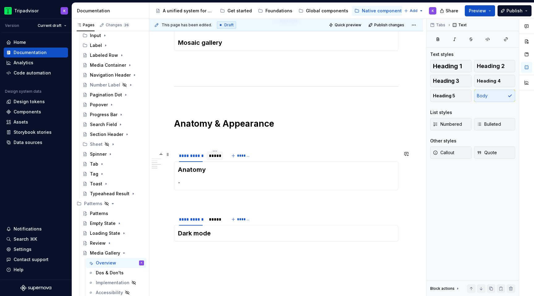
click at [214, 159] on div "*****" at bounding box center [215, 156] width 12 height 6
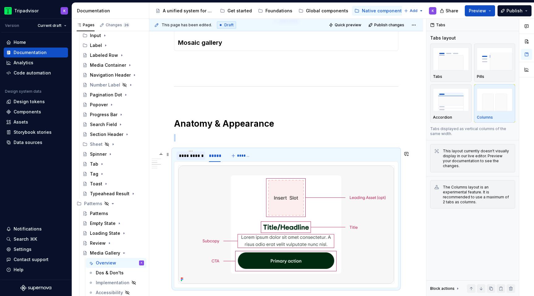
click at [187, 160] on div "**********" at bounding box center [190, 155] width 29 height 9
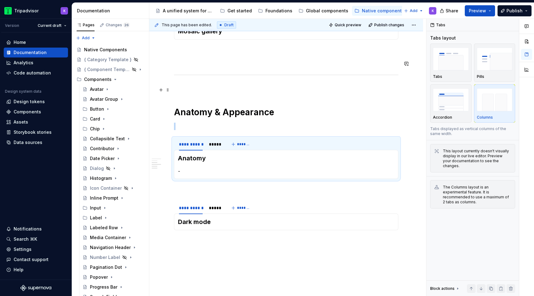
scroll to position [325, 0]
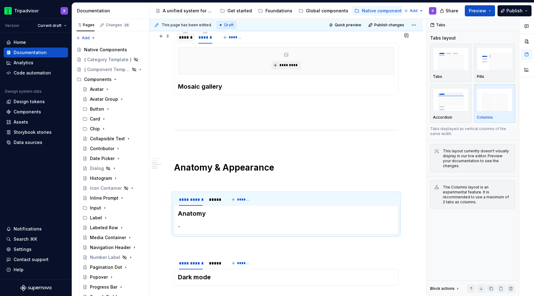
click at [189, 40] on div "******" at bounding box center [185, 37] width 13 height 6
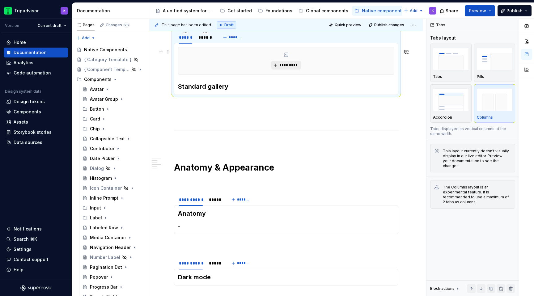
click at [286, 66] on span "*********" at bounding box center [288, 65] width 19 height 5
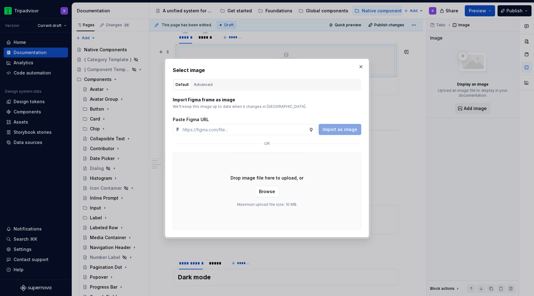
type textarea "*"
type input "https://www.figma.com/design/eWzZGbXTCMsZ0gwC1u1MU0/Altas-Native-Documentation?…"
click at [345, 131] on span "Import as image" at bounding box center [340, 129] width 35 height 6
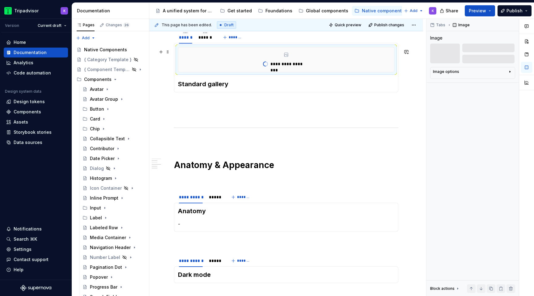
type textarea "*"
click at [208, 40] on div "******" at bounding box center [205, 37] width 14 height 6
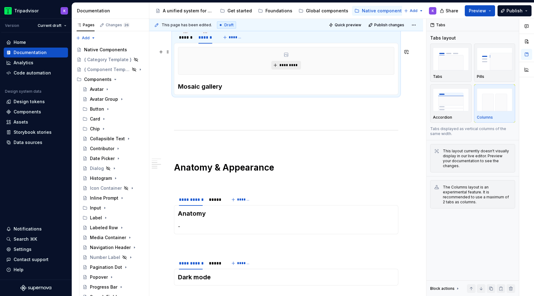
click at [291, 67] on span "*********" at bounding box center [288, 65] width 19 height 5
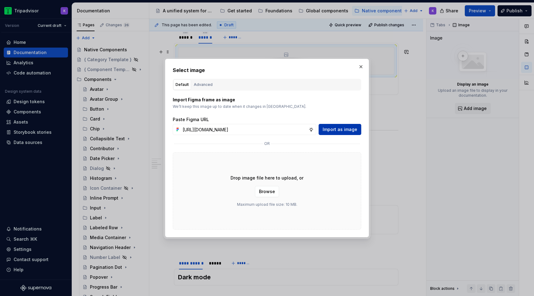
scroll to position [0, 160]
type input "https://www.figma.com/design/eWzZGbXTCMsZ0gwC1u1MU0/Altas-Native-Documentation?…"
click at [347, 129] on span "Import as image" at bounding box center [340, 129] width 35 height 6
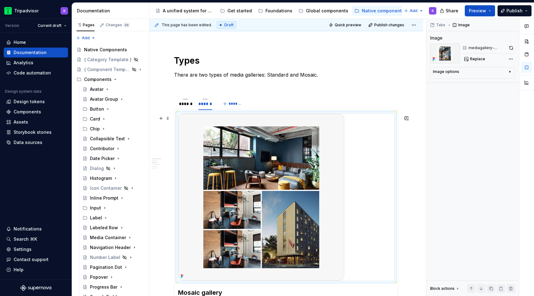
scroll to position [243, 0]
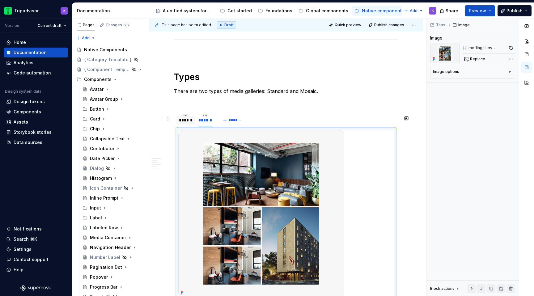
click at [186, 125] on div "******" at bounding box center [185, 120] width 18 height 9
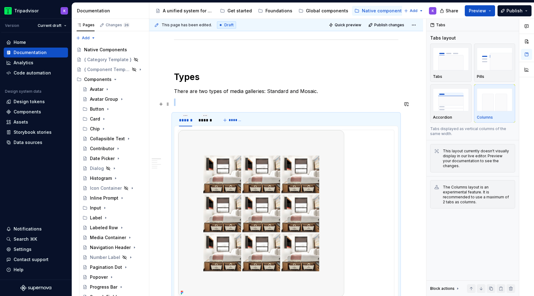
click at [241, 105] on p at bounding box center [286, 102] width 224 height 7
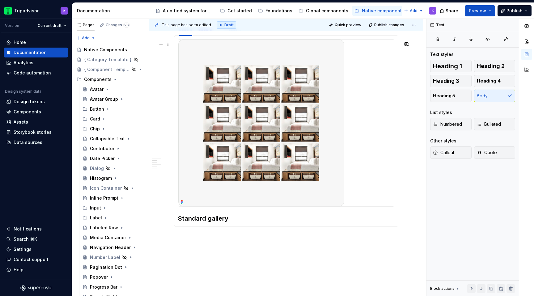
scroll to position [295, 0]
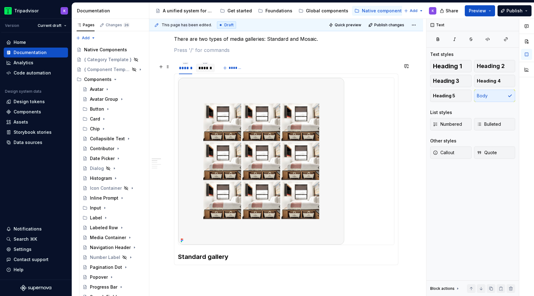
click at [207, 69] on div "******" at bounding box center [205, 68] width 14 height 6
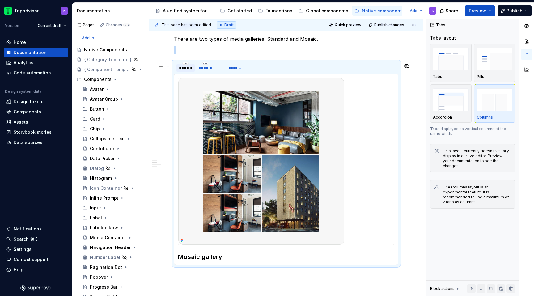
click at [183, 71] on div "******" at bounding box center [185, 68] width 13 height 6
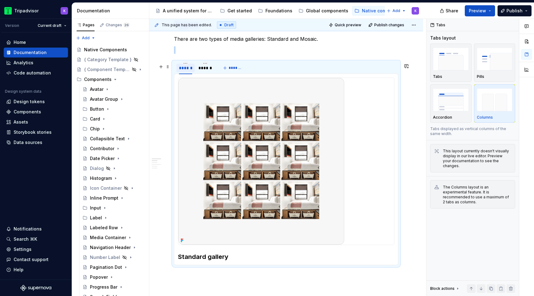
type textarea "*"
